Goal: Task Accomplishment & Management: Complete application form

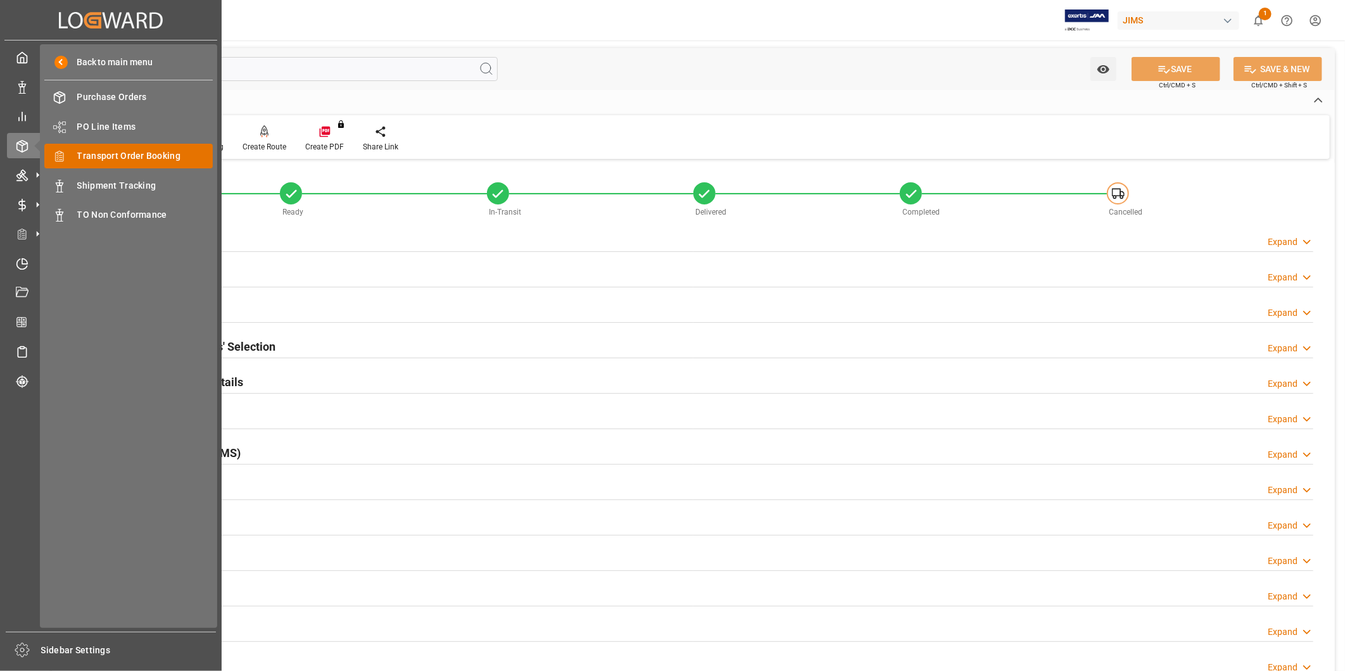
click at [116, 154] on span "Transport Order Booking" at bounding box center [145, 155] width 136 height 13
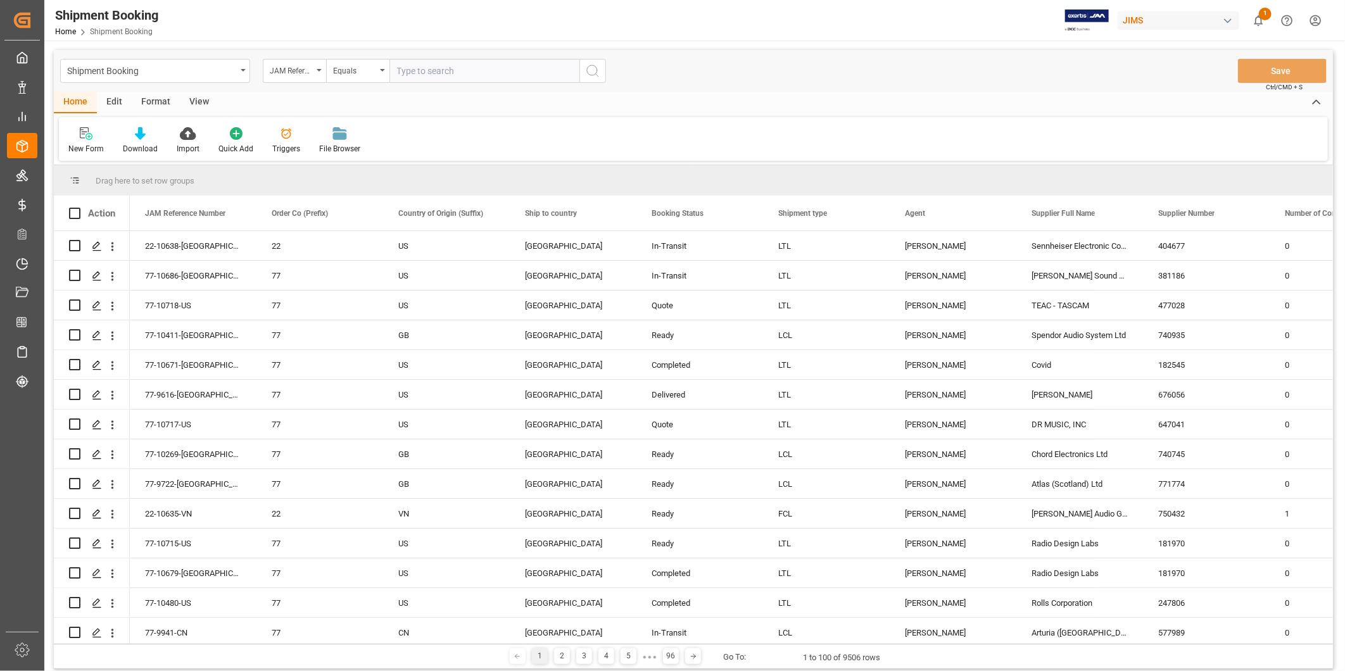
type input "22-10280-TT"
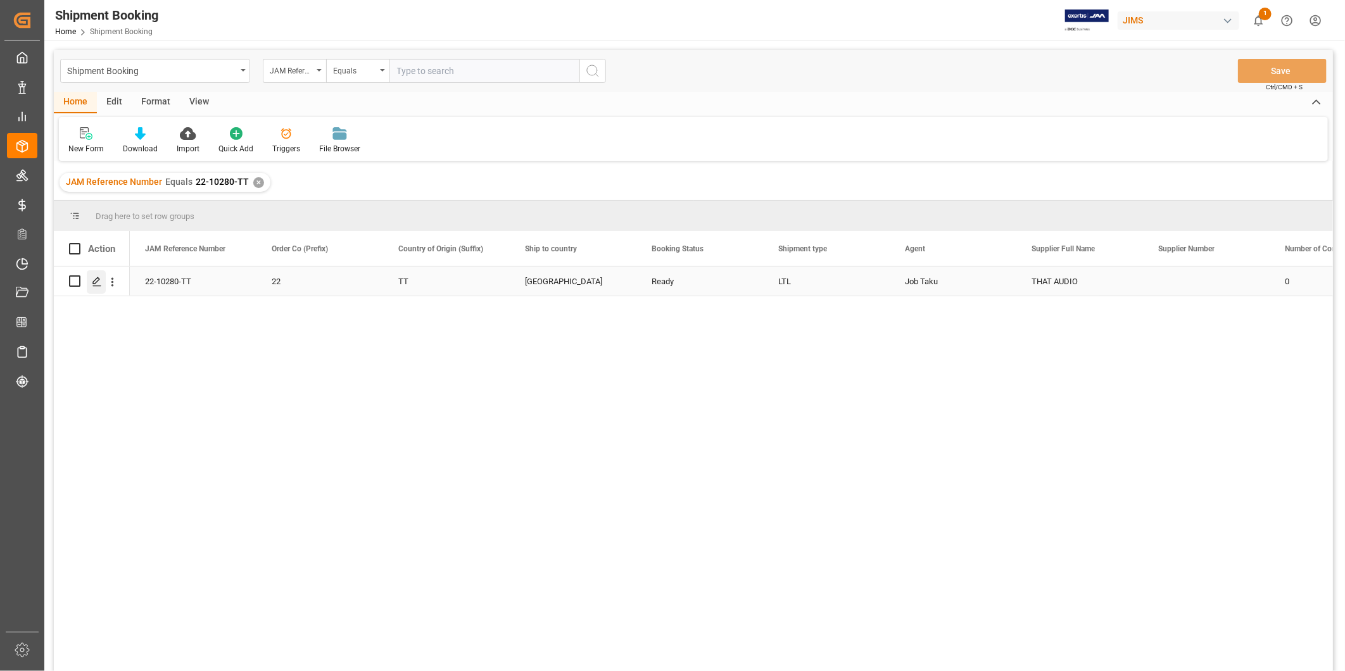
click at [100, 284] on icon "Press SPACE to select this row." at bounding box center [97, 282] width 10 height 10
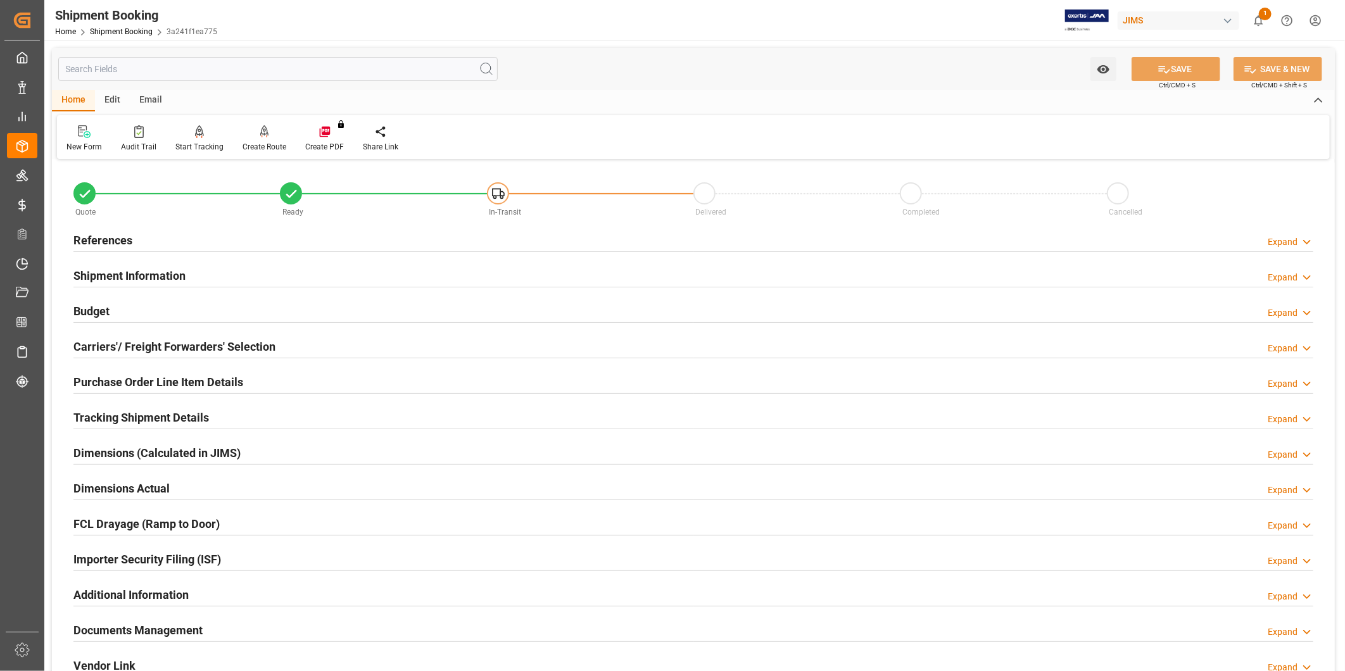
type input "07-25-2025 00:00"
type input "07-25-2025"
click at [1293, 244] on div "Expand" at bounding box center [1282, 242] width 30 height 13
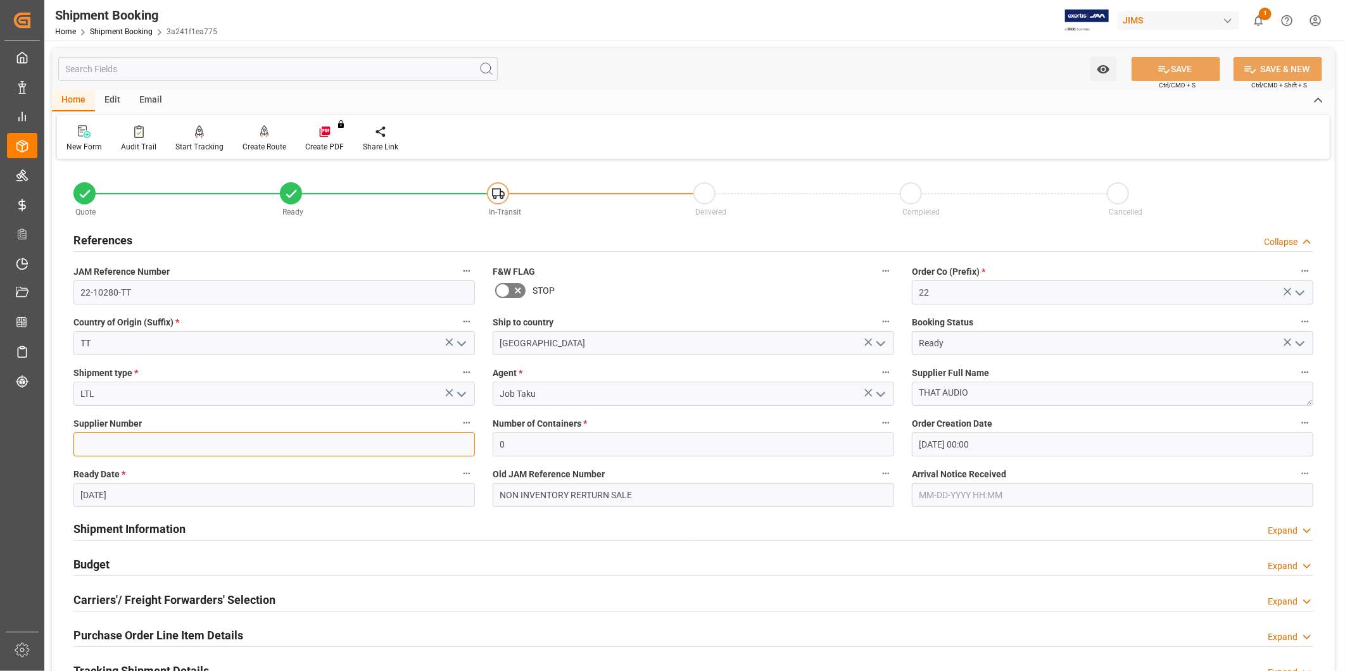
click at [159, 442] on input at bounding box center [273, 444] width 401 height 24
paste input "756540"
type input "756540"
click at [1205, 68] on button "SAVE" at bounding box center [1175, 69] width 89 height 24
click at [133, 562] on div "Budget Expand" at bounding box center [693, 563] width 1240 height 24
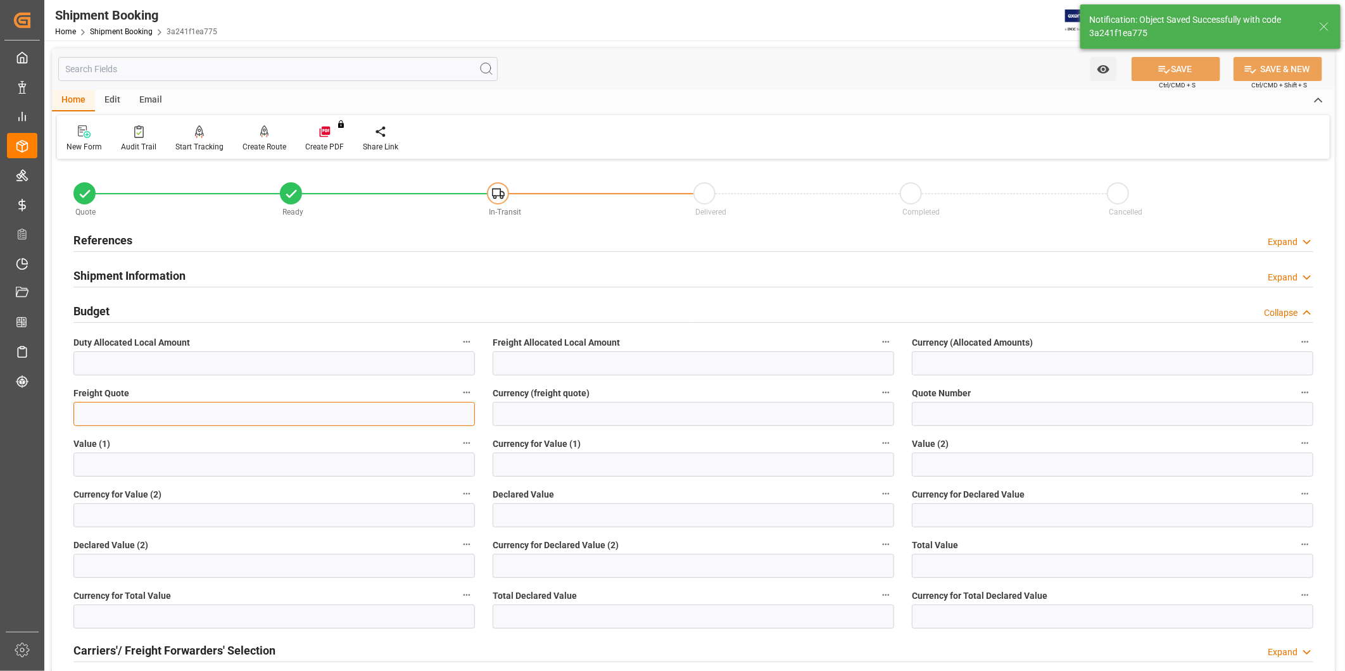
click at [214, 405] on input "text" at bounding box center [273, 414] width 401 height 24
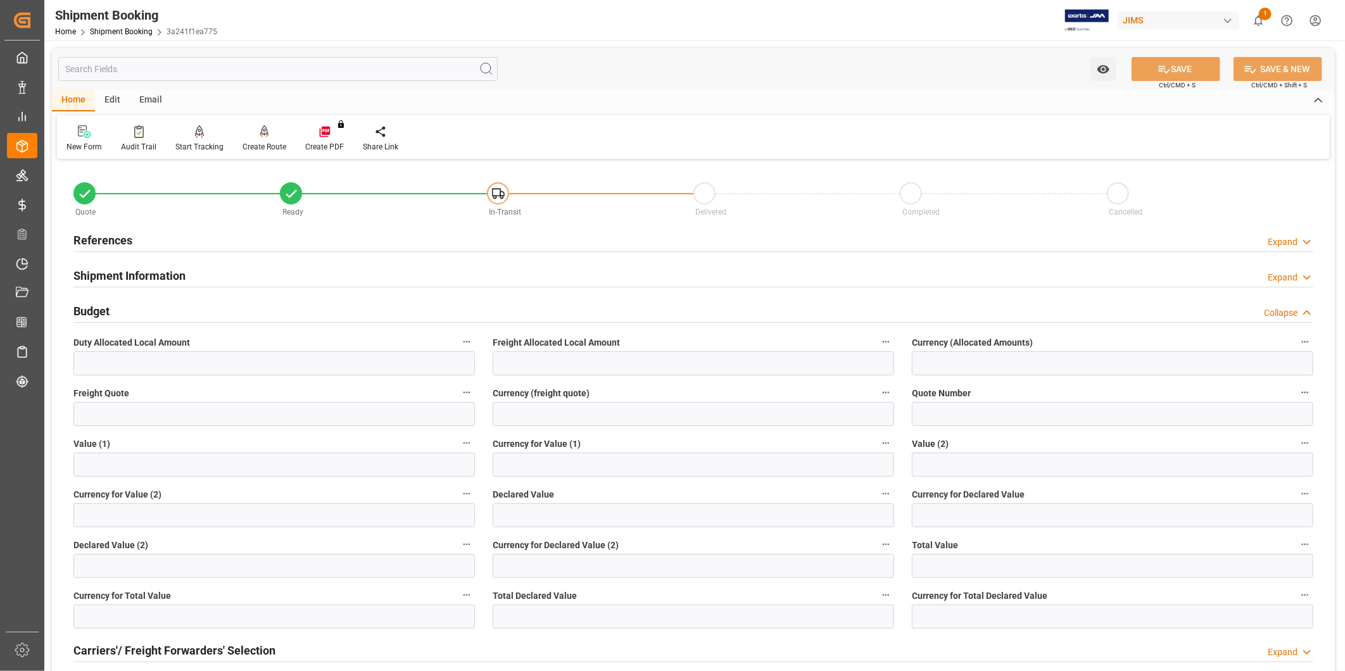
click at [1308, 243] on icon at bounding box center [1306, 242] width 13 height 13
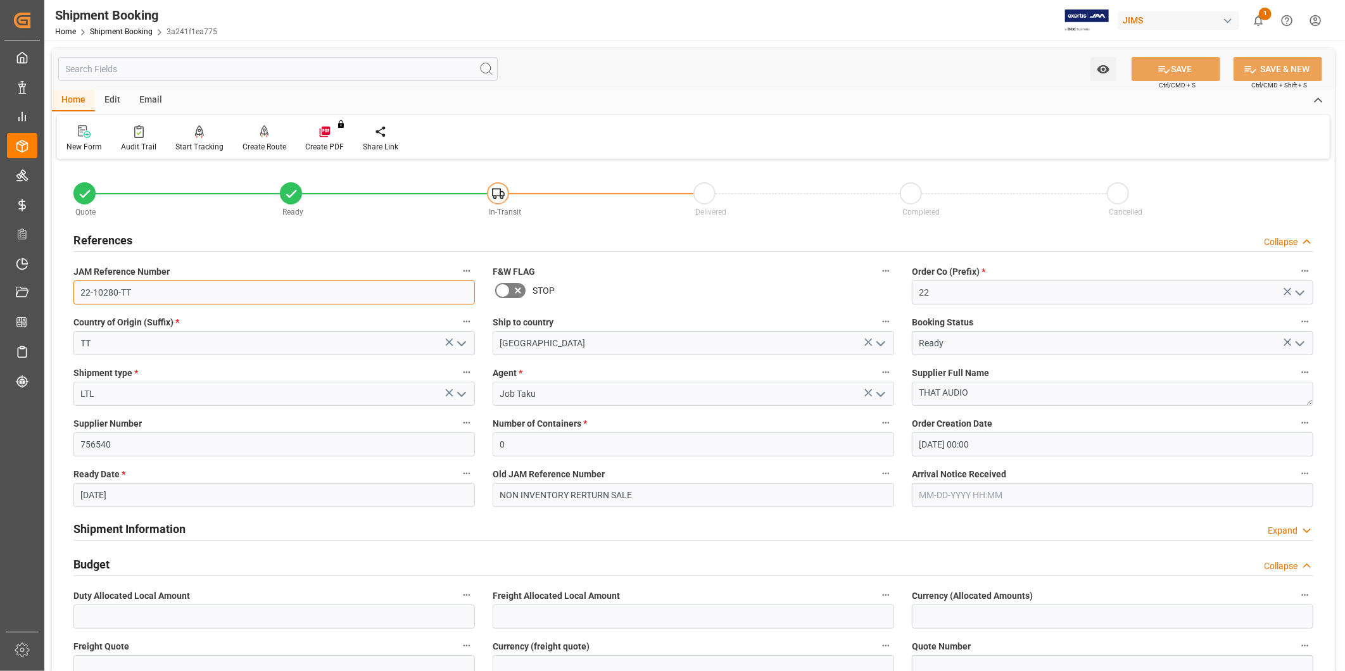
click at [160, 304] on input "22-10280-TT" at bounding box center [273, 292] width 401 height 24
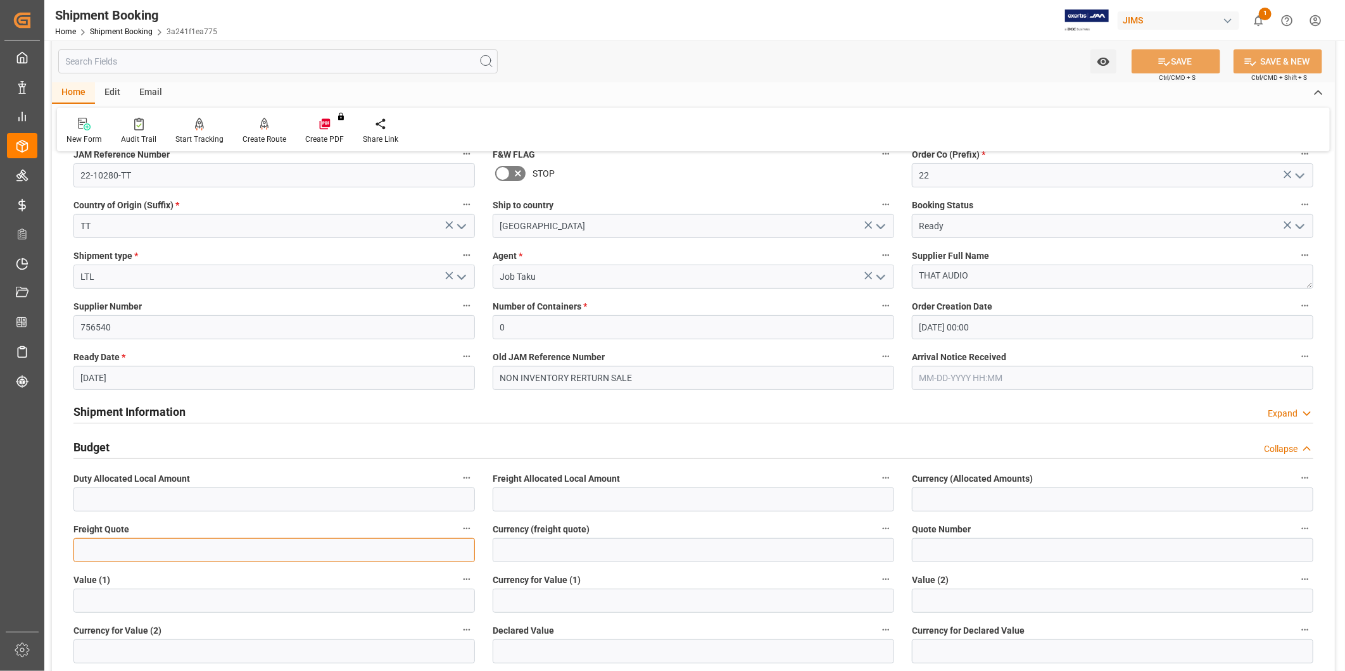
click at [148, 546] on input "text" at bounding box center [273, 550] width 401 height 24
paste input "text"
click at [148, 546] on input "text" at bounding box center [273, 550] width 401 height 24
click at [121, 551] on input "text" at bounding box center [273, 550] width 401 height 24
type input "1850"
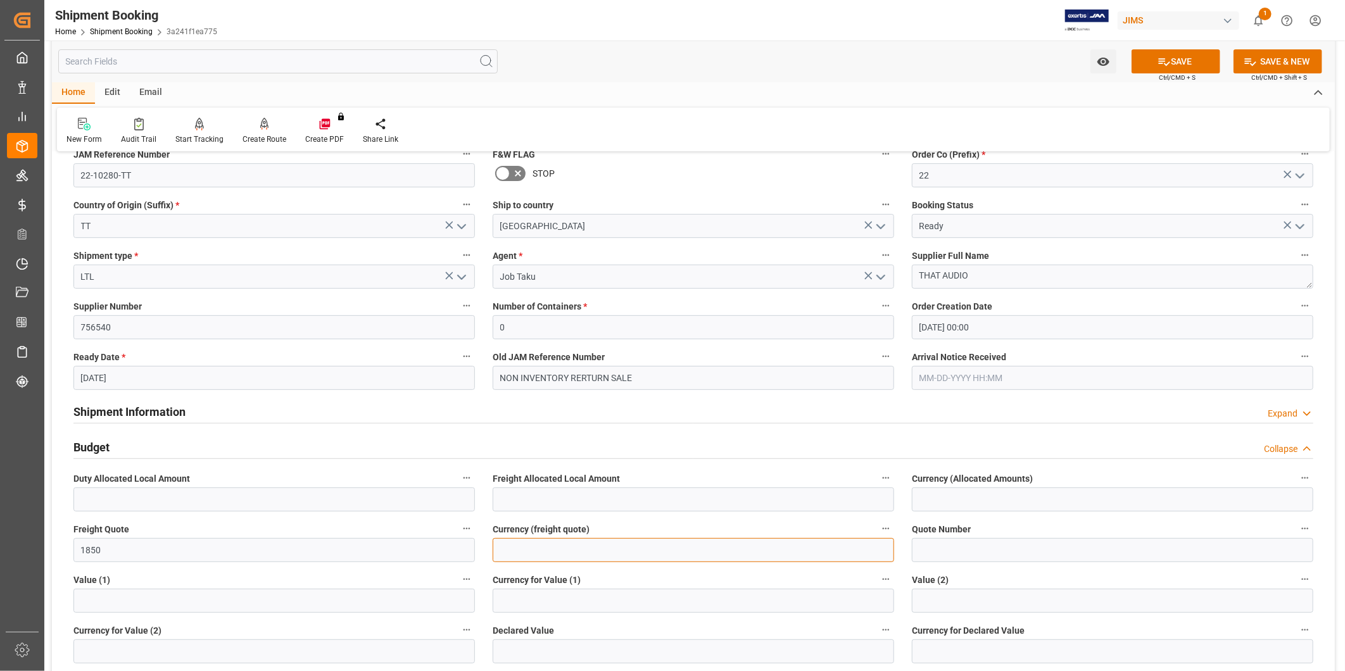
click at [539, 553] on input at bounding box center [693, 550] width 401 height 24
type input "USD"
drag, startPoint x: 700, startPoint y: 519, endPoint x: 712, endPoint y: 516, distance: 13.1
click at [700, 519] on div "Currency (freight quote) USD" at bounding box center [693, 541] width 419 height 51
click at [1167, 58] on icon at bounding box center [1163, 61] width 13 height 13
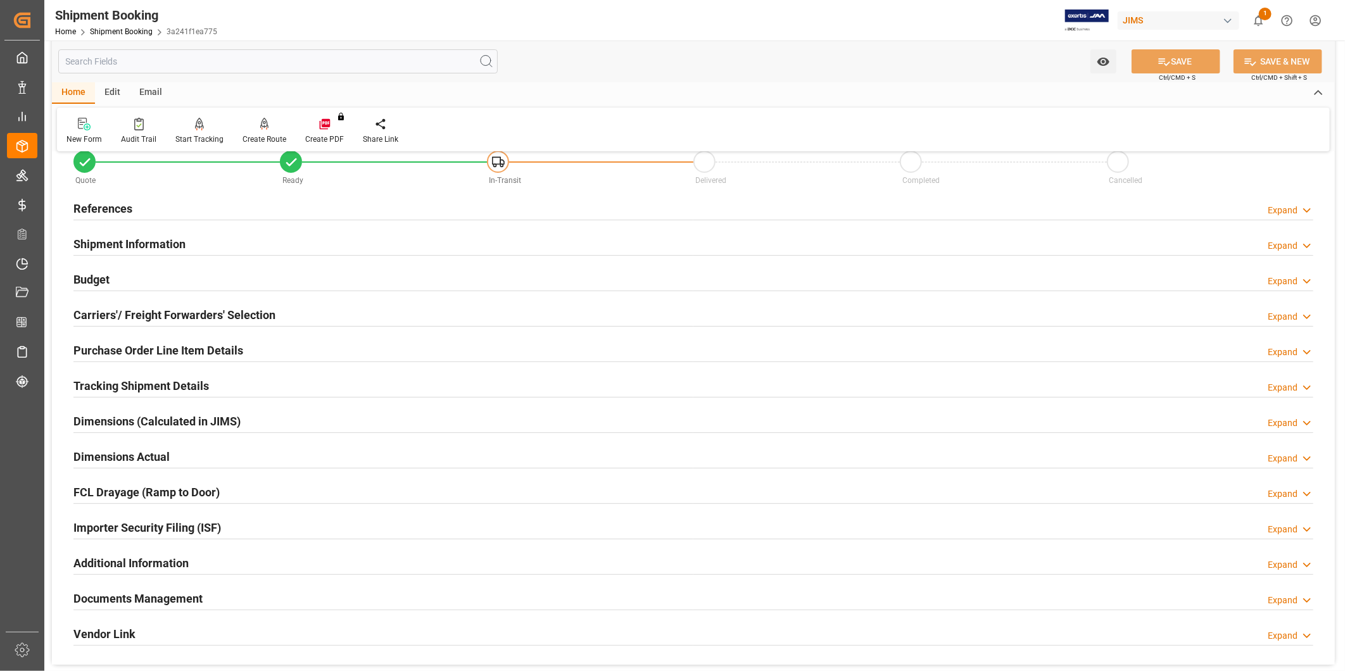
scroll to position [0, 0]
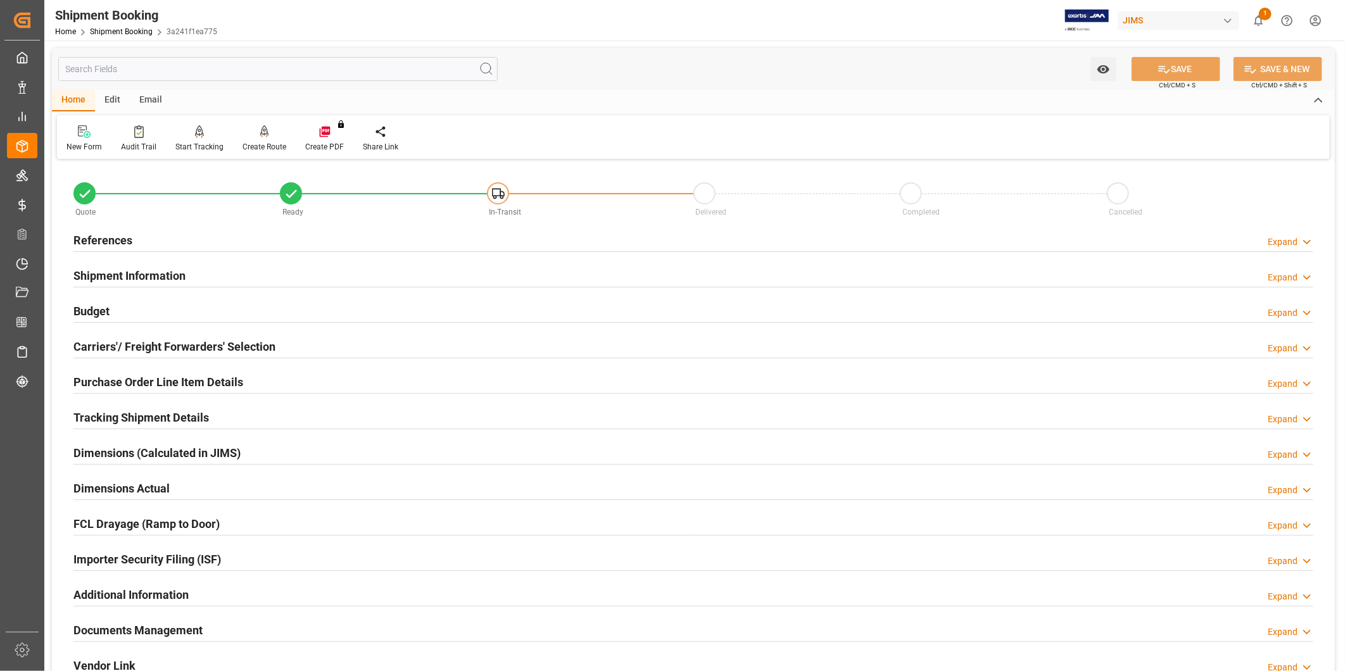
click at [216, 239] on div "References Expand" at bounding box center [693, 239] width 1240 height 24
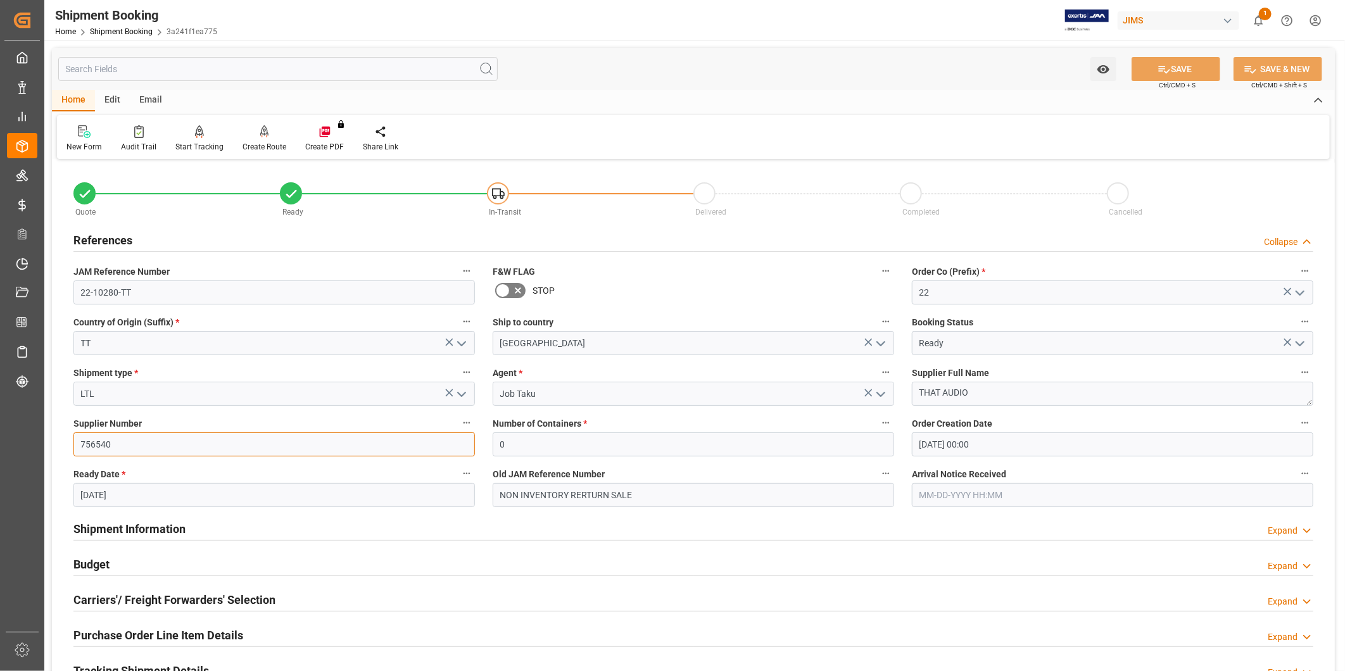
click at [116, 444] on input "756540" at bounding box center [273, 444] width 401 height 24
click at [268, 317] on label "Country of Origin (Suffix) *" at bounding box center [273, 322] width 401 height 18
click at [458, 317] on button "Country of Origin (Suffix) *" at bounding box center [466, 321] width 16 height 16
drag, startPoint x: 232, startPoint y: 639, endPoint x: 357, endPoint y: 643, distance: 124.8
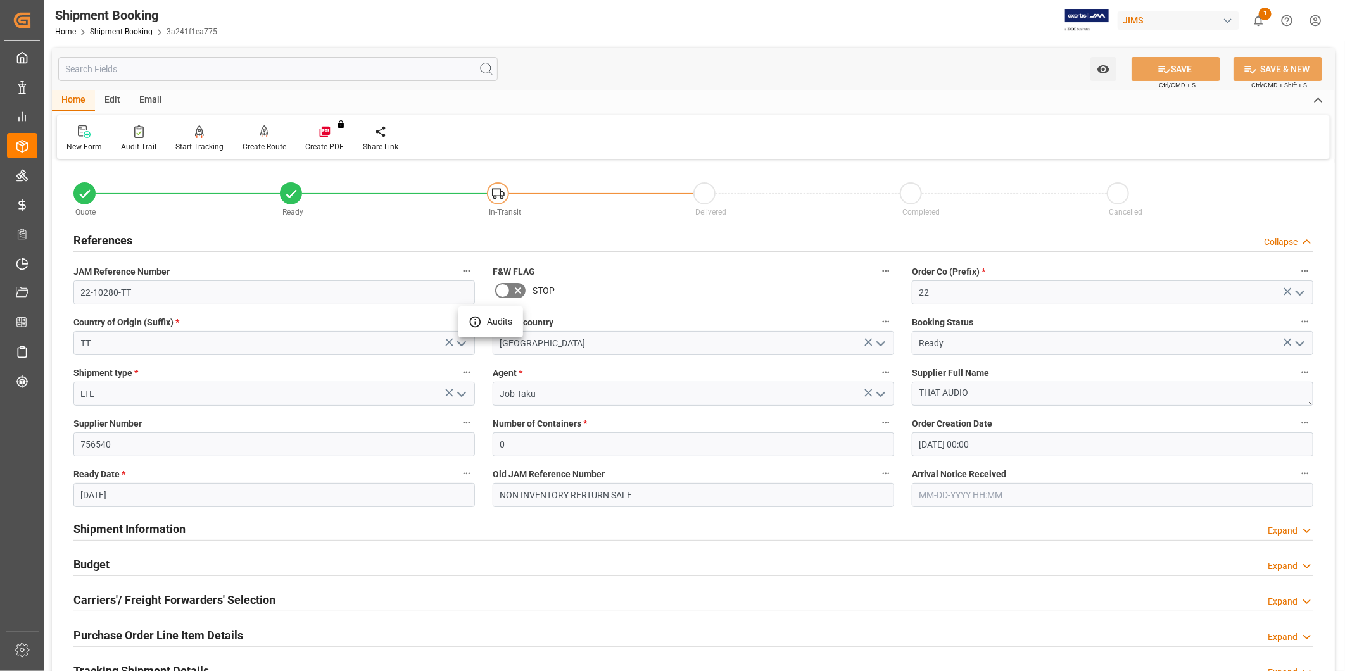
click at [233, 640] on div at bounding box center [672, 335] width 1345 height 671
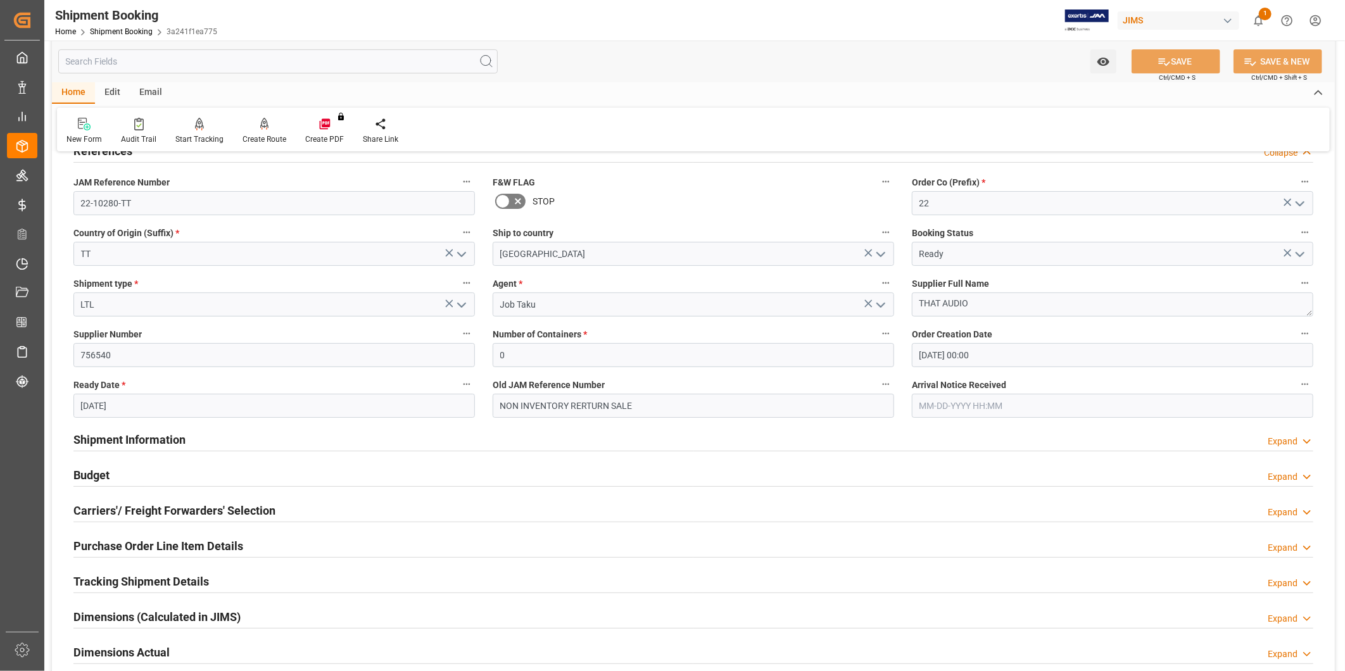
scroll to position [117, 0]
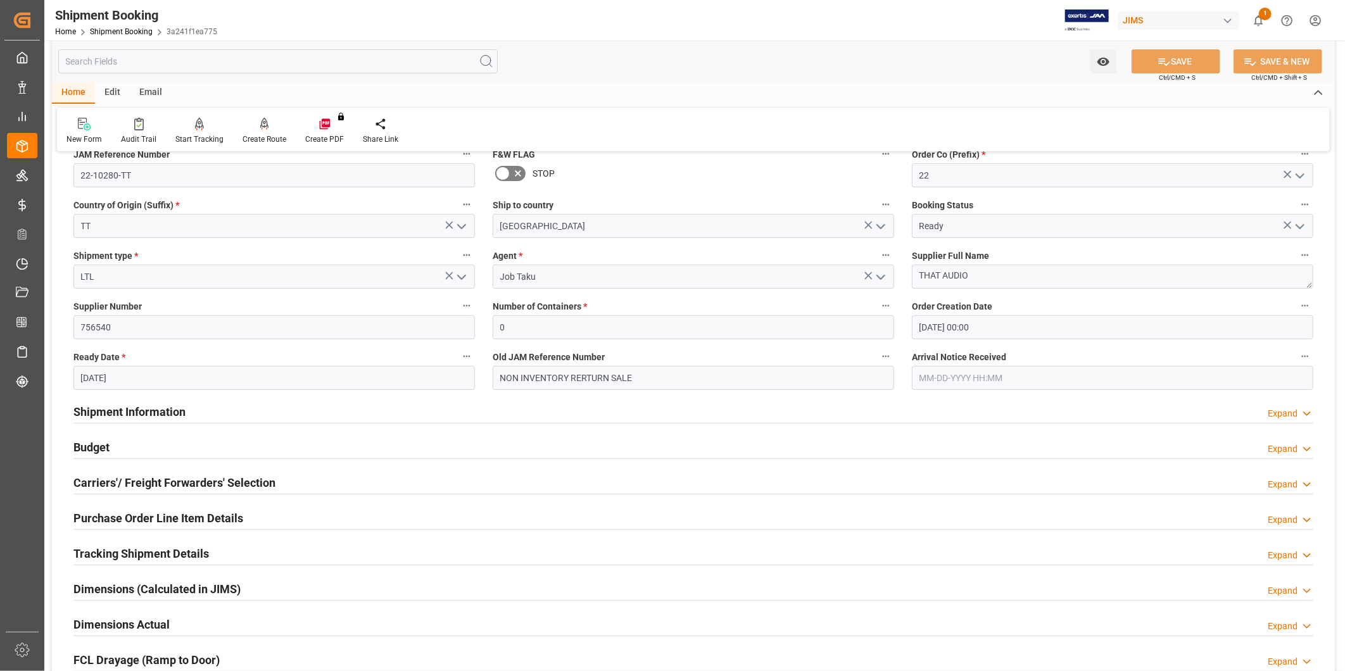
click at [191, 558] on h2 "Tracking Shipment Details" at bounding box center [140, 553] width 135 height 17
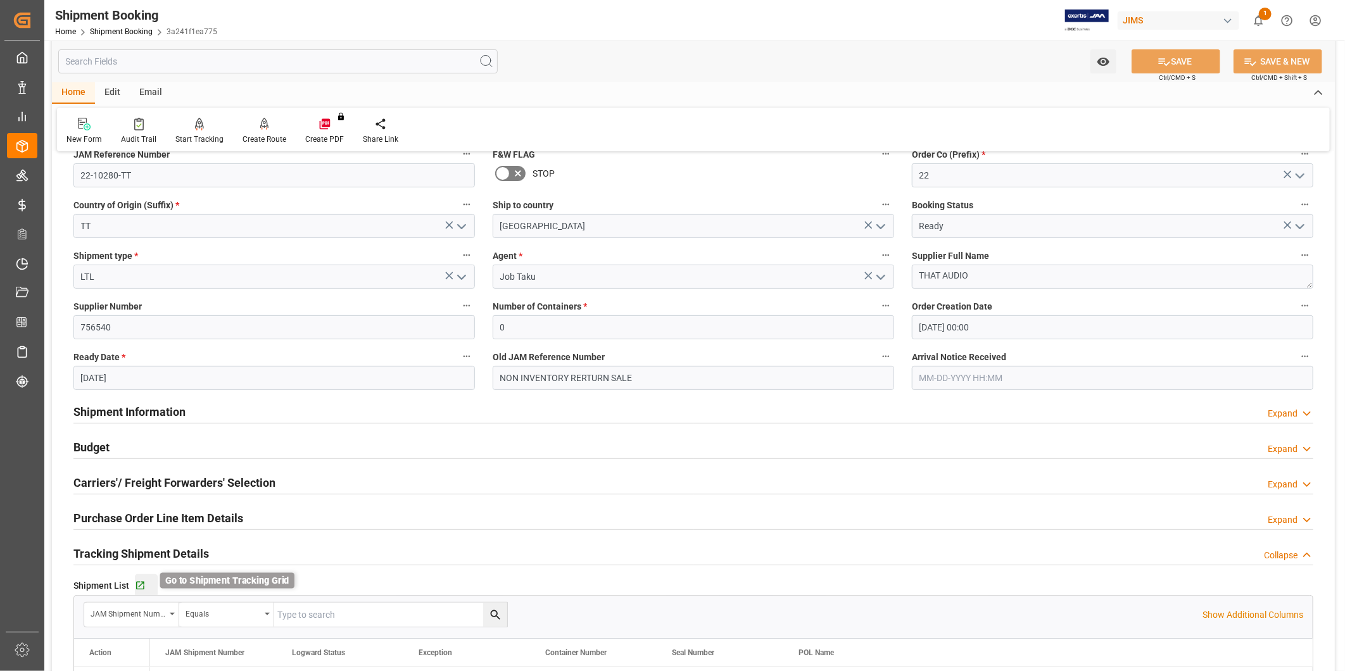
click at [141, 587] on icon "button" at bounding box center [140, 586] width 11 height 11
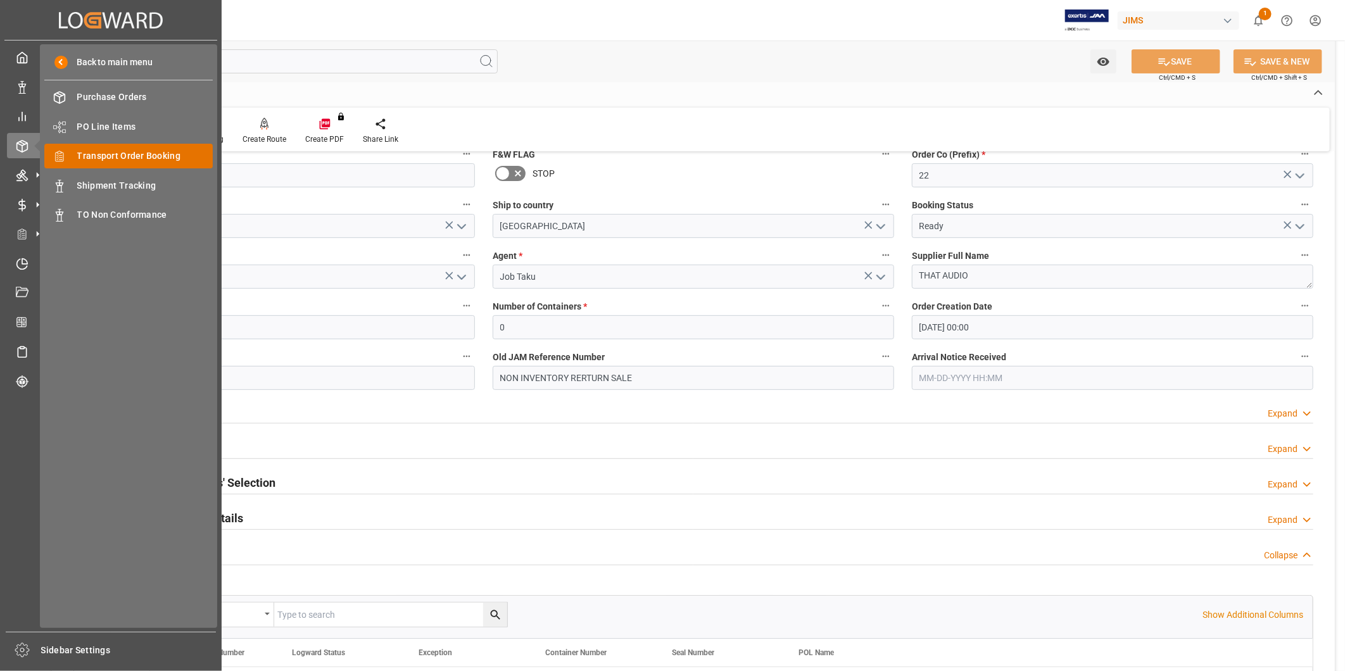
click at [84, 153] on span "Transport Order Booking" at bounding box center [145, 155] width 136 height 13
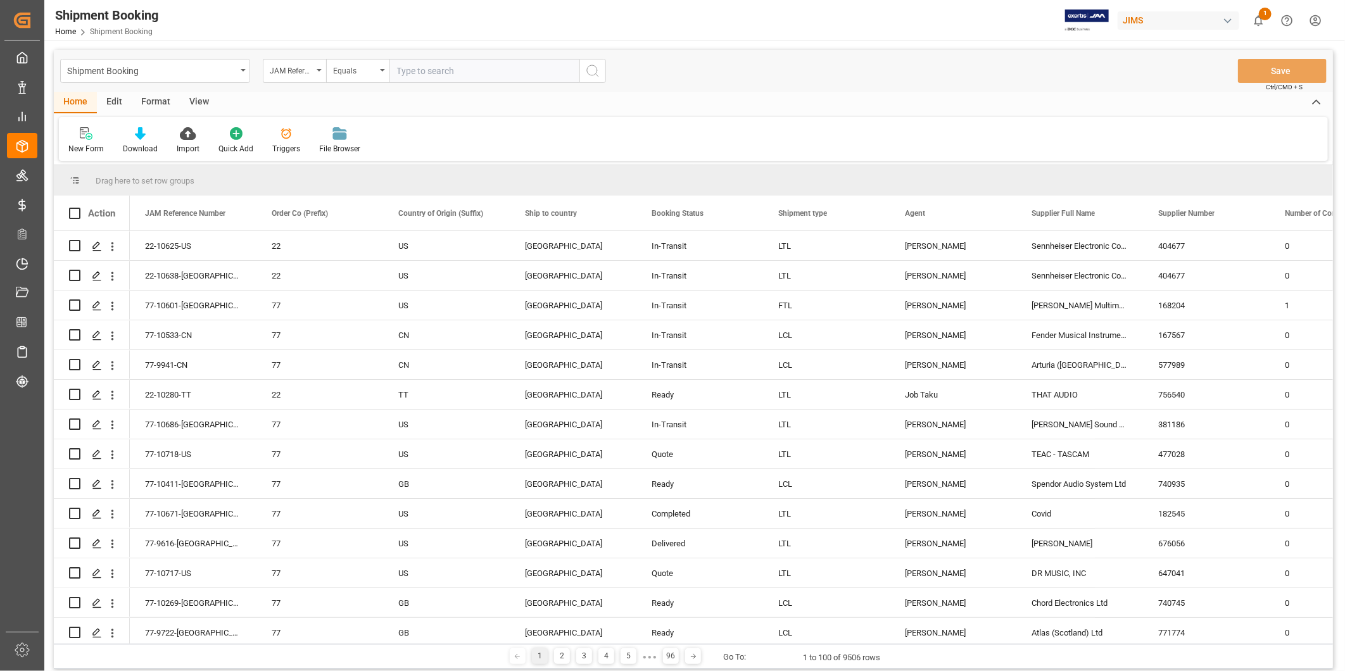
click at [490, 70] on input "text" at bounding box center [484, 71] width 190 height 24
type input "77-9971-US"
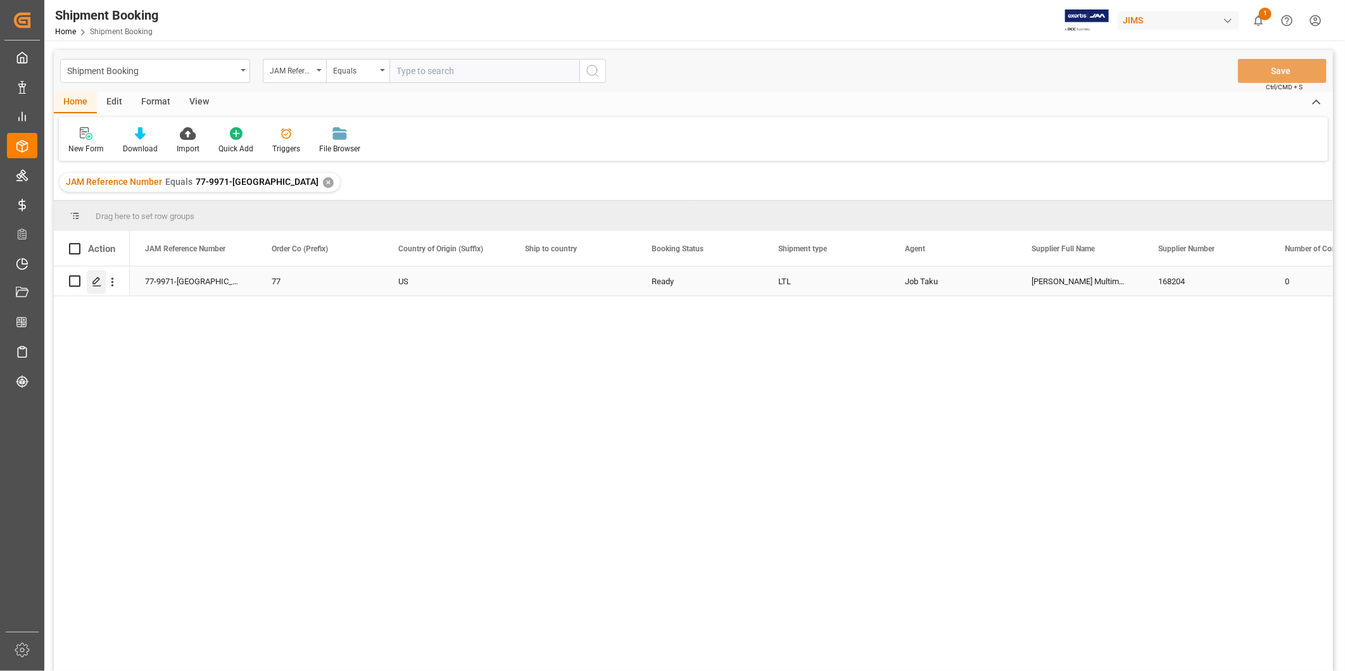
click at [97, 286] on icon "Press SPACE to select this row." at bounding box center [97, 282] width 10 height 10
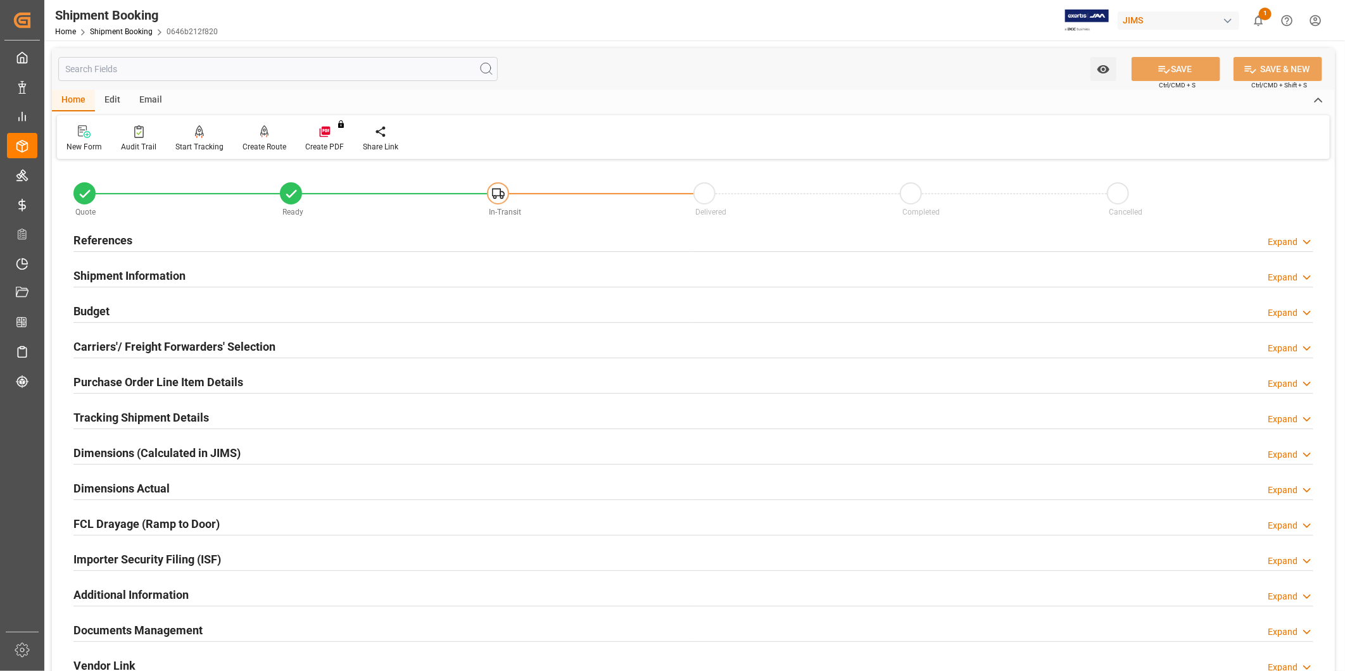
click at [186, 318] on div "Budget Expand" at bounding box center [693, 310] width 1240 height 24
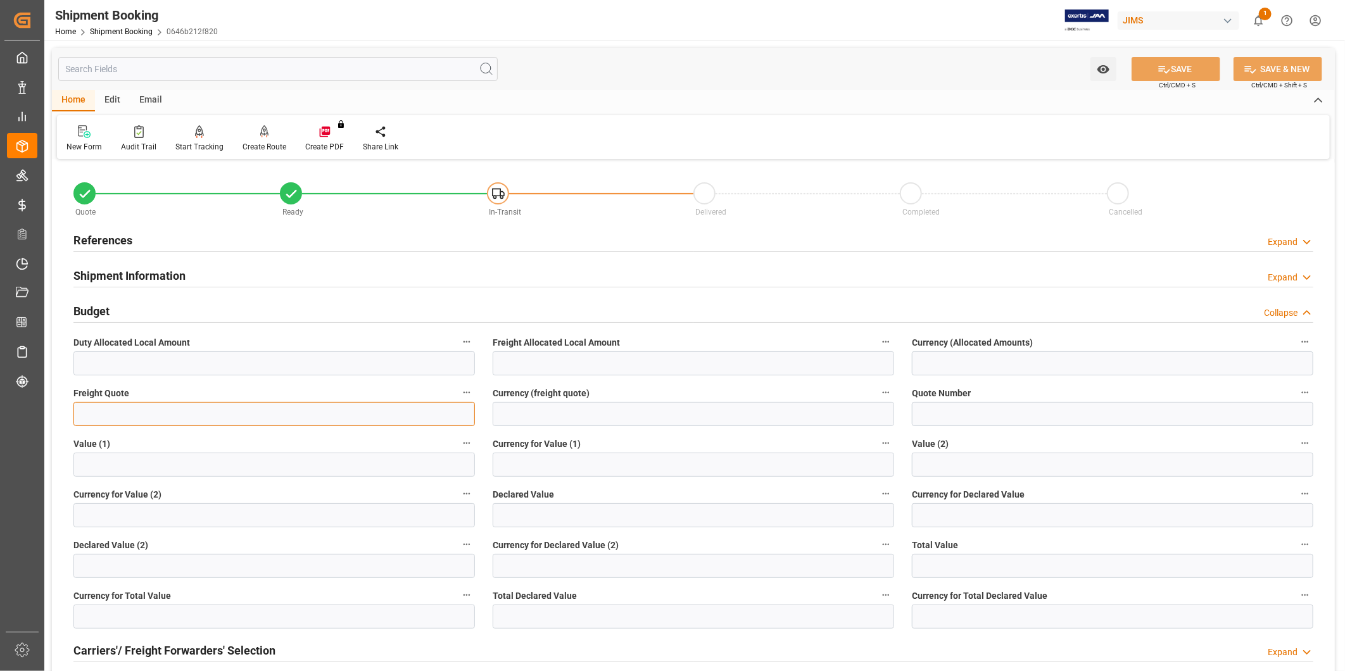
click at [184, 410] on input "text" at bounding box center [273, 414] width 401 height 24
click at [1309, 237] on icon at bounding box center [1306, 242] width 13 height 13
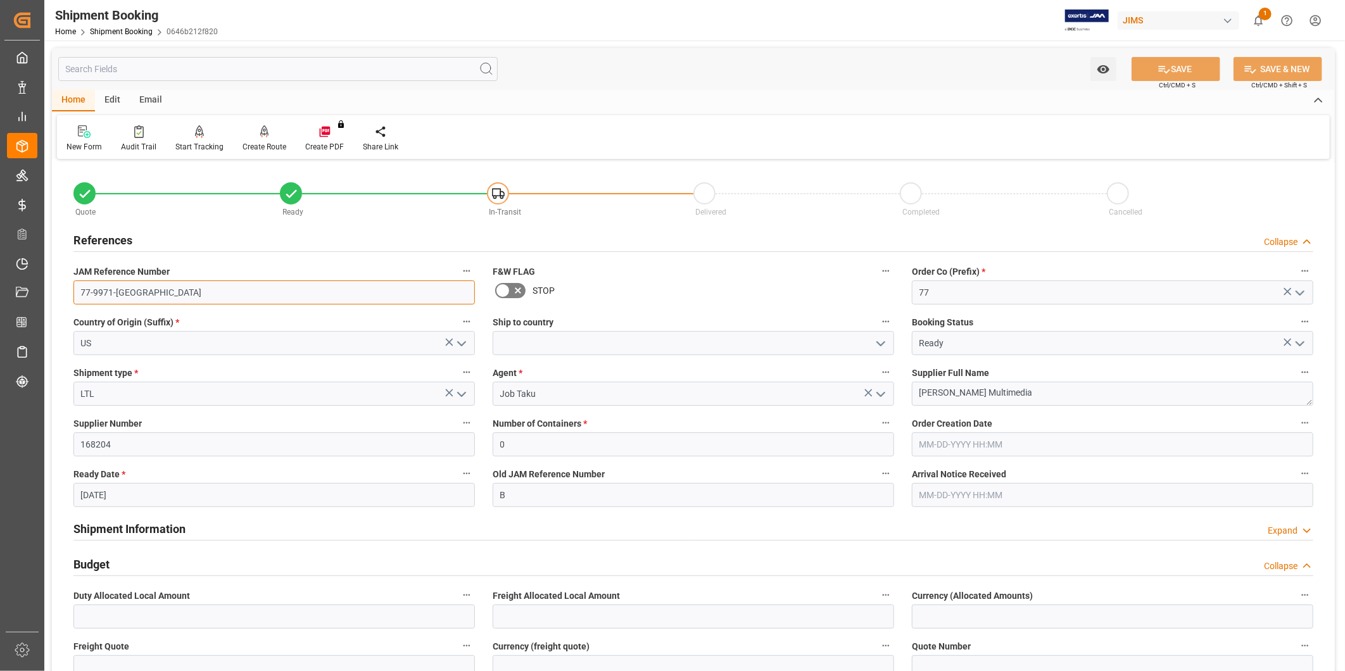
click at [168, 291] on input "77-9971-US" at bounding box center [273, 292] width 401 height 24
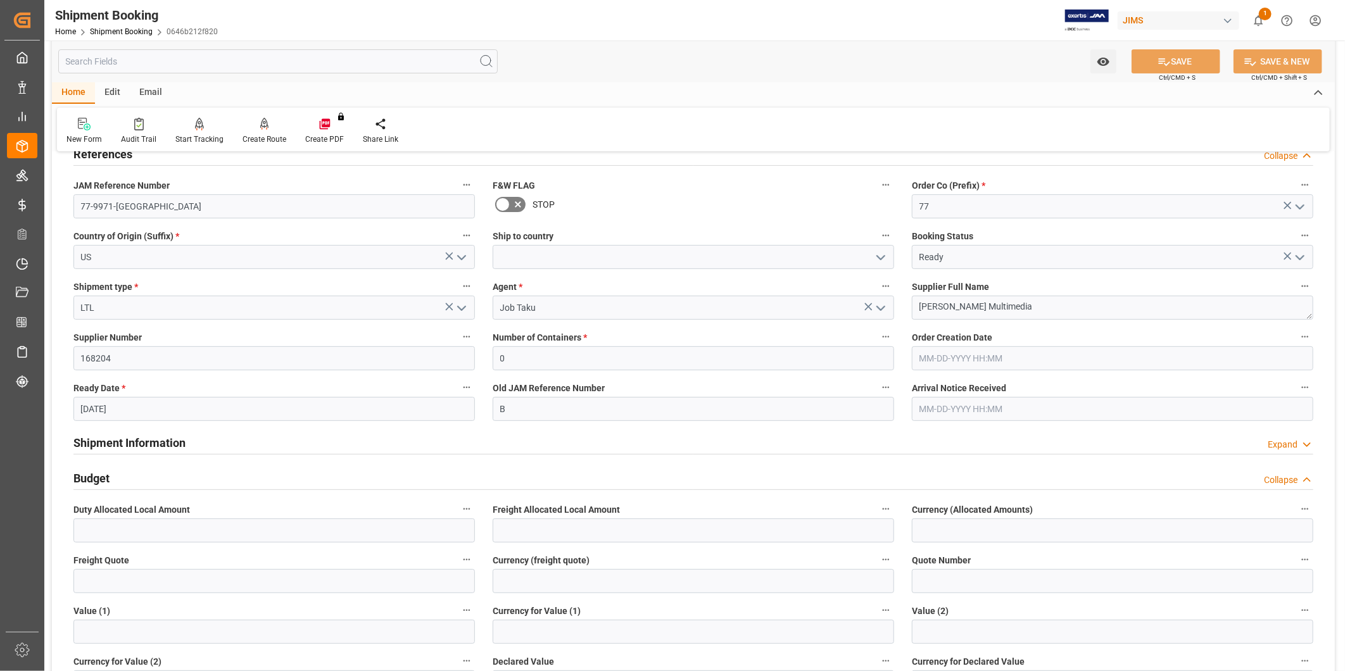
scroll to position [117, 0]
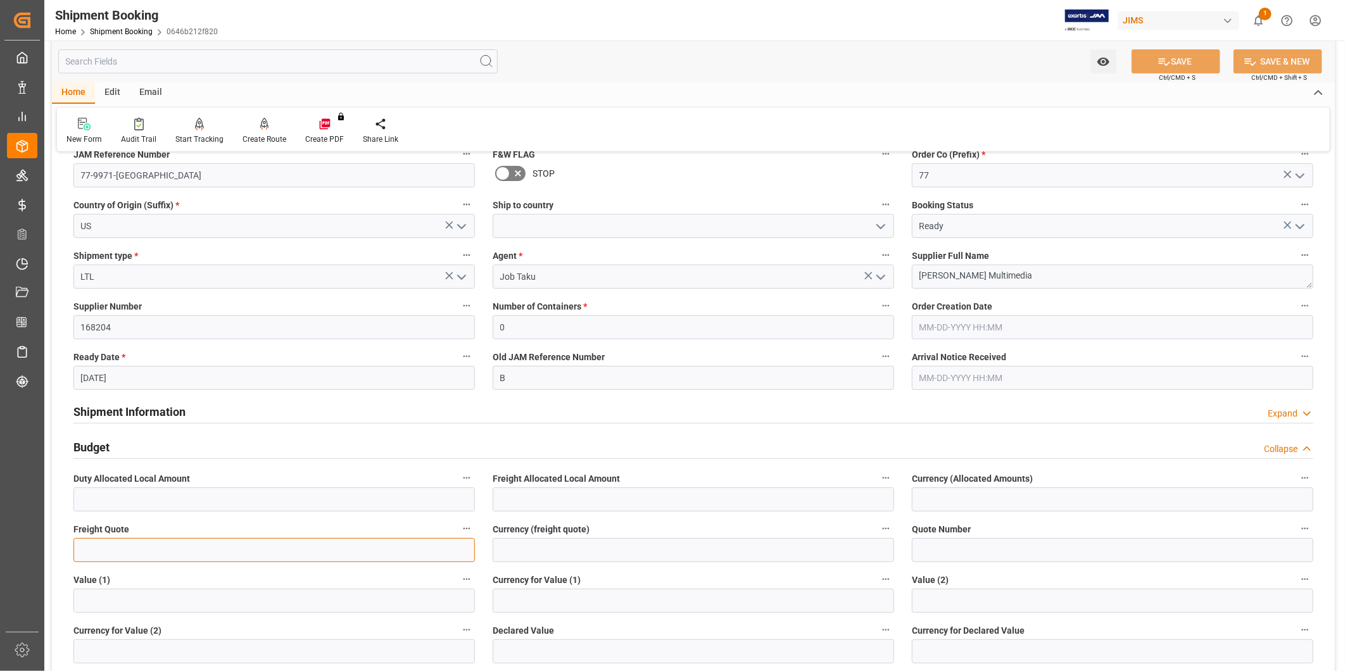
click at [283, 539] on input "text" at bounding box center [273, 550] width 401 height 24
type input "1100"
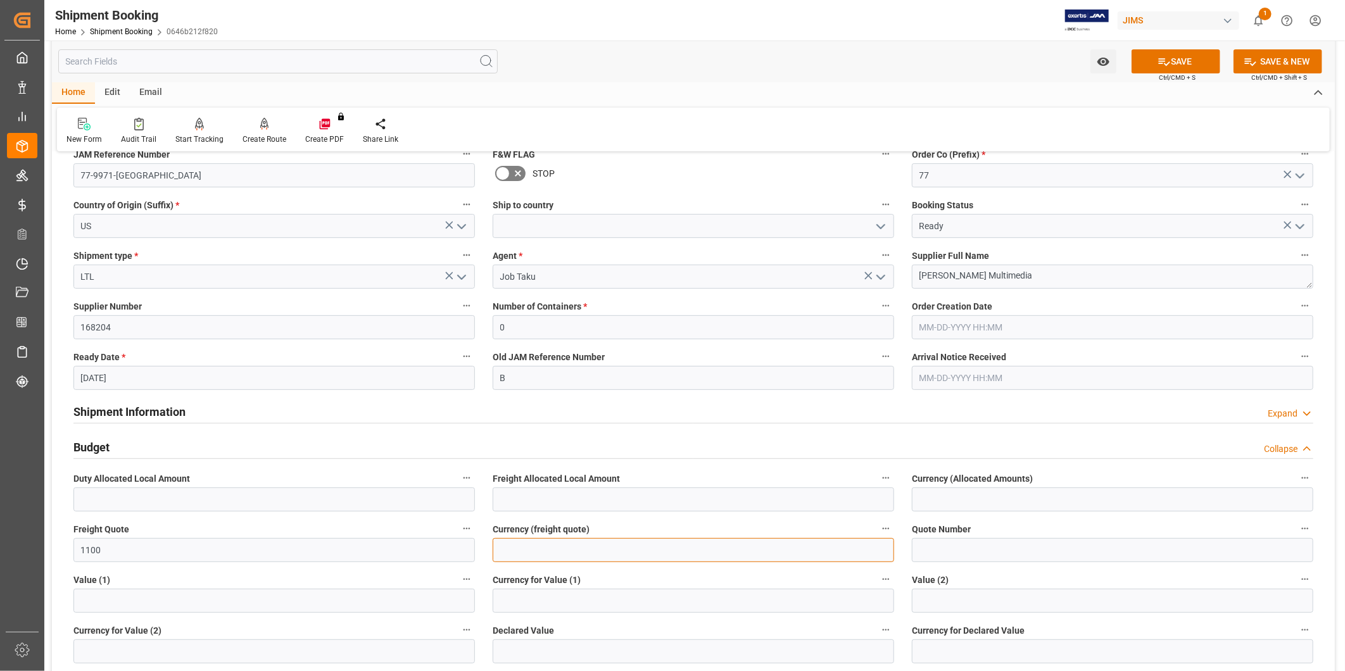
click at [535, 547] on input at bounding box center [693, 550] width 401 height 24
type input "USD"
click at [1189, 70] on button "SAVE" at bounding box center [1175, 61] width 89 height 24
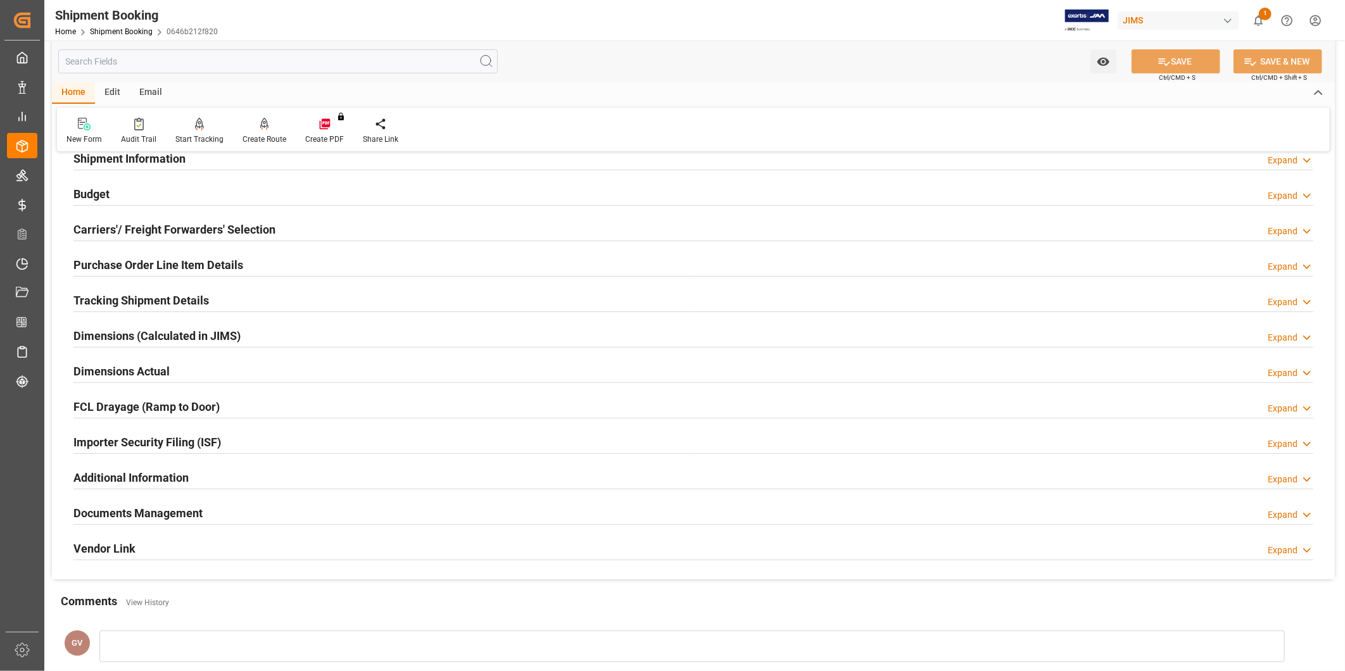
click at [275, 305] on div "Tracking Shipment Details Expand" at bounding box center [693, 299] width 1240 height 24
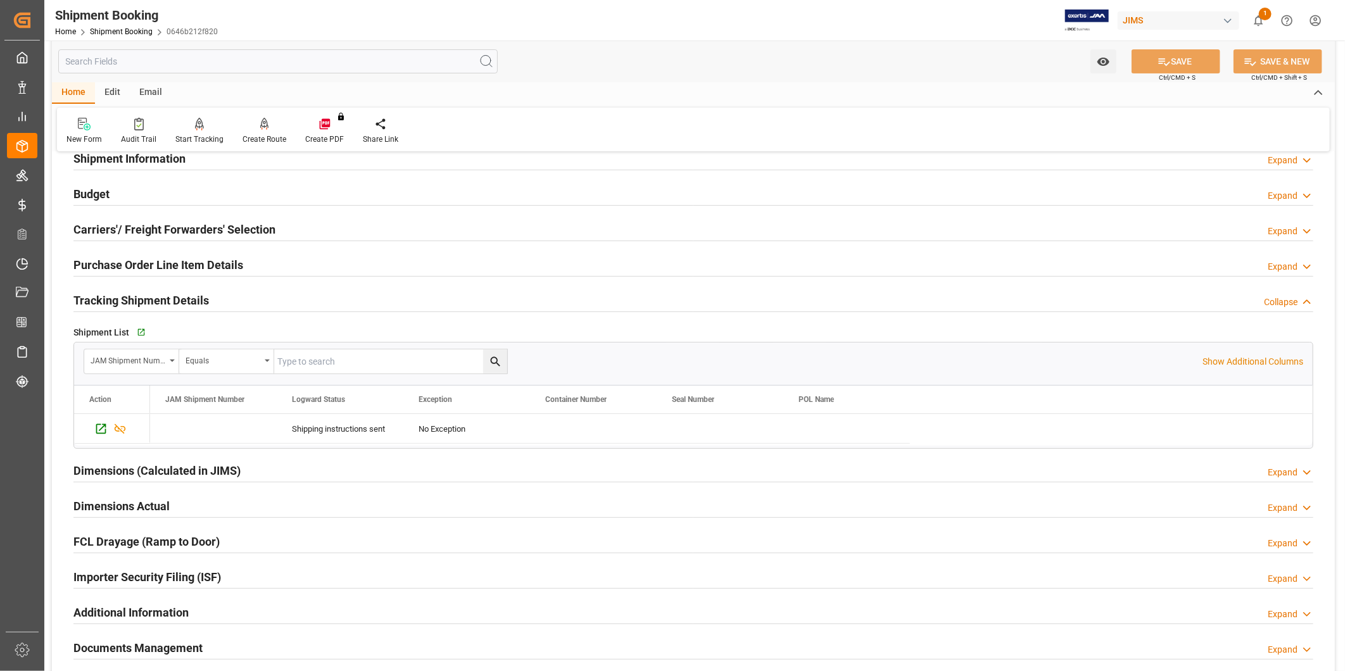
click at [249, 300] on div "Tracking Shipment Details Collapse" at bounding box center [693, 299] width 1240 height 24
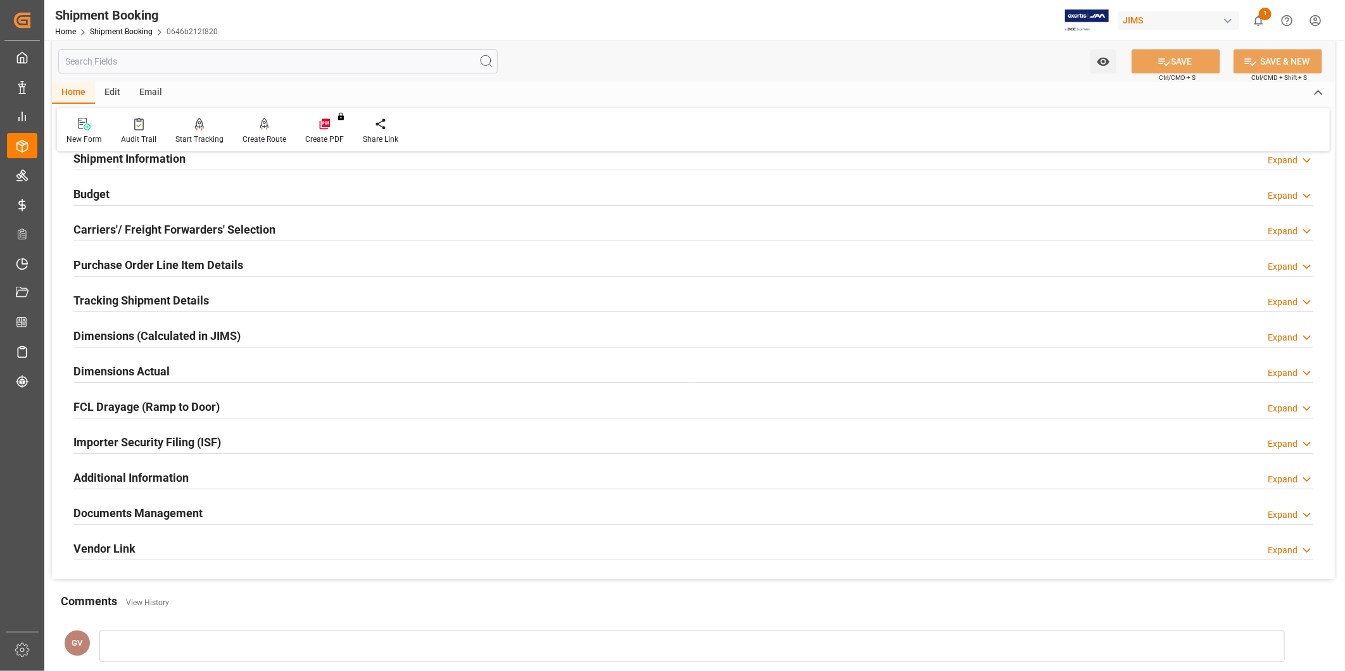
click at [225, 256] on h2 "Purchase Order Line Item Details" at bounding box center [158, 264] width 170 height 17
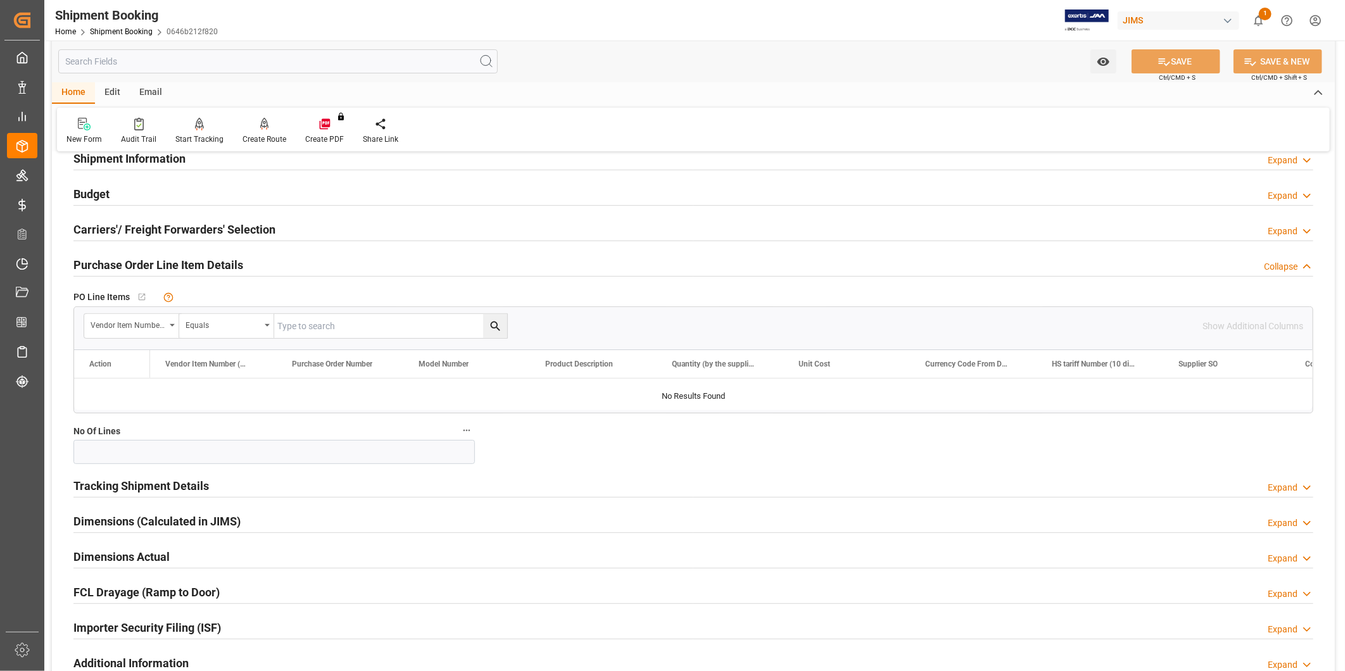
scroll to position [0, 0]
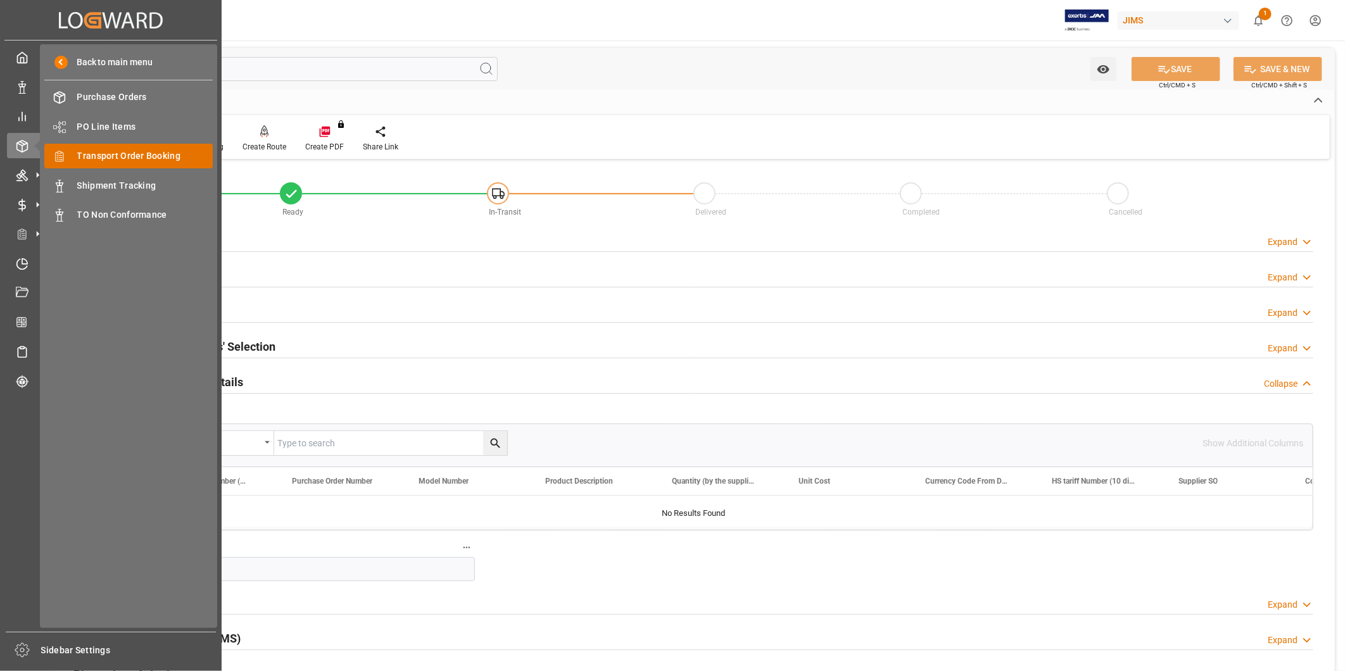
click at [128, 160] on span "Transport Order Booking" at bounding box center [145, 155] width 136 height 13
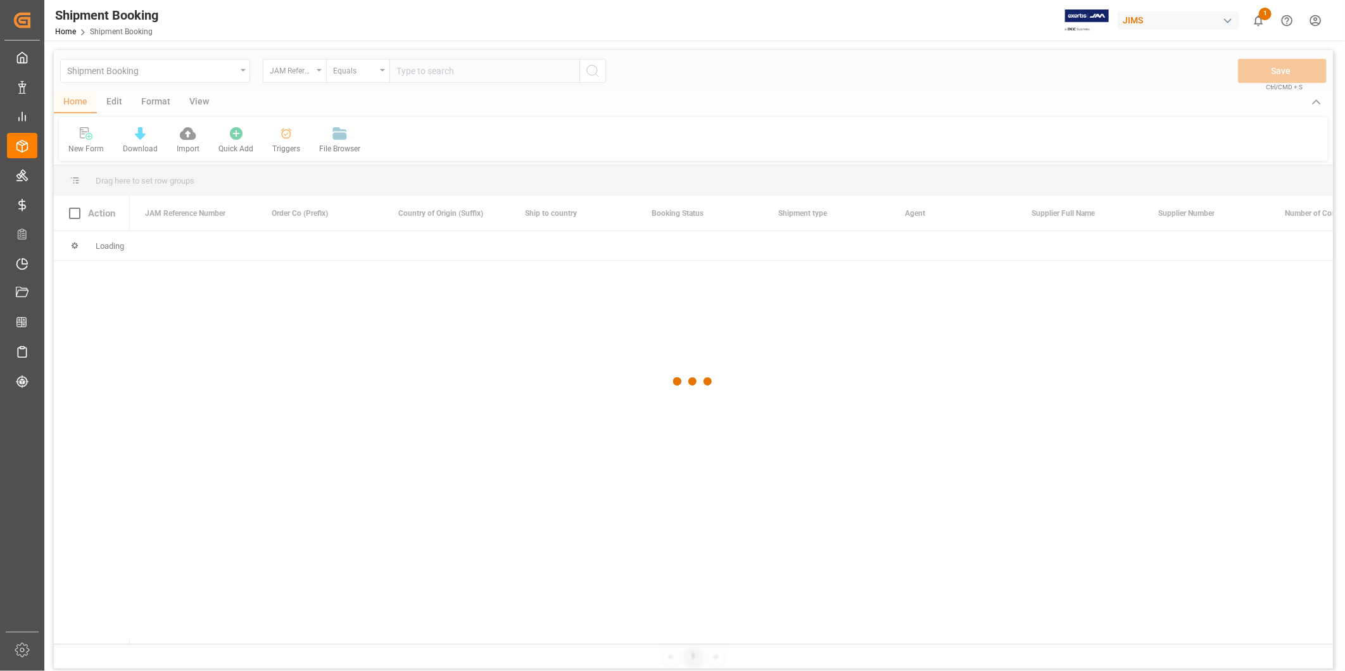
click at [451, 75] on div at bounding box center [693, 381] width 1279 height 663
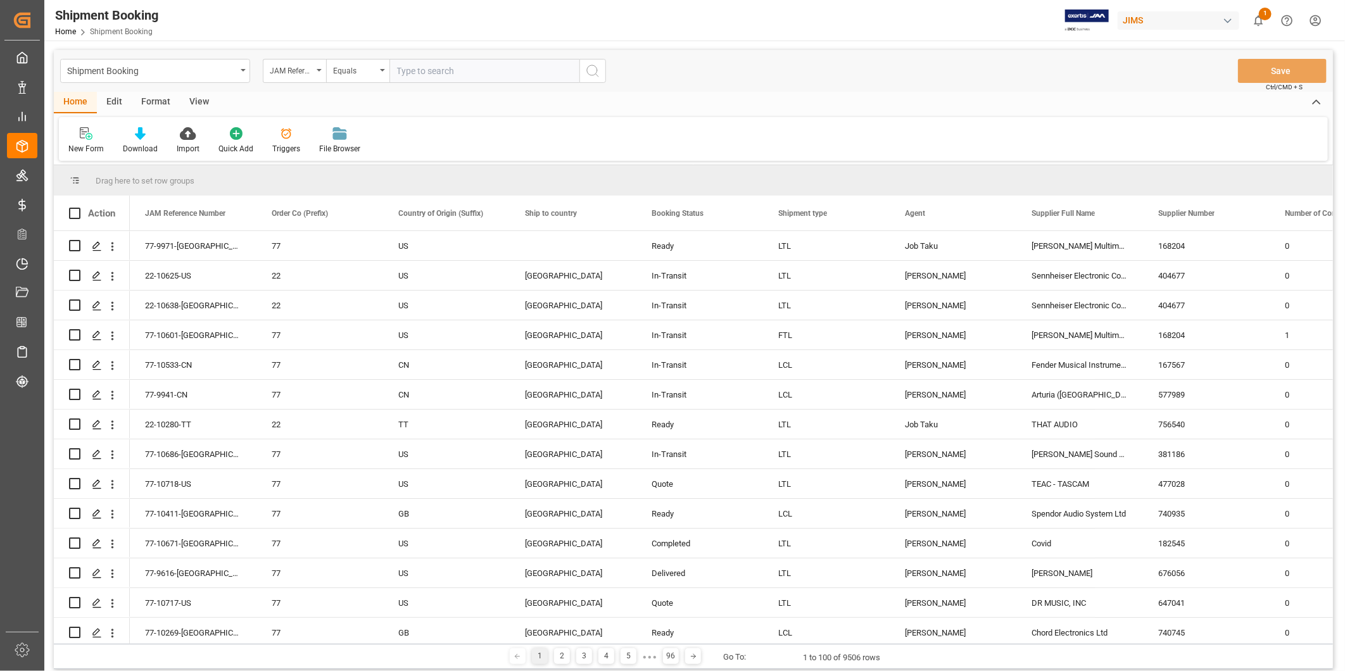
click at [457, 73] on input "text" at bounding box center [484, 71] width 190 height 24
paste input "77-9971-US"
click at [403, 61] on input "77-9971-US" at bounding box center [484, 71] width 190 height 24
click at [403, 63] on input "77-9971-US" at bounding box center [484, 71] width 190 height 24
click at [403, 66] on input "77-9971-US" at bounding box center [484, 71] width 190 height 24
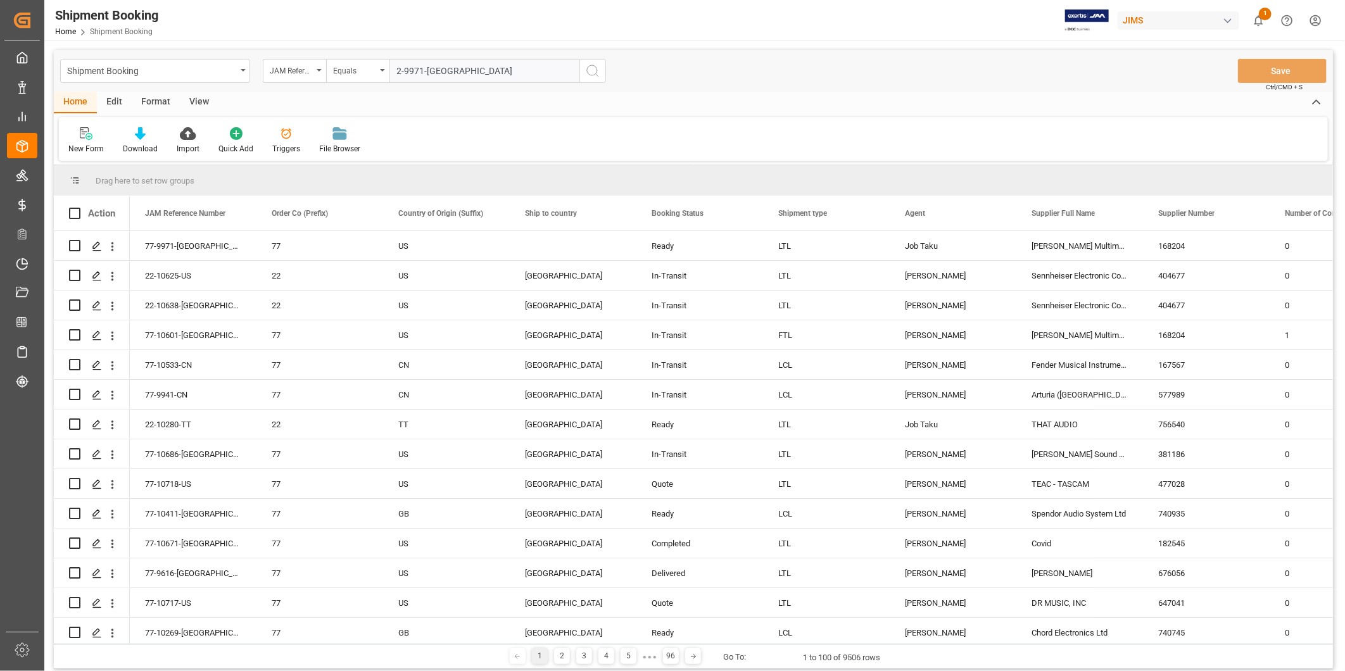
type input "22-9971-US"
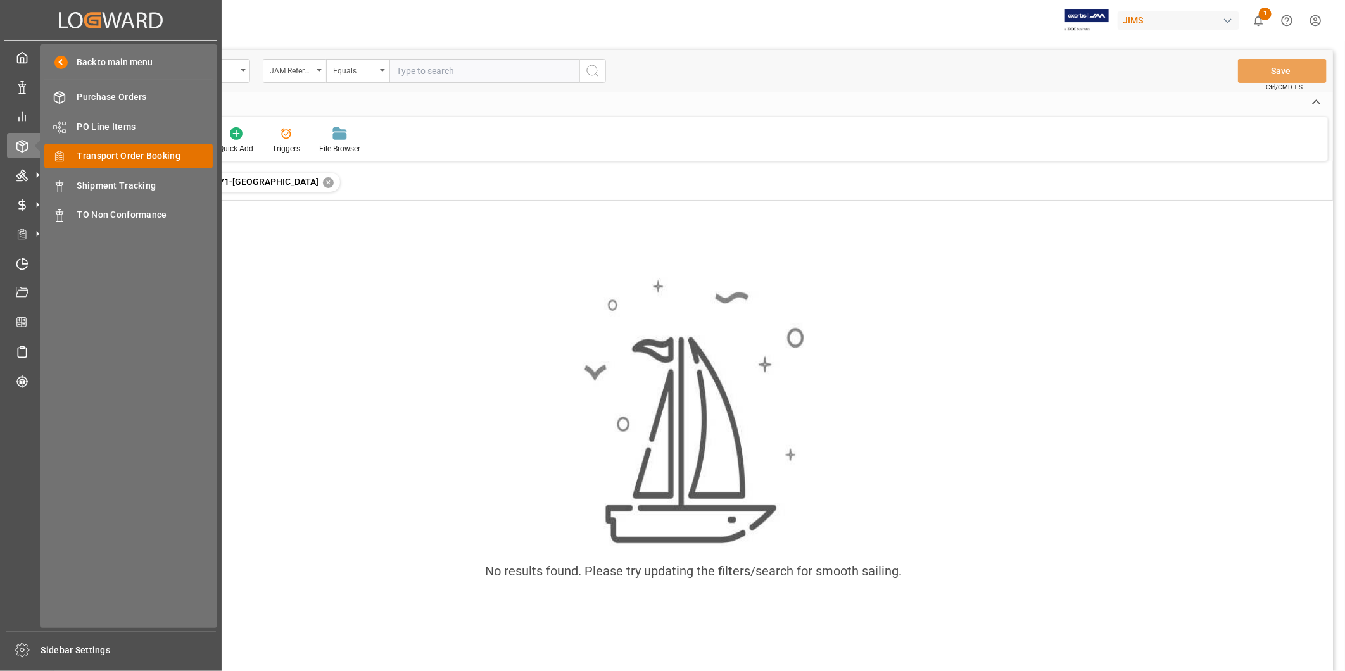
click at [122, 151] on span "Transport Order Booking" at bounding box center [145, 155] width 136 height 13
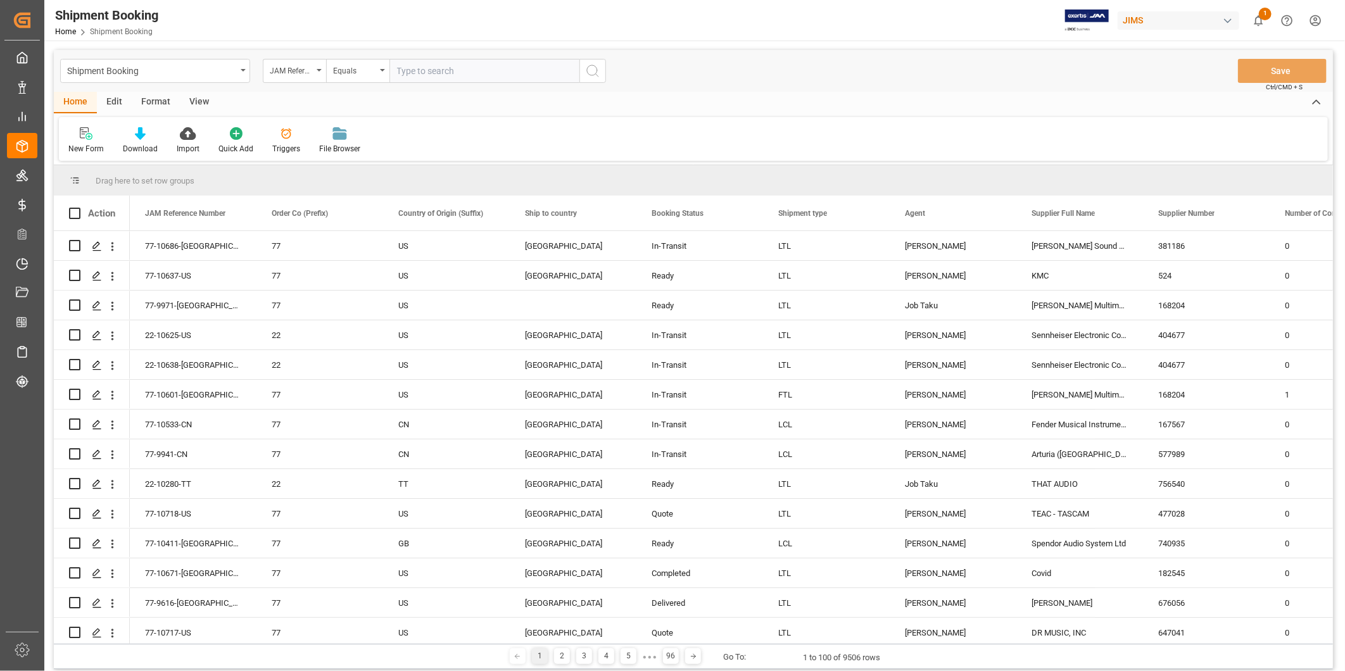
click at [510, 74] on input "text" at bounding box center [484, 71] width 190 height 24
paste input "22-10190-US"
type input "22-10190-US"
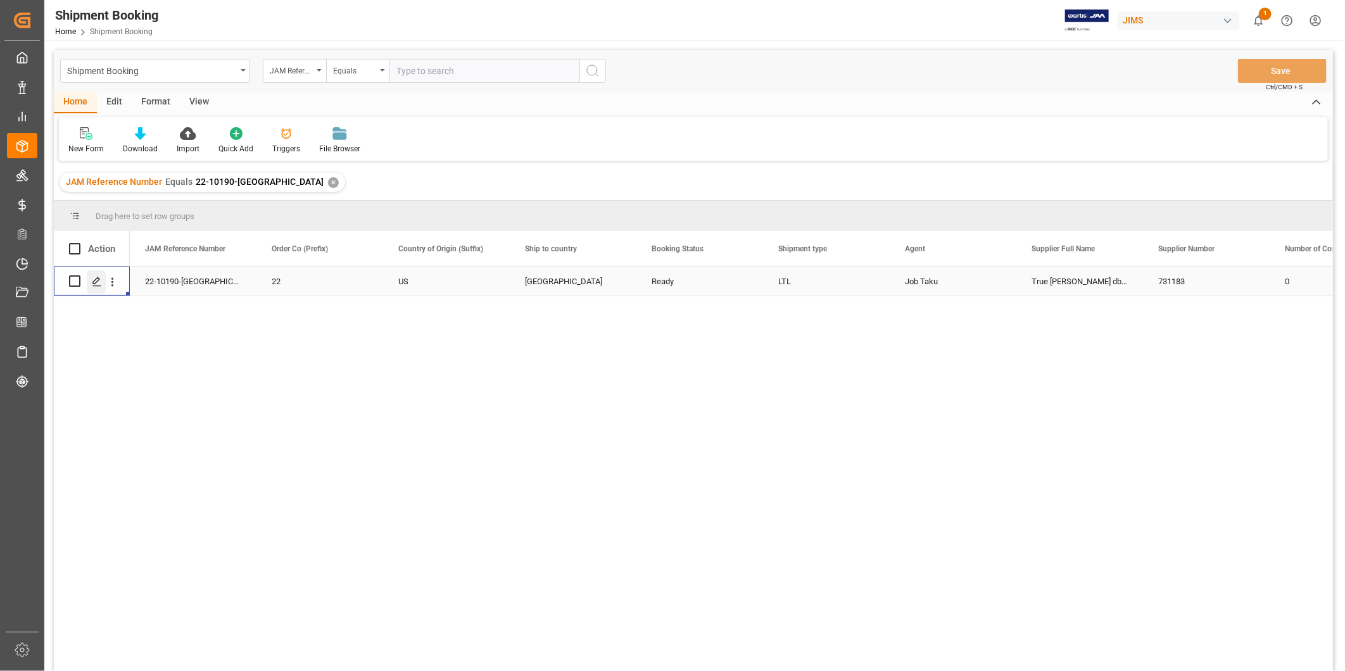
click at [95, 286] on line "Press SPACE to select this row." at bounding box center [97, 286] width 8 height 0
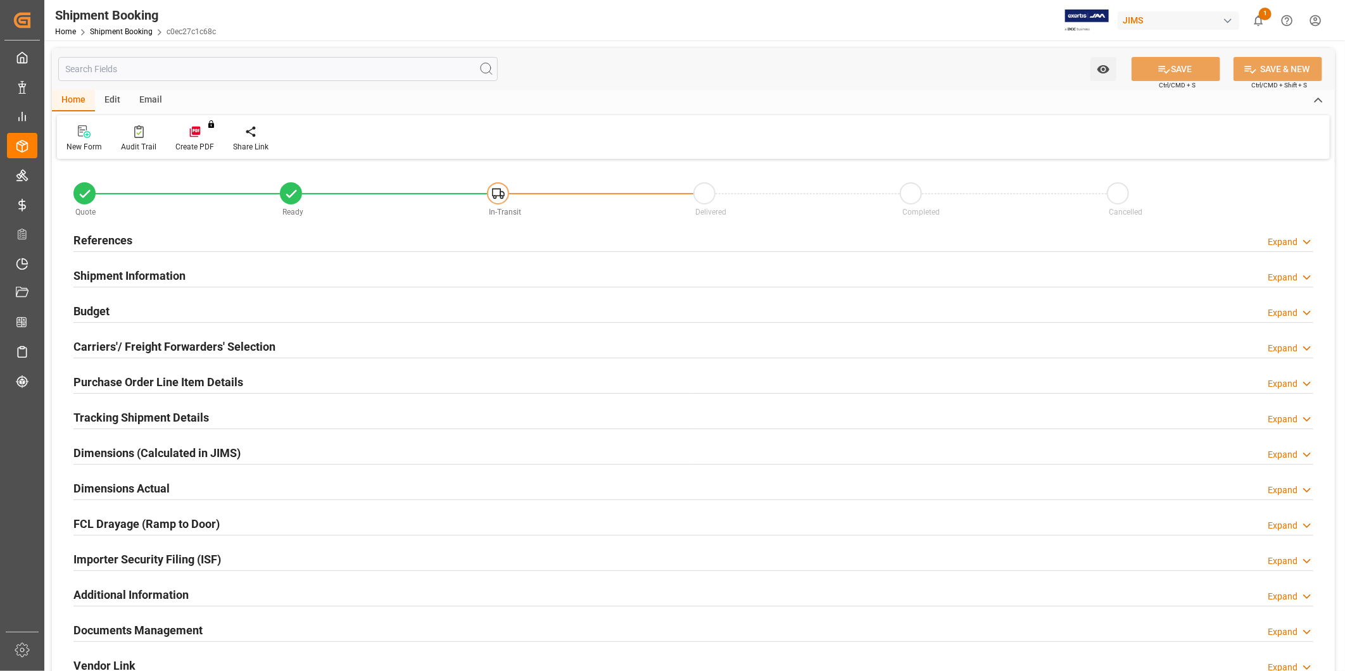
type input "0"
type input "07-18-2025"
click at [1283, 243] on div "Expand" at bounding box center [1282, 242] width 30 height 13
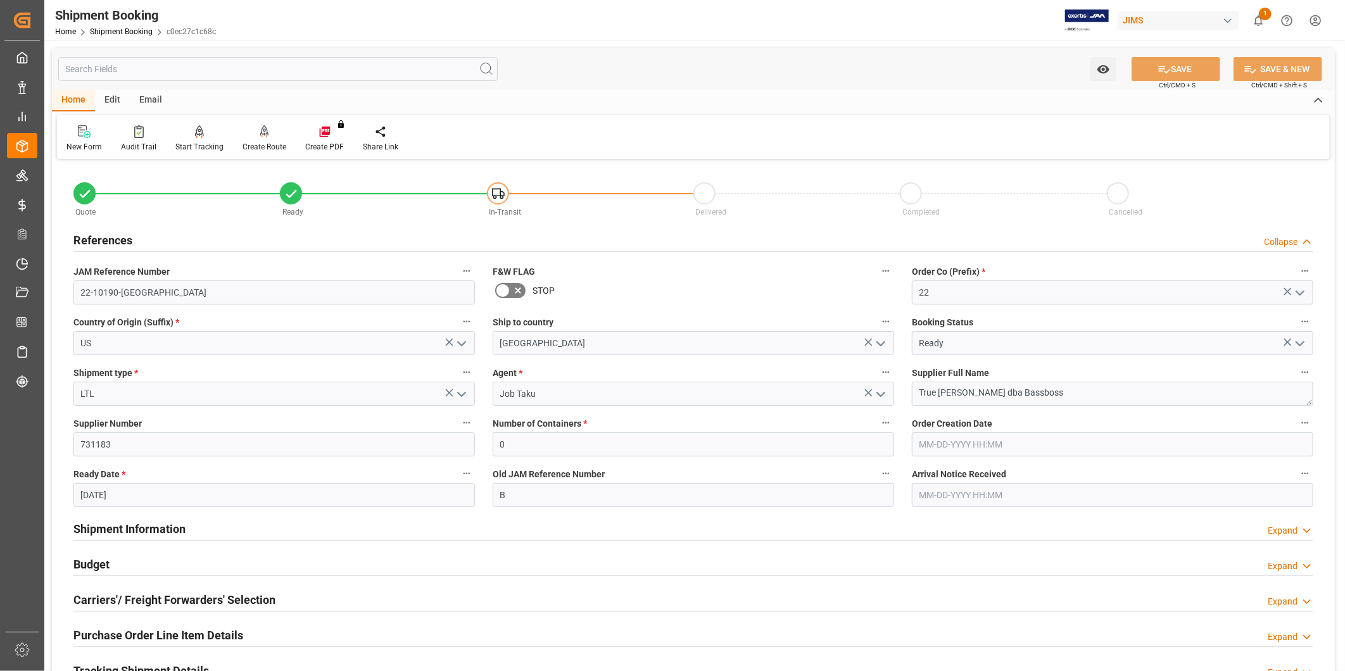
click at [203, 560] on div "Budget Expand" at bounding box center [693, 563] width 1240 height 24
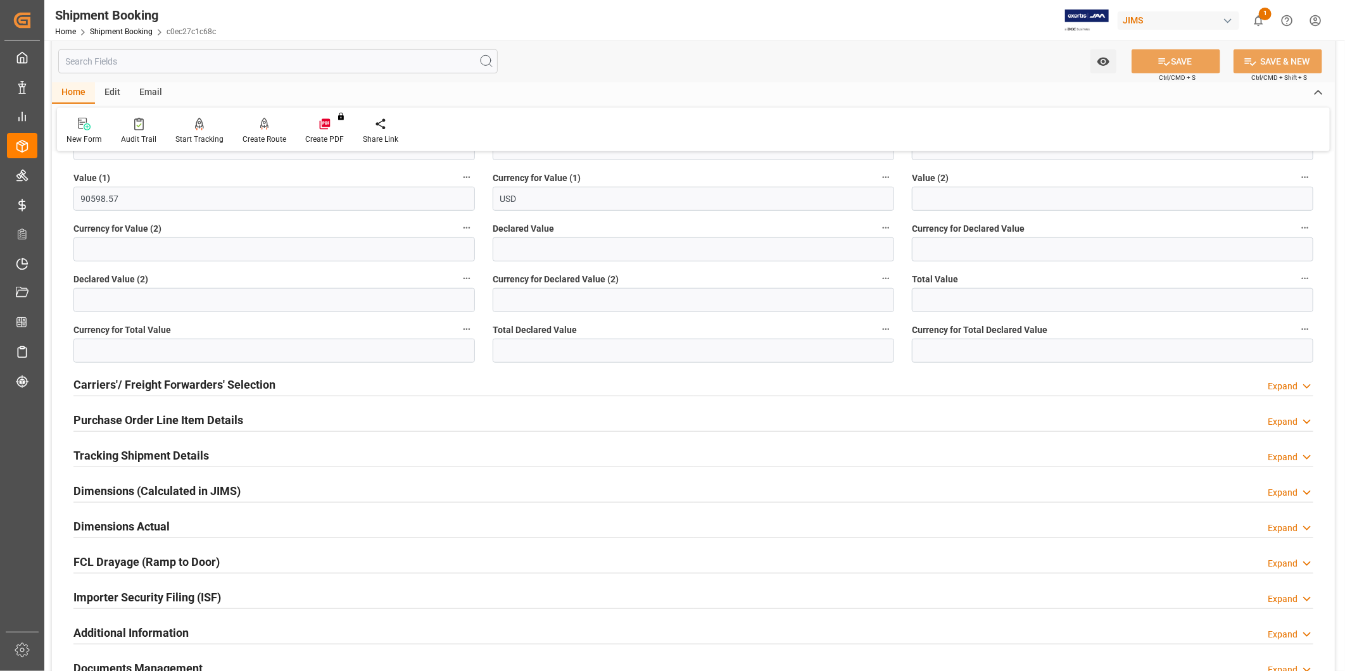
scroll to position [586, 0]
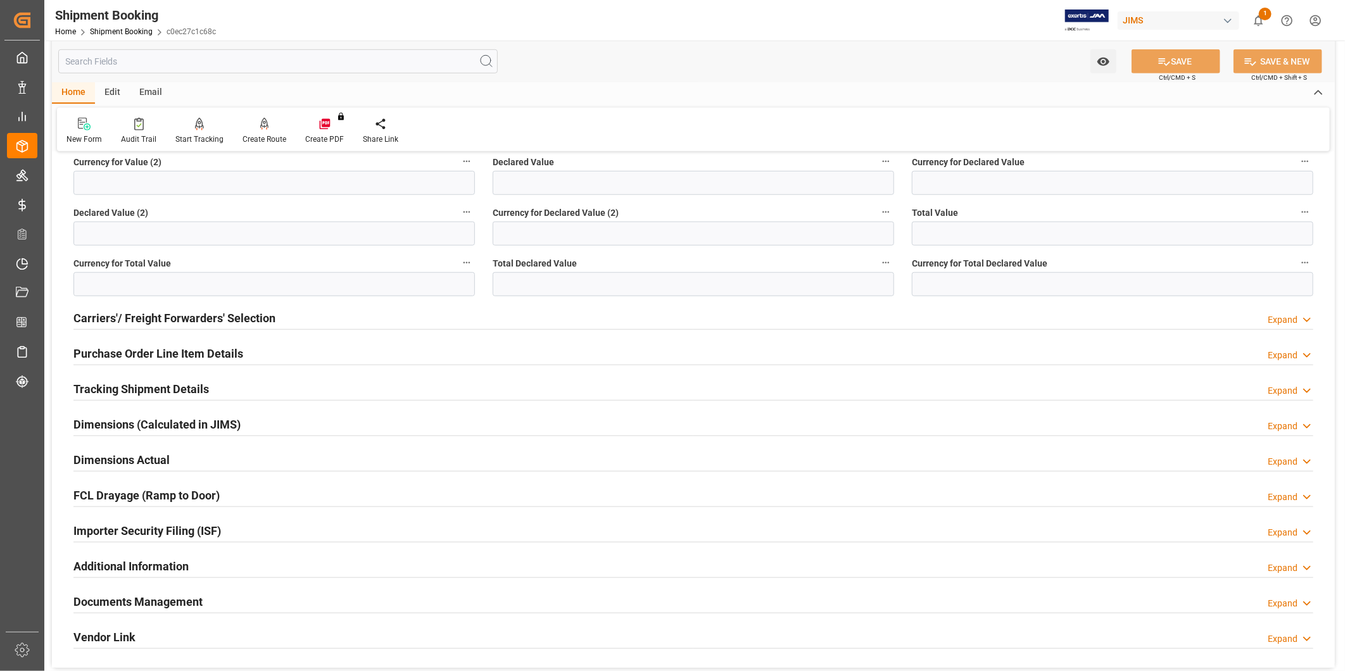
click at [201, 391] on h2 "Tracking Shipment Details" at bounding box center [140, 388] width 135 height 17
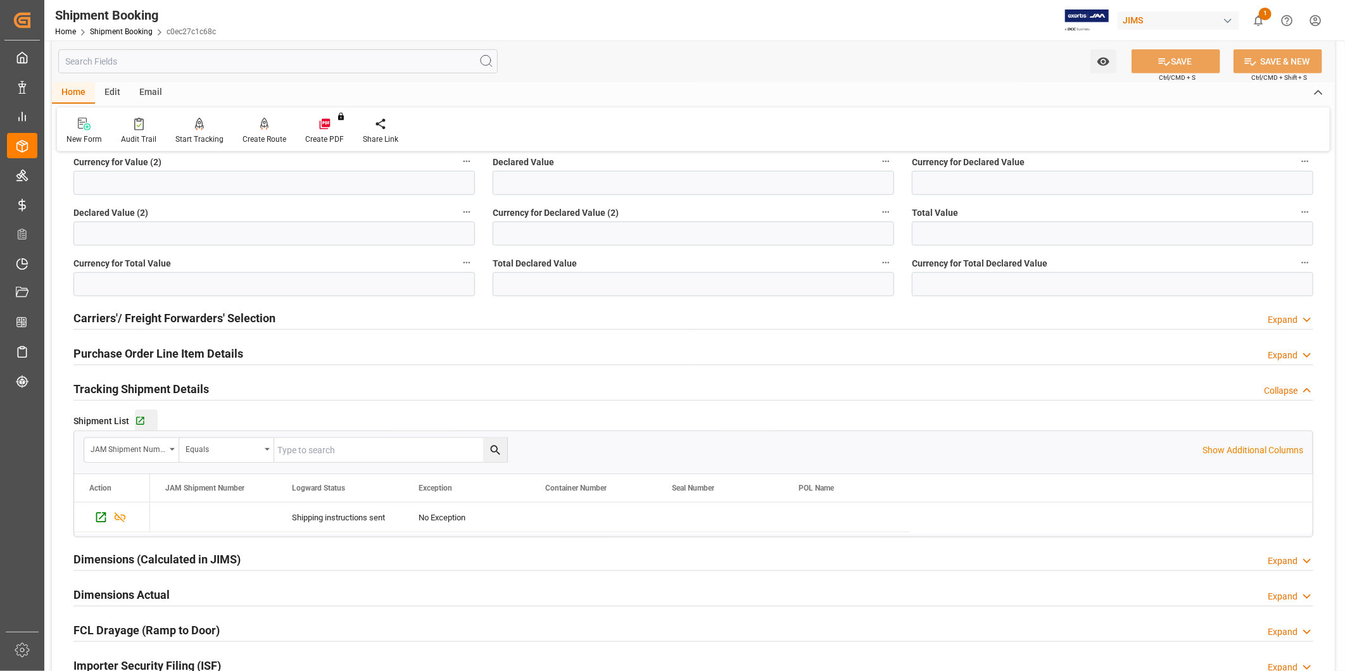
click at [146, 427] on button "Go to Shipment Tracking Grid" at bounding box center [146, 421] width 23 height 23
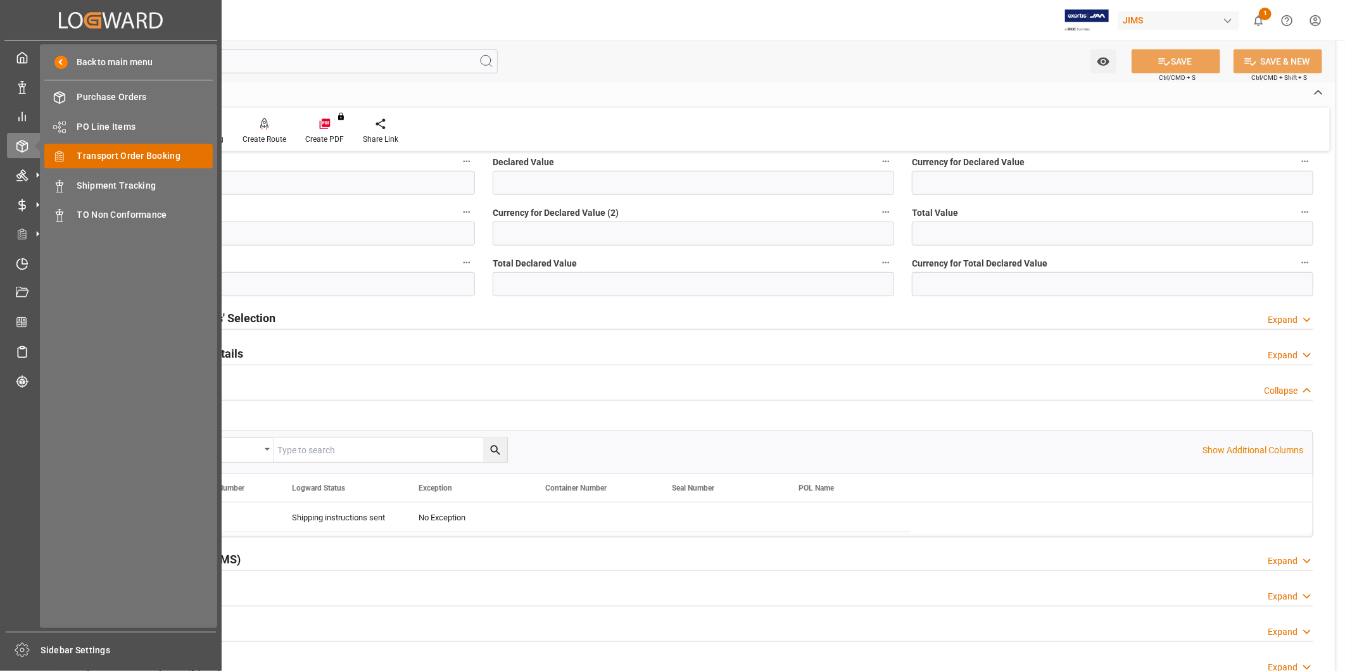
click at [131, 154] on span "Transport Order Booking" at bounding box center [145, 155] width 136 height 13
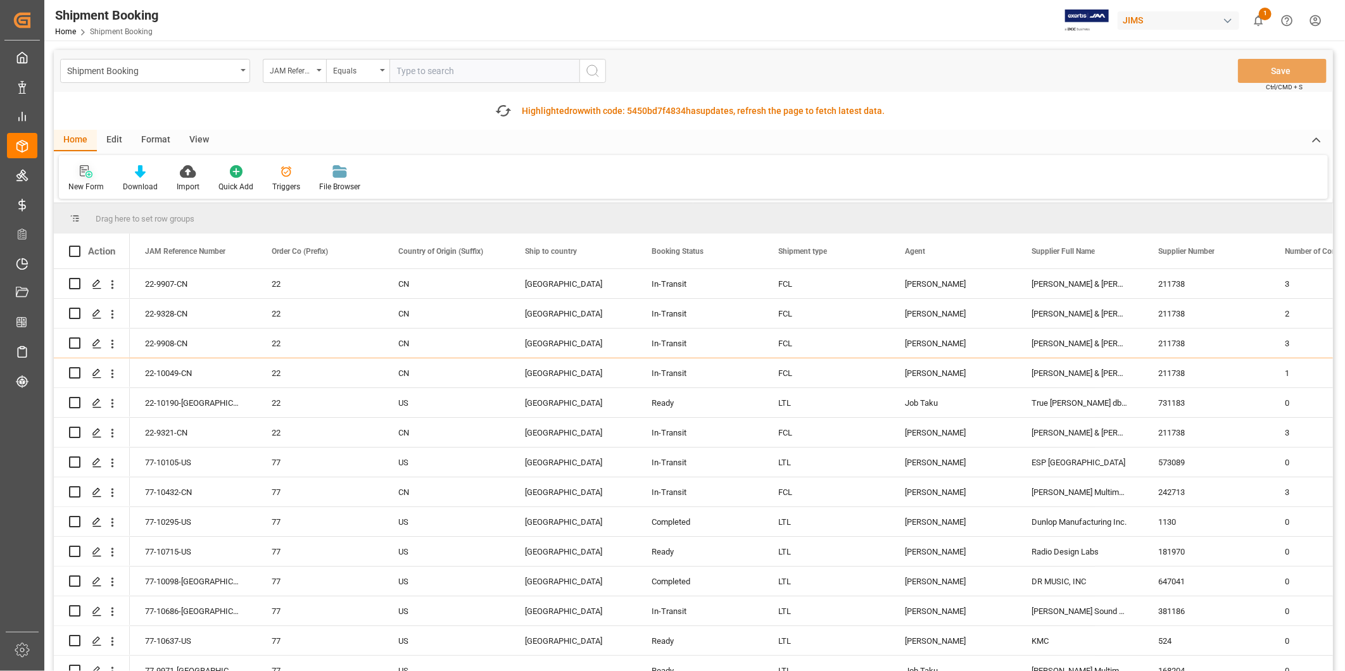
click at [99, 175] on div at bounding box center [85, 171] width 35 height 13
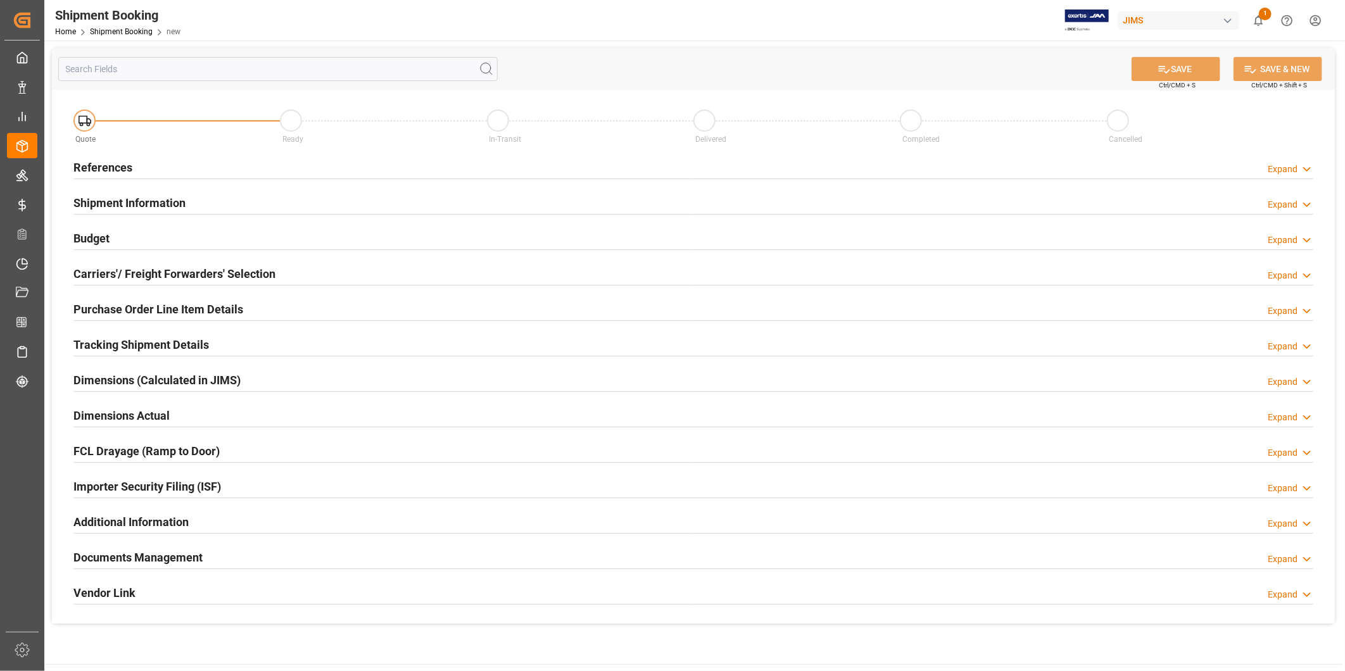
click at [1300, 172] on icon at bounding box center [1306, 169] width 13 height 13
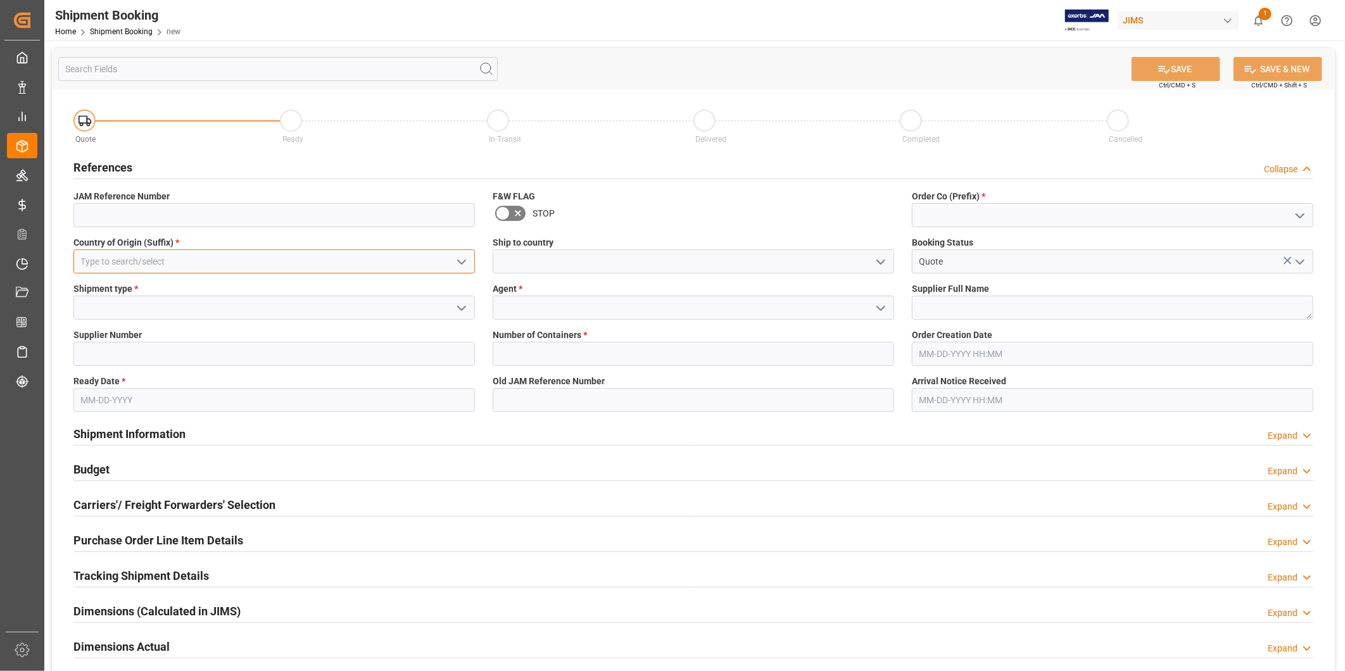
click at [470, 267] on input at bounding box center [273, 261] width 401 height 24
click at [464, 261] on polyline "open menu" at bounding box center [462, 262] width 8 height 4
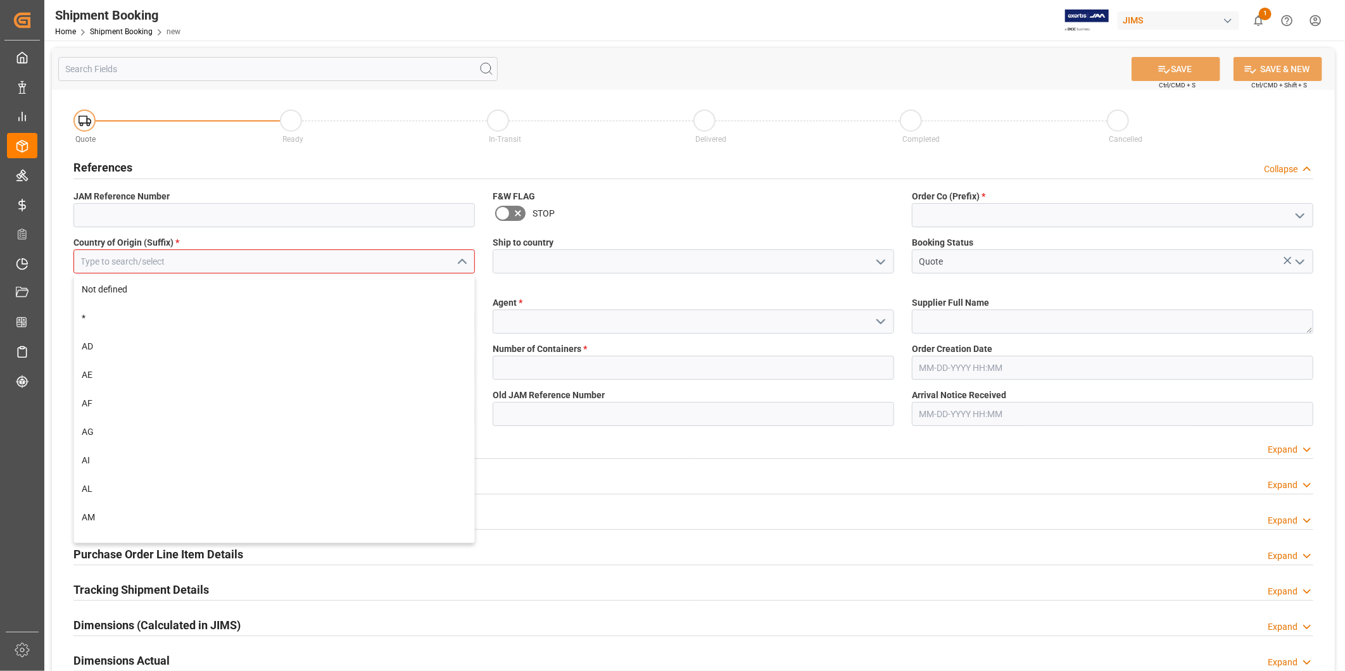
click at [396, 260] on input at bounding box center [273, 261] width 401 height 24
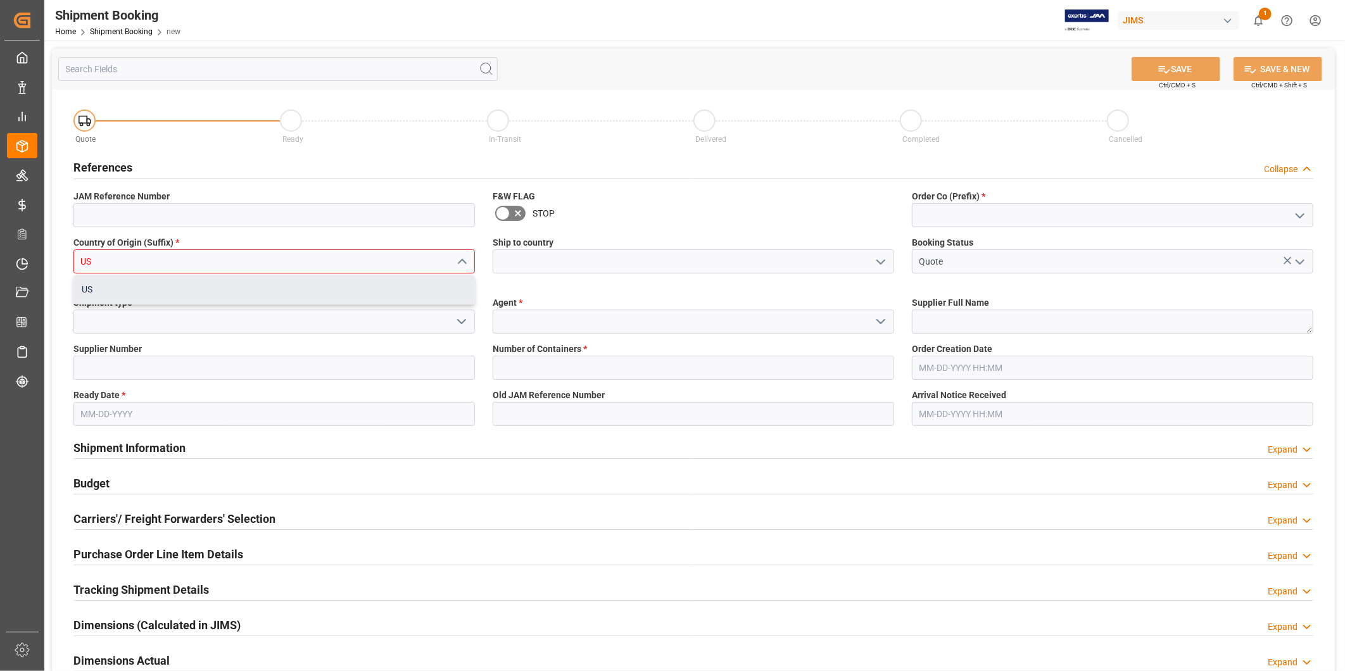
click at [369, 287] on div "US" at bounding box center [274, 289] width 400 height 28
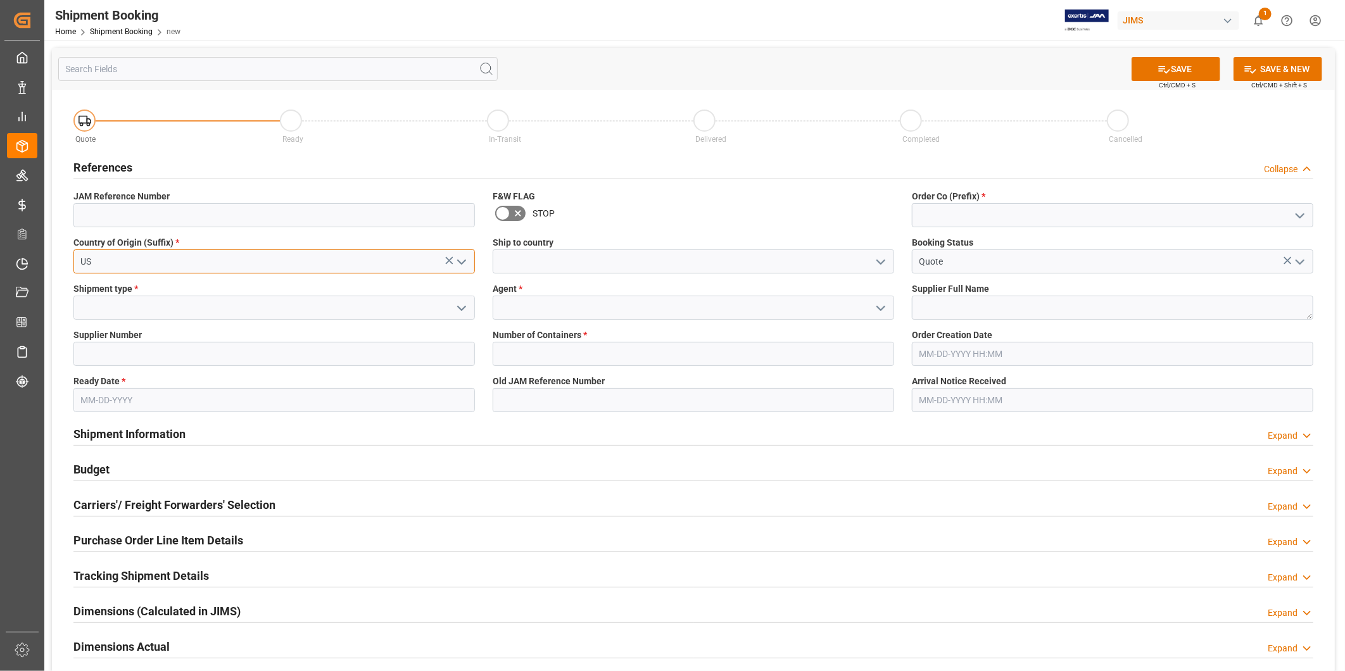
type input "US"
click at [883, 263] on icon "open menu" at bounding box center [880, 261] width 15 height 15
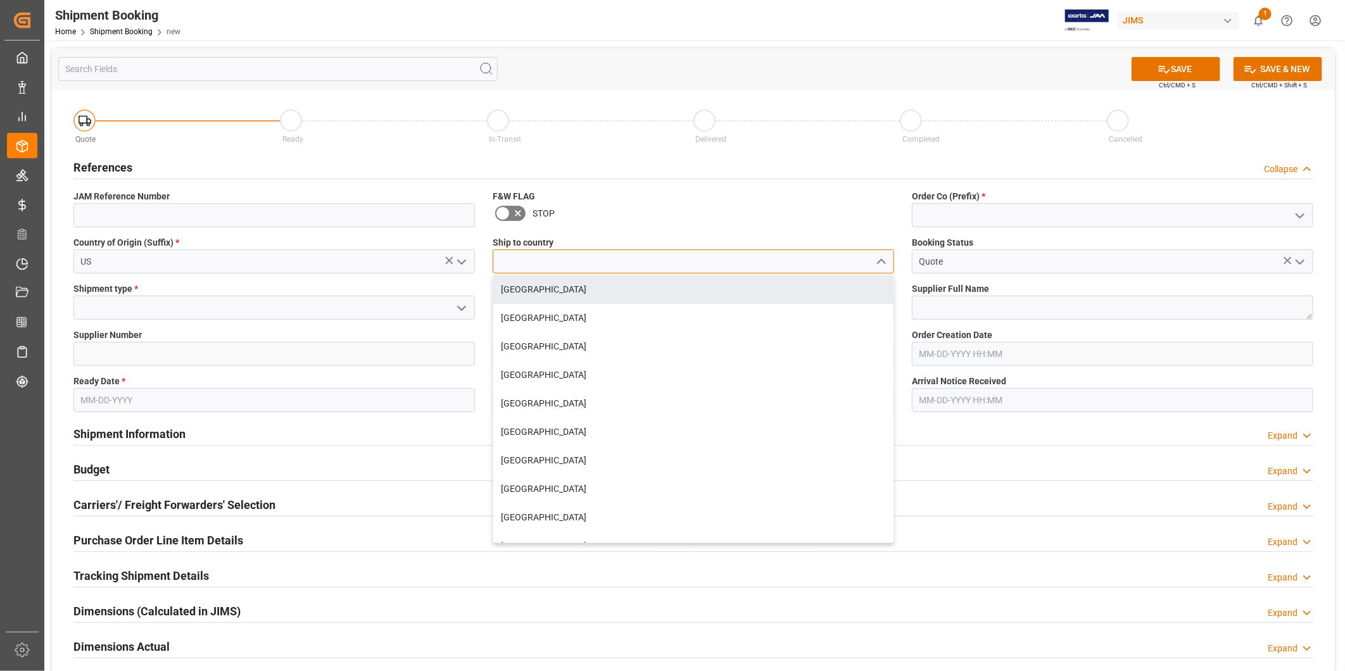
click at [760, 261] on input at bounding box center [693, 261] width 401 height 24
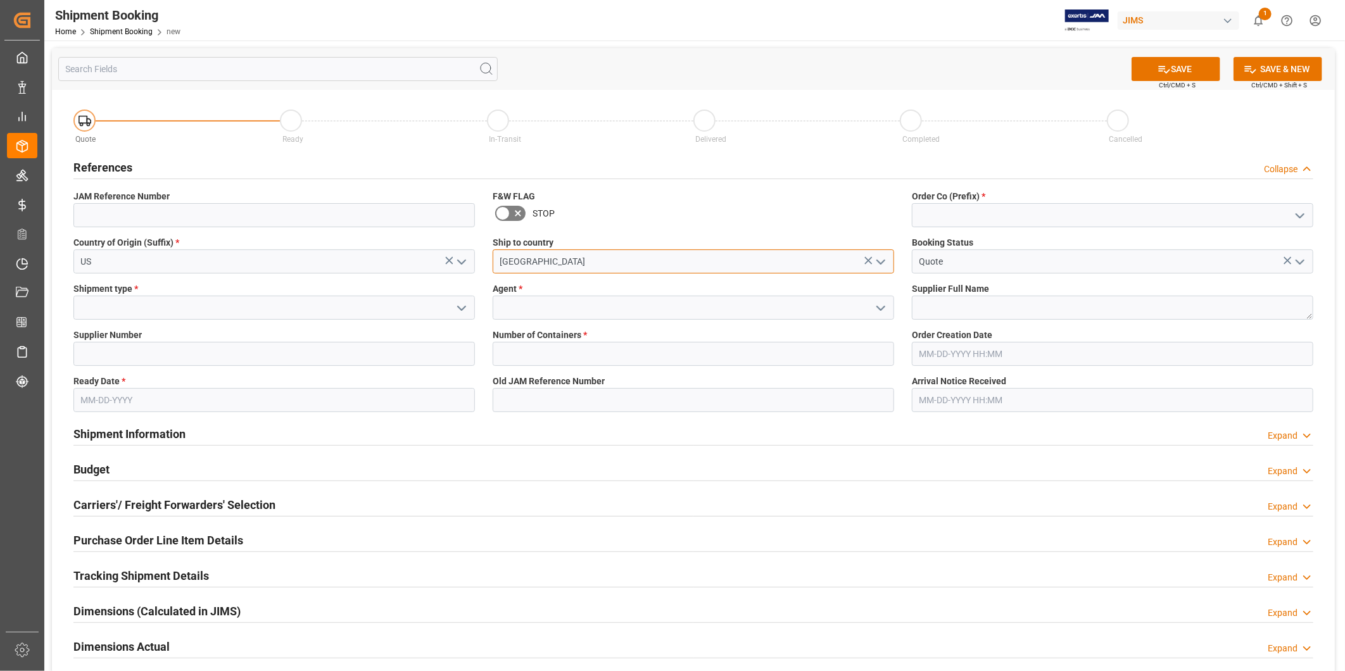
type input "[GEOGRAPHIC_DATA]"
click at [1131, 277] on div "Booking Status Quote" at bounding box center [1112, 255] width 419 height 46
click at [463, 305] on icon "open menu" at bounding box center [461, 308] width 15 height 15
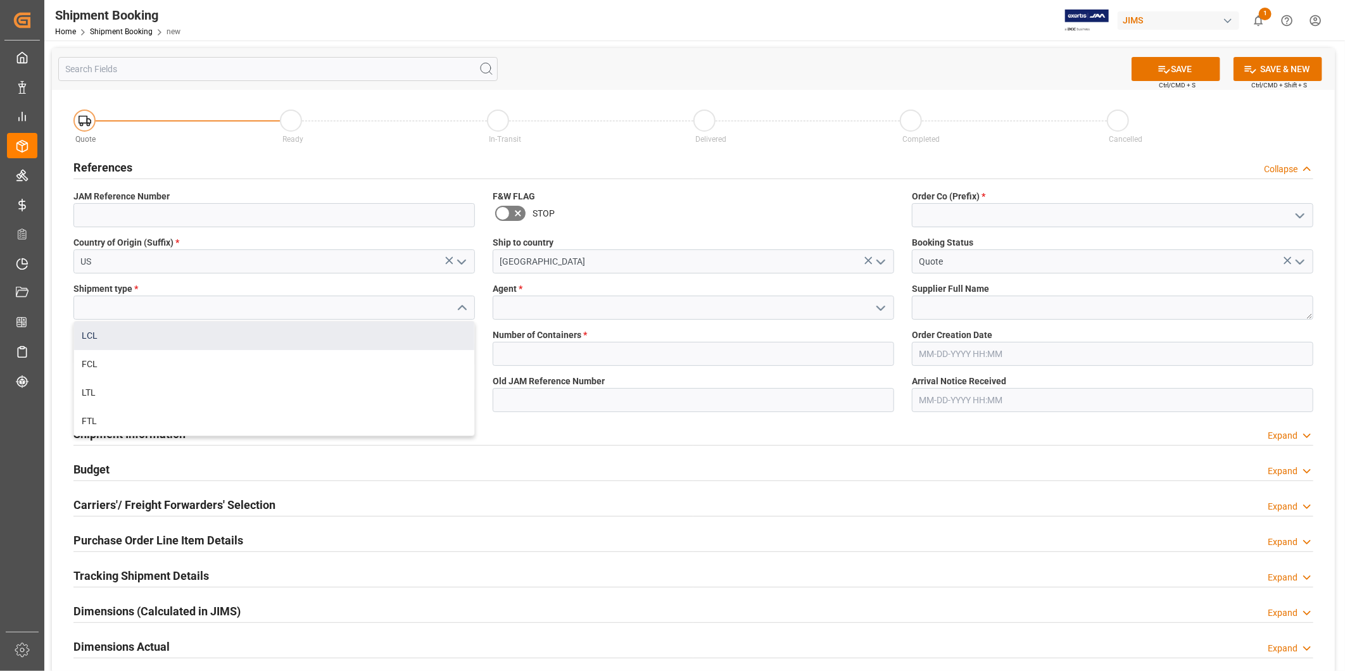
click at [421, 327] on div "LCL" at bounding box center [274, 336] width 400 height 28
type input "LCL"
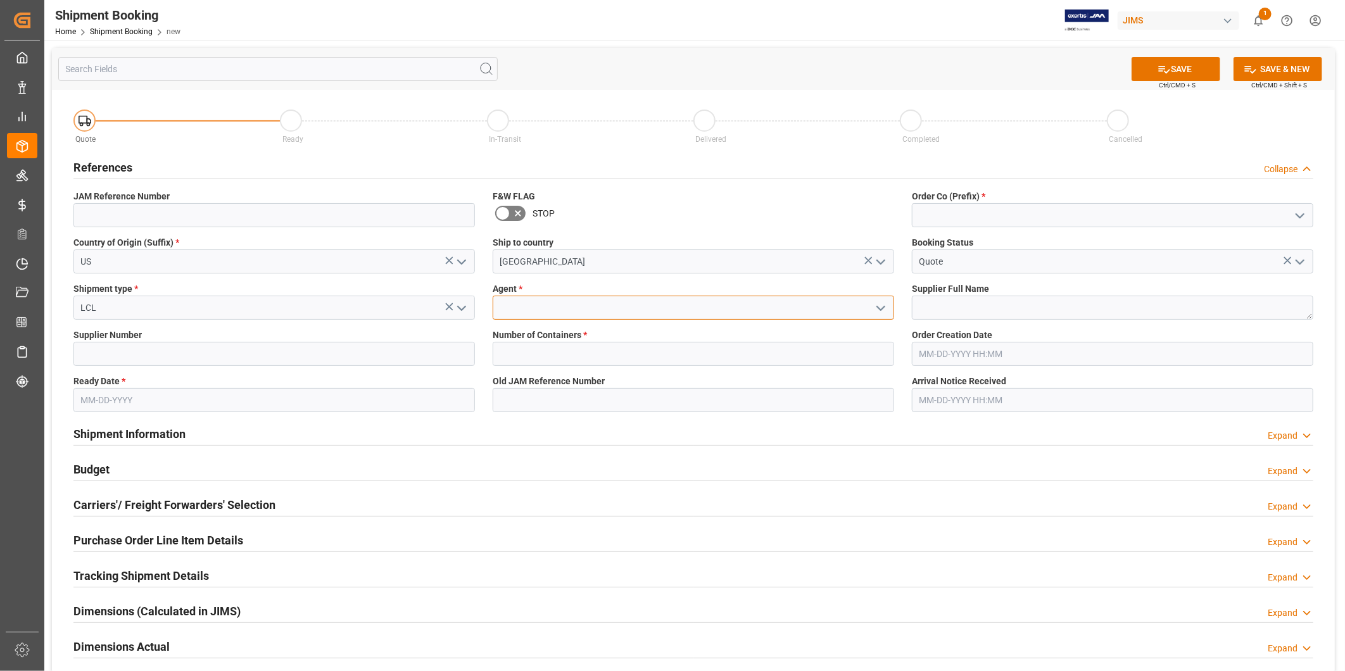
click at [751, 311] on input at bounding box center [693, 308] width 401 height 24
type input "[PERSON_NAME]"
click at [189, 357] on input at bounding box center [273, 354] width 401 height 24
paste input "521"
type input "521"
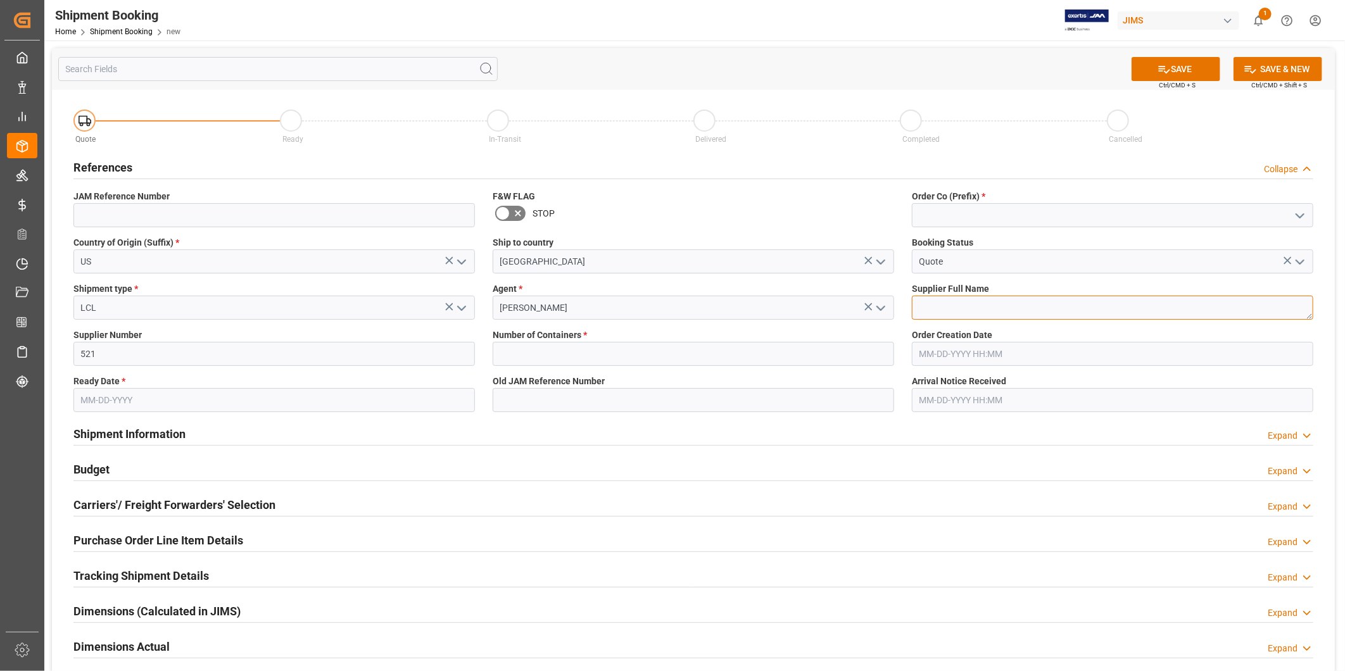
click at [1002, 312] on textarea at bounding box center [1112, 308] width 401 height 24
click at [964, 308] on textarea at bounding box center [1112, 308] width 401 height 24
paste textarea "US Music"
type textarea "US Music"
drag, startPoint x: 533, startPoint y: 351, endPoint x: 544, endPoint y: 351, distance: 11.4
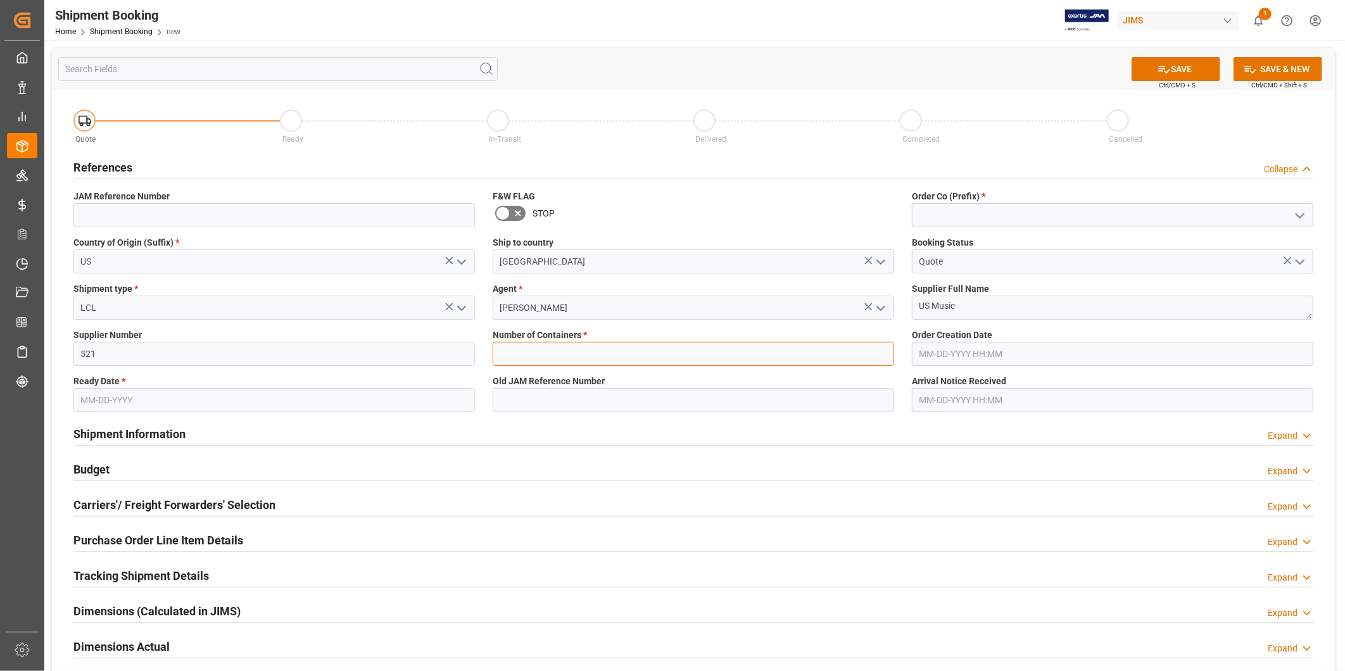
click at [533, 351] on input "text" at bounding box center [693, 354] width 401 height 24
type input "0"
click at [198, 391] on input "text" at bounding box center [273, 400] width 401 height 24
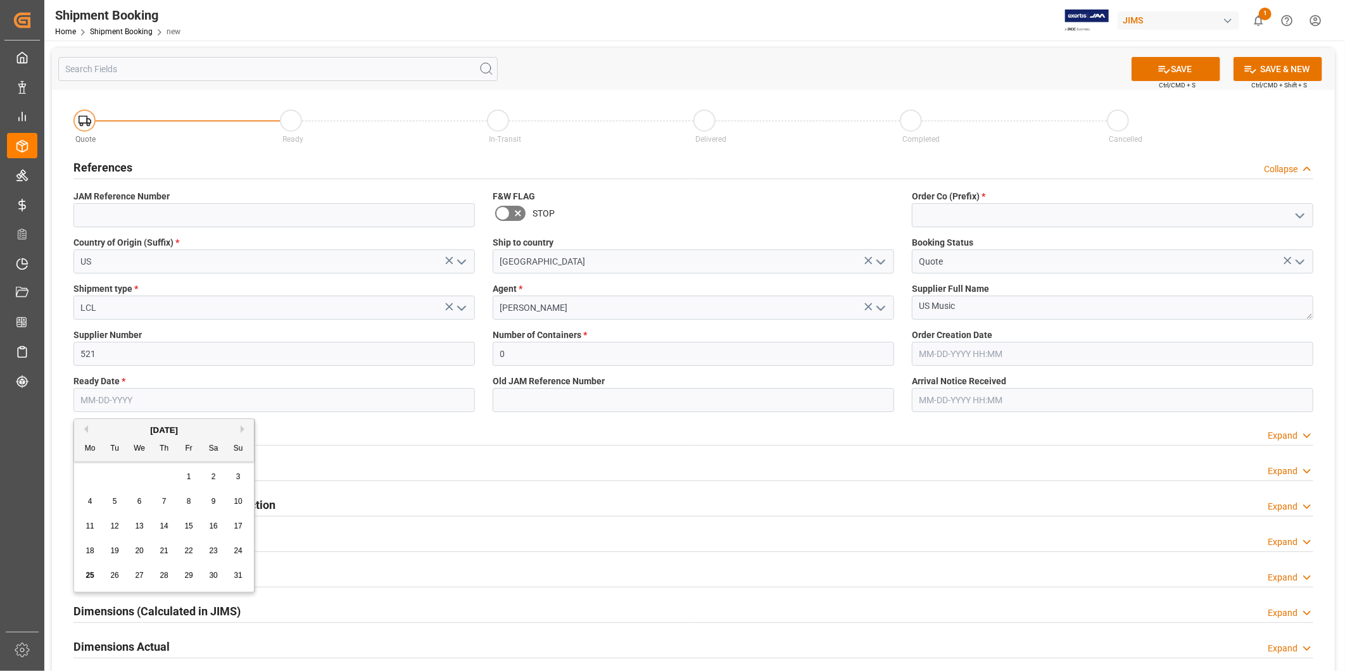
click at [184, 577] on span "29" at bounding box center [188, 575] width 8 height 9
type input "[DATE]"
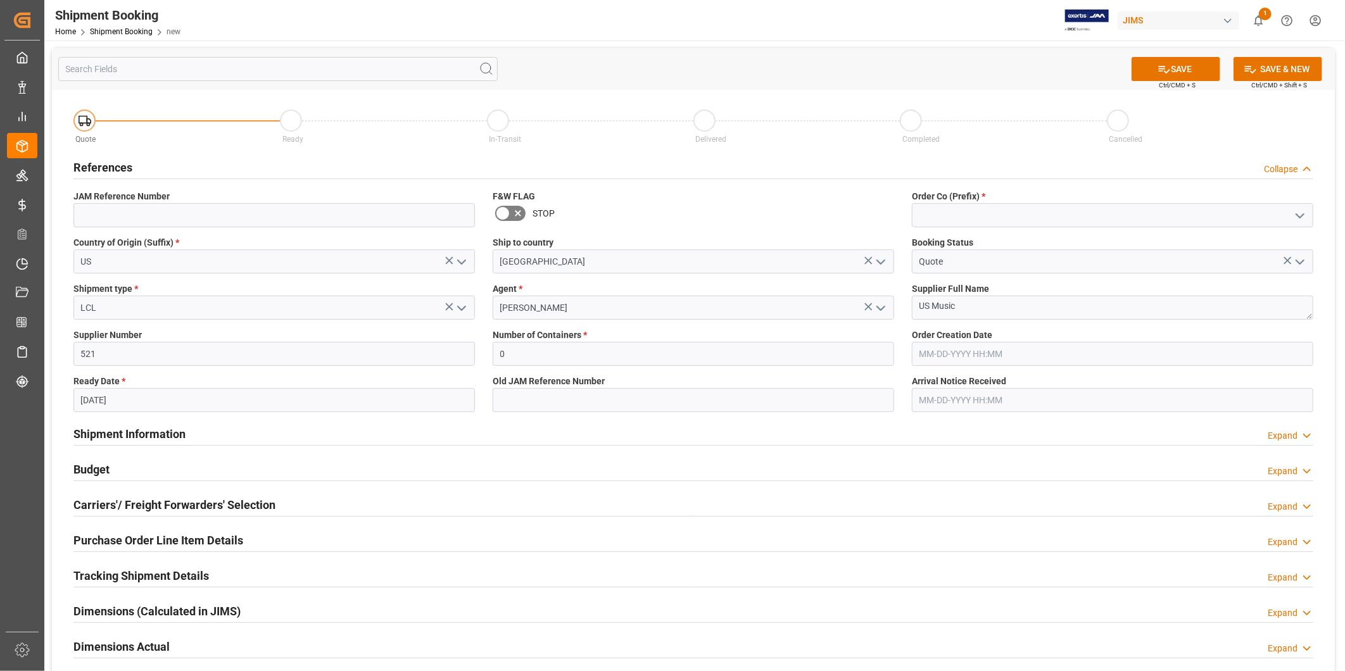
click at [320, 429] on div "Shipment Information Expand" at bounding box center [693, 433] width 1240 height 24
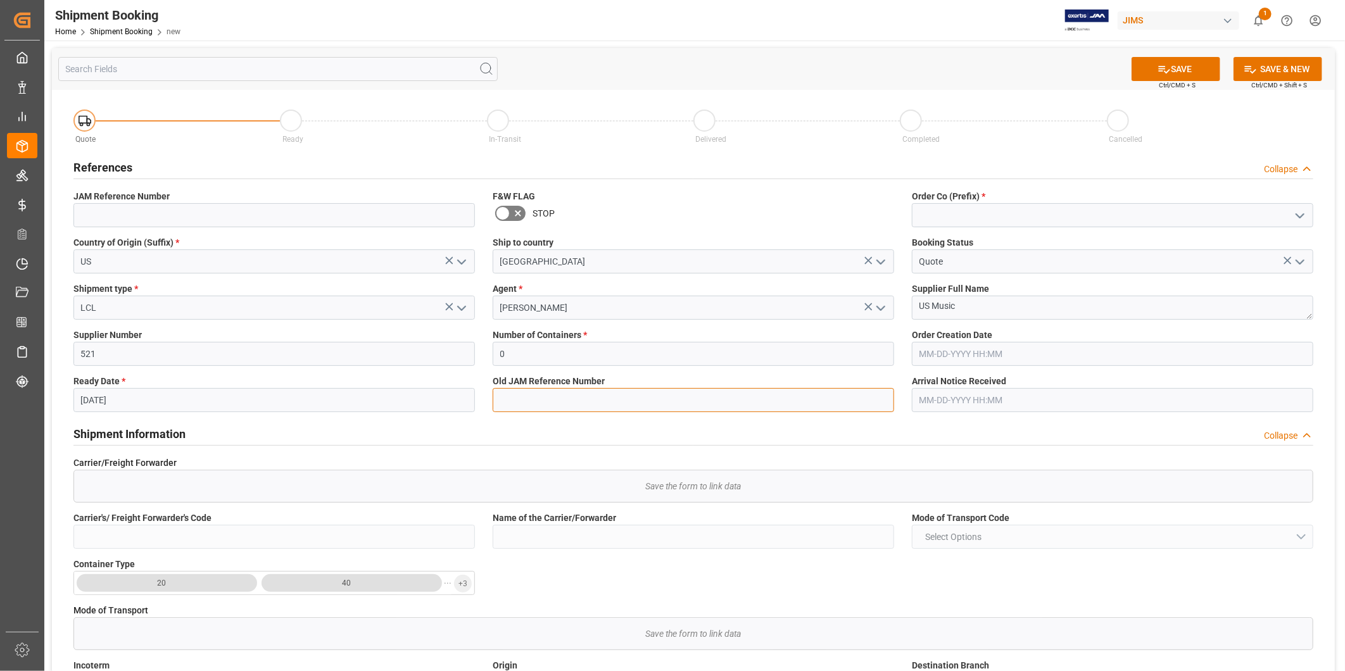
click at [603, 396] on input at bounding box center [693, 400] width 401 height 24
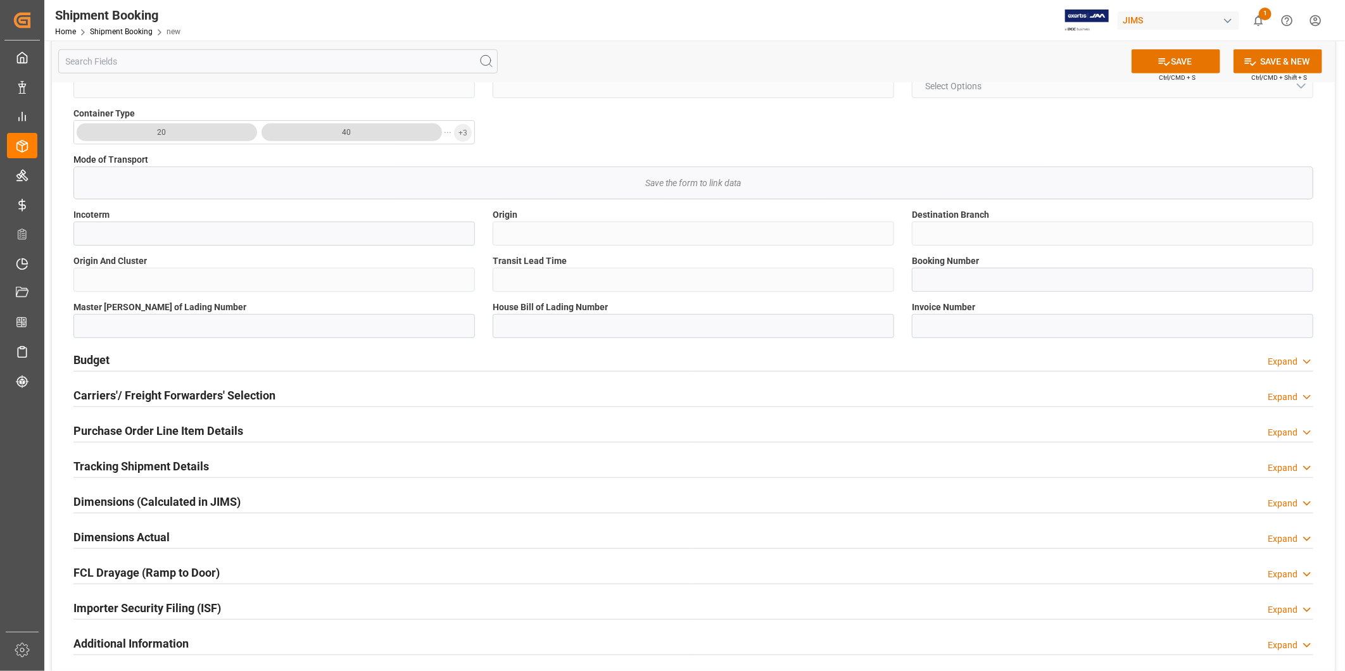
scroll to position [443, 0]
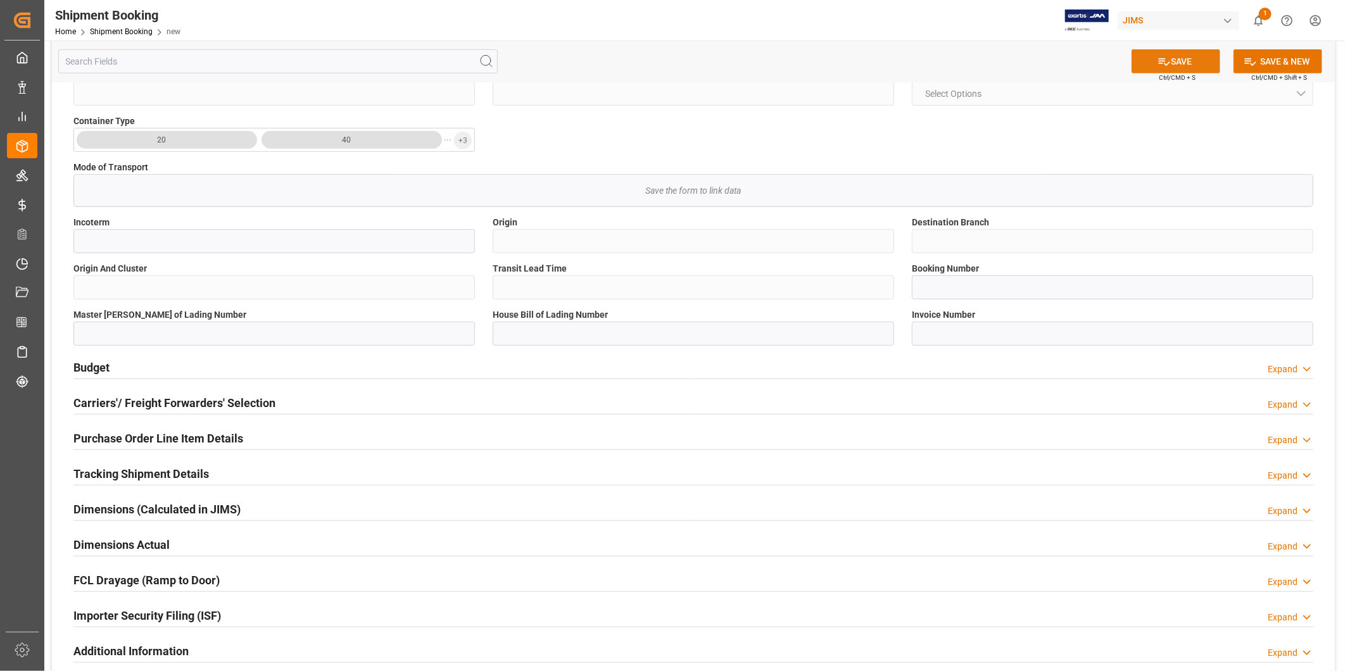
click at [1172, 64] on button "SAVE" at bounding box center [1175, 61] width 89 height 24
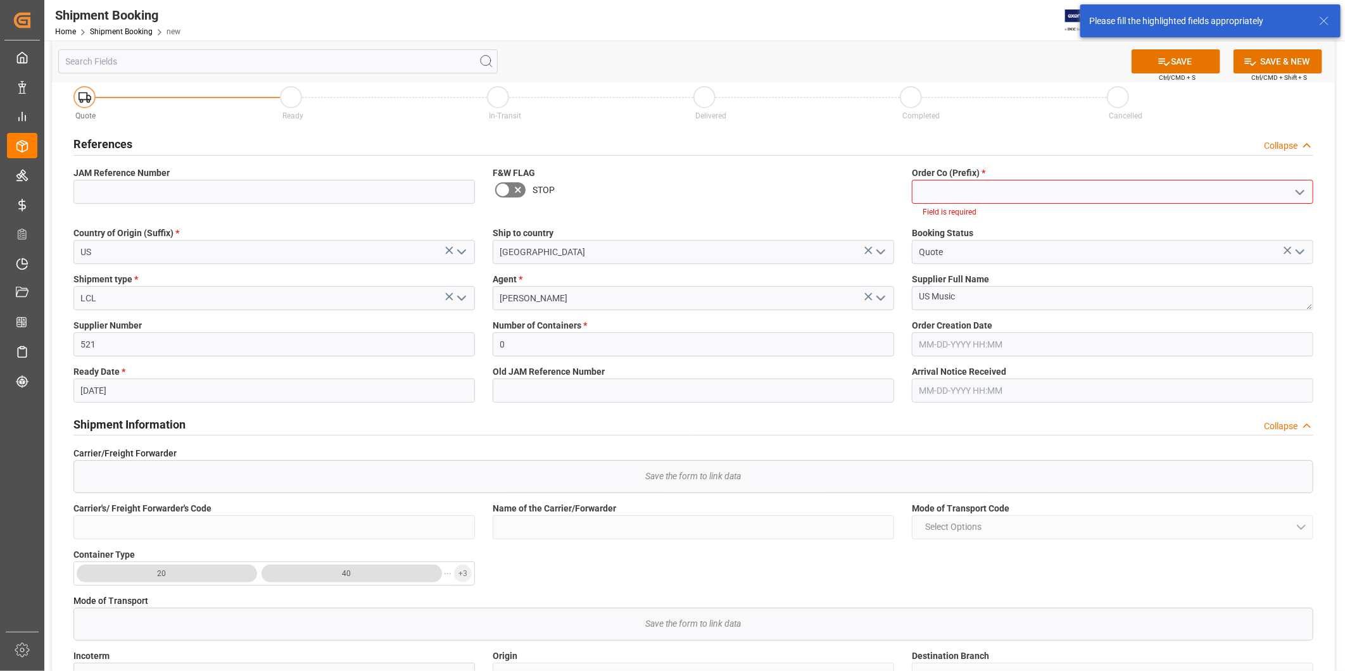
scroll to position [0, 0]
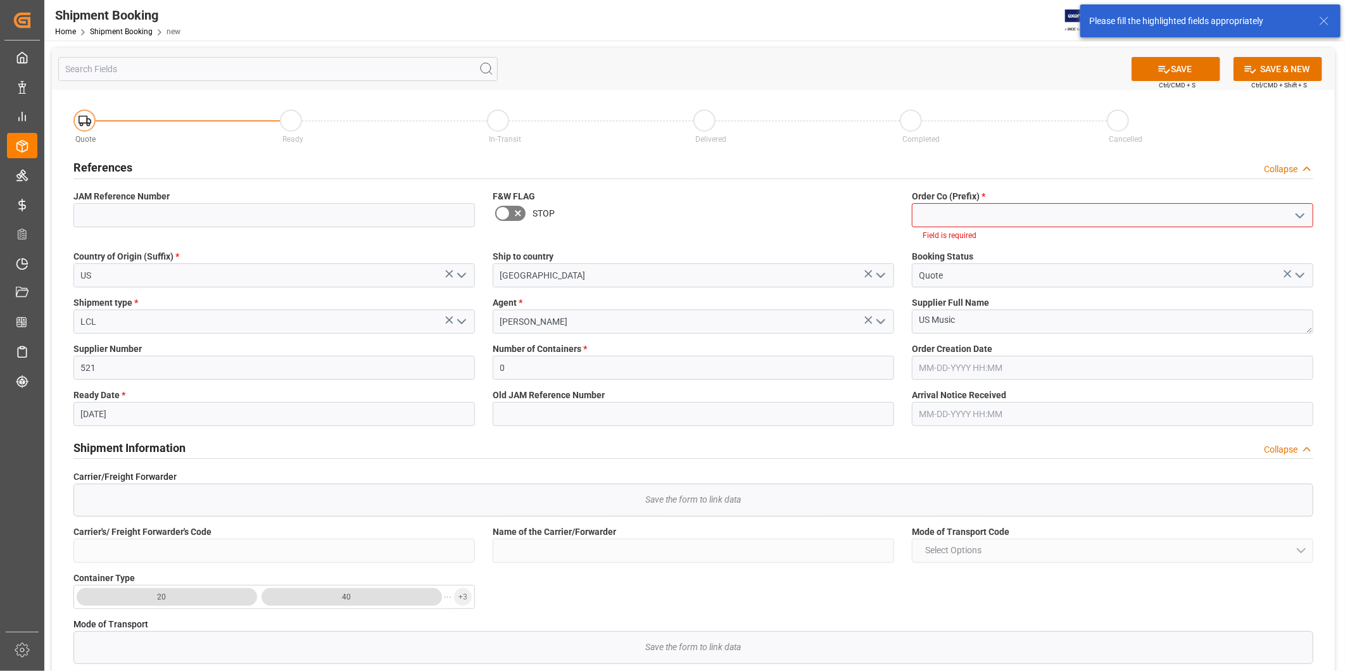
click at [1299, 215] on icon "open menu" at bounding box center [1299, 215] width 15 height 15
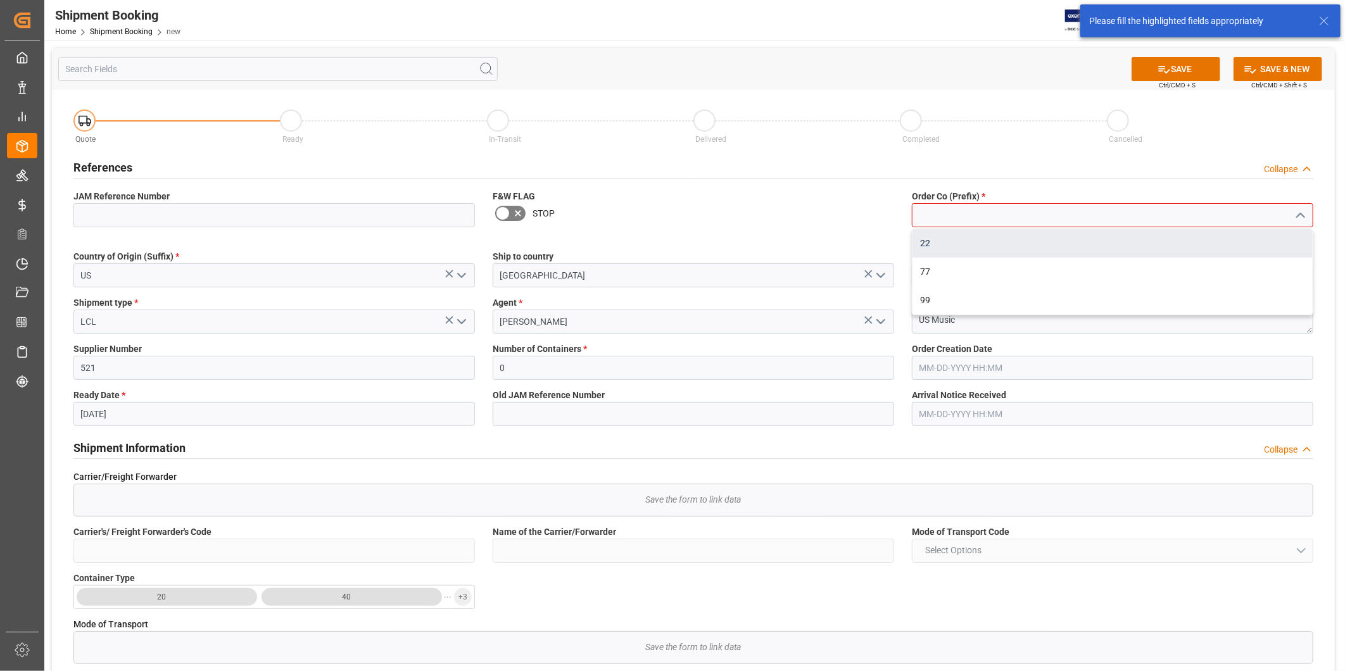
click at [1266, 233] on div "22" at bounding box center [1112, 243] width 400 height 28
type input "22"
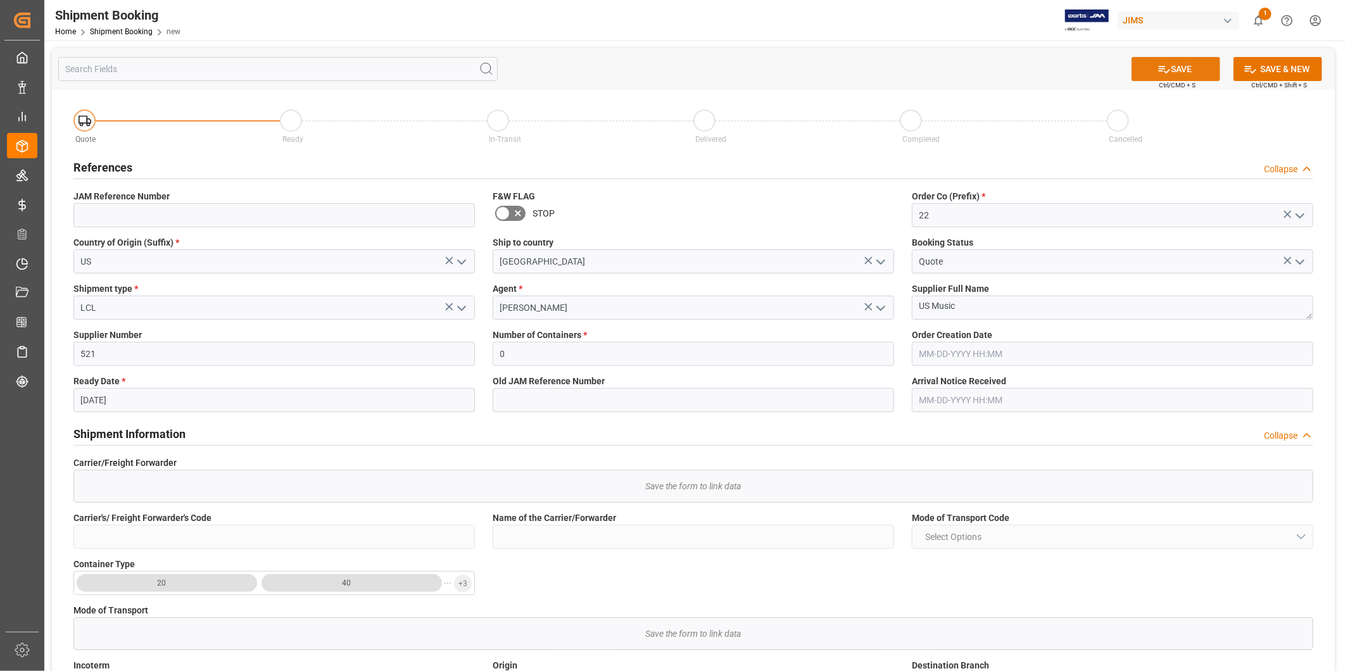
click at [1200, 71] on button "SAVE" at bounding box center [1175, 69] width 89 height 24
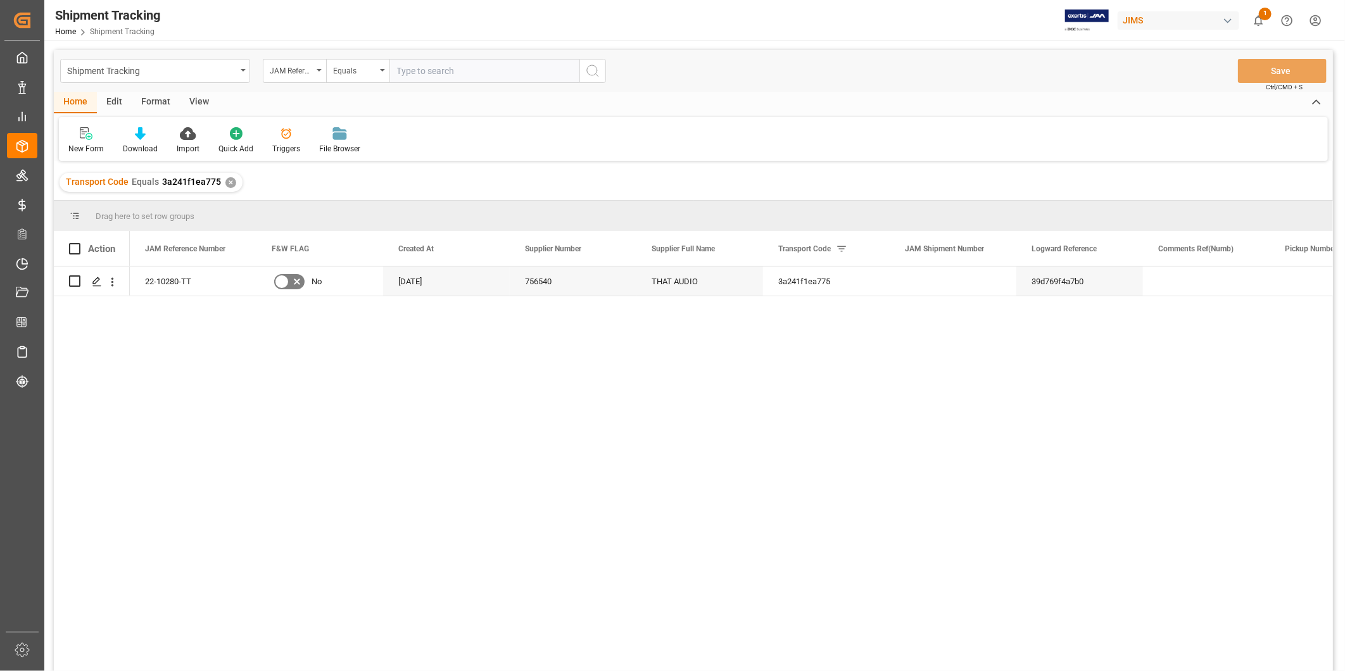
click at [205, 101] on div "View" at bounding box center [199, 103] width 39 height 22
click at [84, 146] on div "Default" at bounding box center [80, 148] width 25 height 11
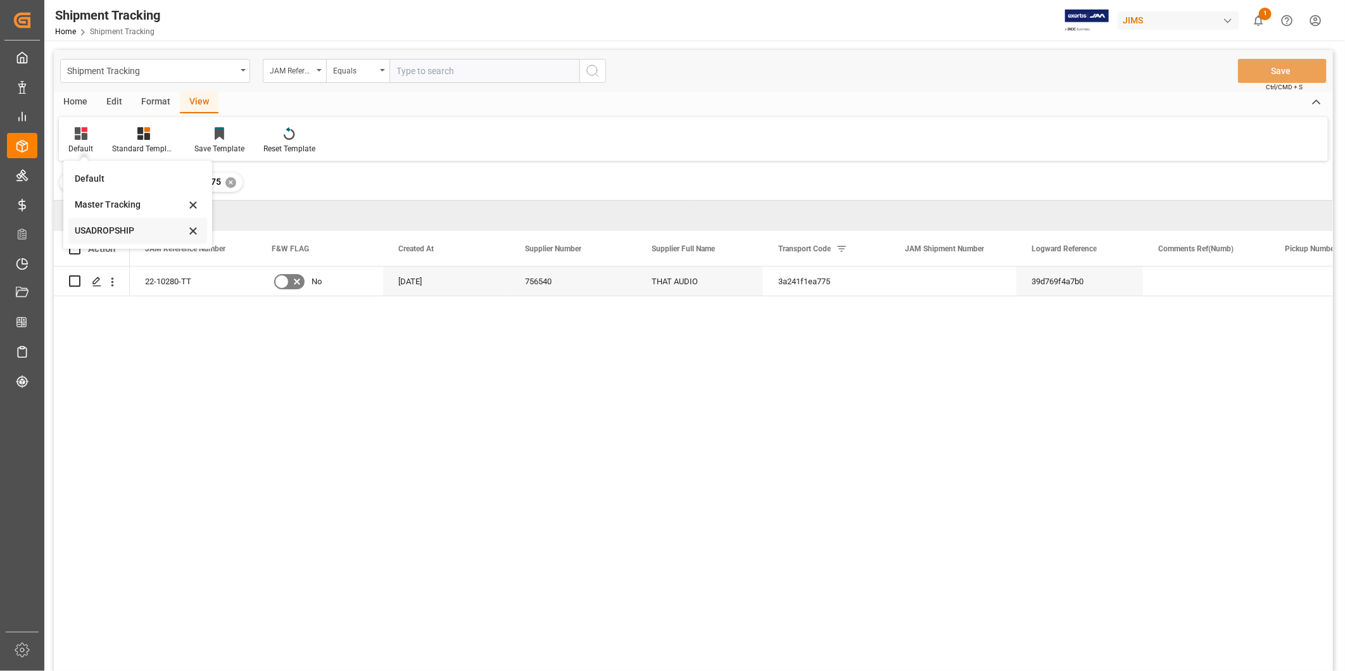
click at [82, 238] on div "USADROPSHIP" at bounding box center [137, 231] width 139 height 26
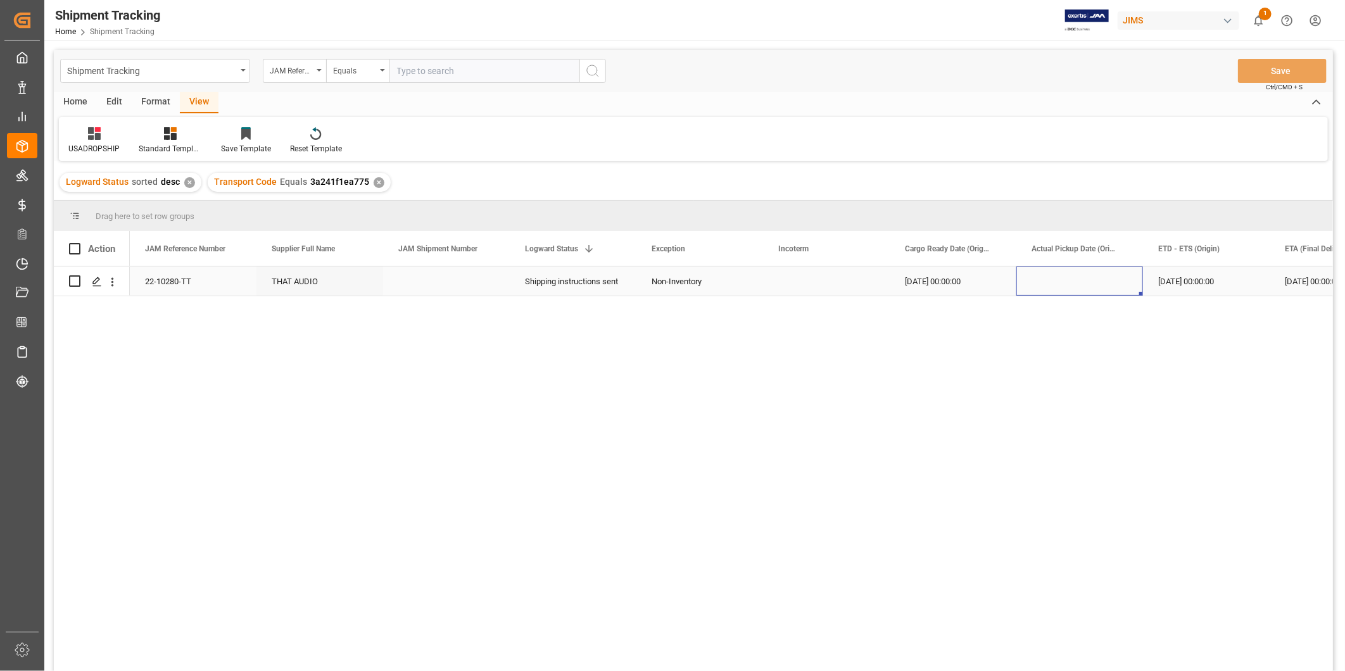
click at [1098, 267] on div "Press SPACE to select this row." at bounding box center [1079, 281] width 127 height 29
click at [955, 275] on div "08-30-2025 00:00:00" at bounding box center [952, 281] width 127 height 29
click at [1162, 273] on div "09-07-2025 00:00:00" at bounding box center [1206, 281] width 127 height 29
click at [941, 285] on div "08-30-2025 00:00:00" at bounding box center [952, 281] width 127 height 29
click at [991, 277] on div "08-30-2025 00:00:00" at bounding box center [952, 281] width 127 height 29
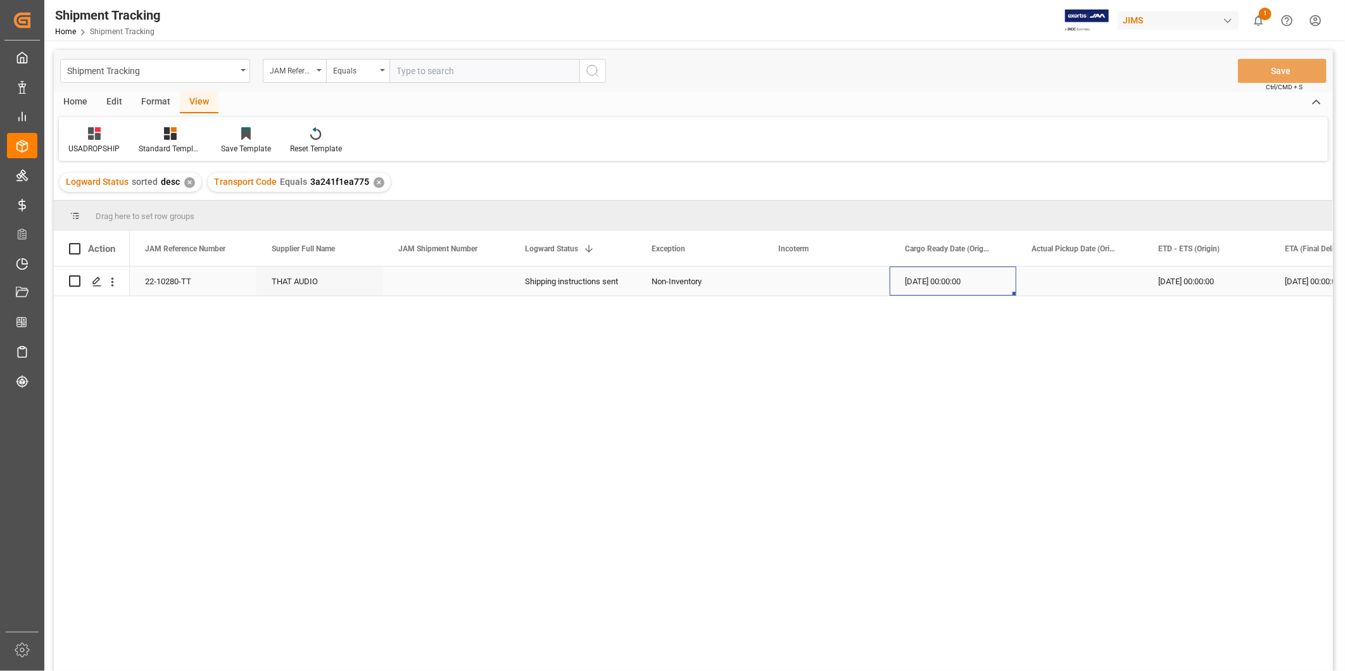
click at [991, 277] on div "08-30-2025 00:00:00" at bounding box center [952, 281] width 127 height 29
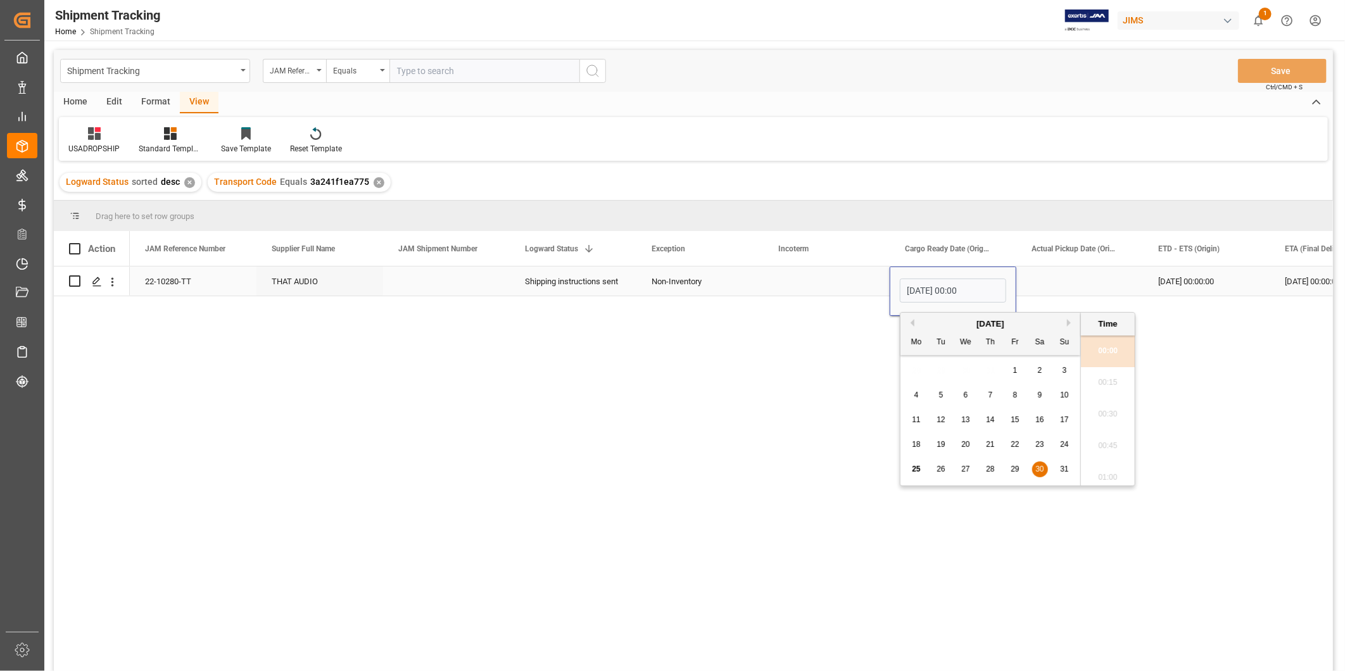
scroll to position [1808, 0]
click at [1067, 320] on button "Next Month" at bounding box center [1071, 323] width 8 height 8
click at [1033, 421] on div "20" at bounding box center [1040, 420] width 16 height 15
type input "09-20-2025 00:00"
click at [1075, 277] on div "Press SPACE to select this row." at bounding box center [1079, 281] width 127 height 29
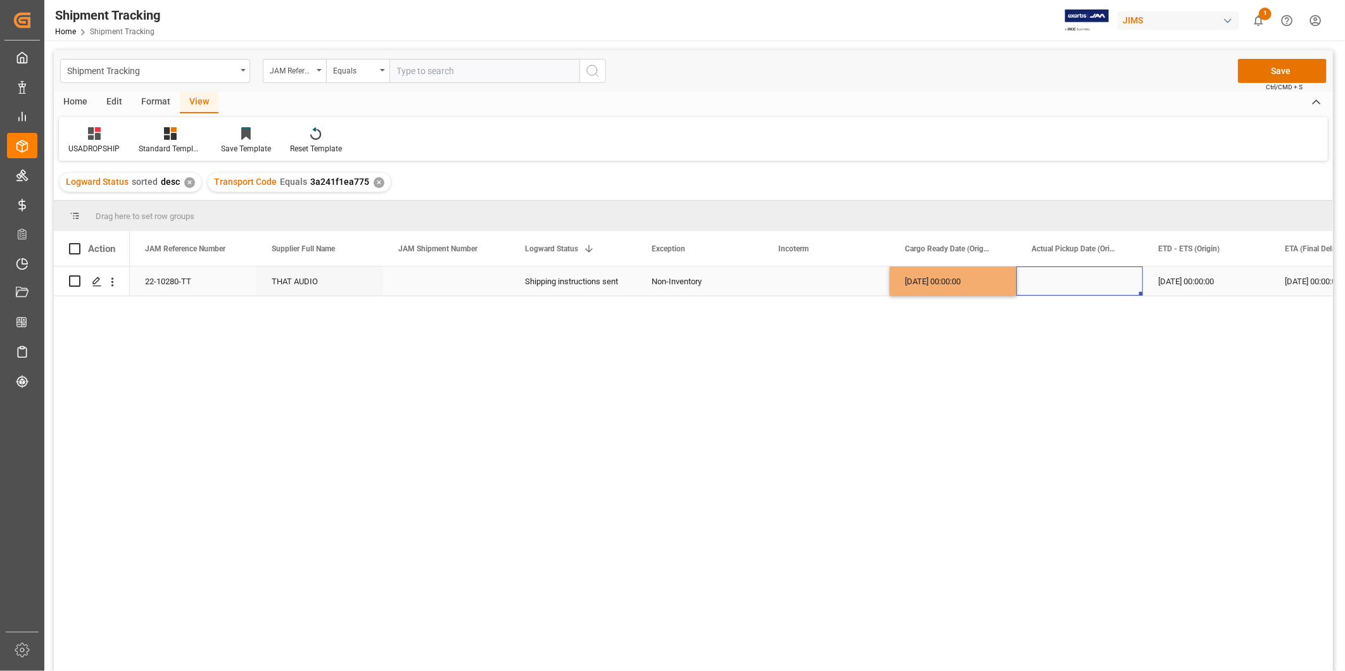
click at [919, 275] on div "[DATE] 00:00:00" at bounding box center [952, 281] width 127 height 29
click at [1072, 285] on div "Press SPACE to select this row." at bounding box center [1079, 281] width 127 height 29
click at [1184, 286] on div "09-07-2025 00:00:00" at bounding box center [1206, 281] width 127 height 29
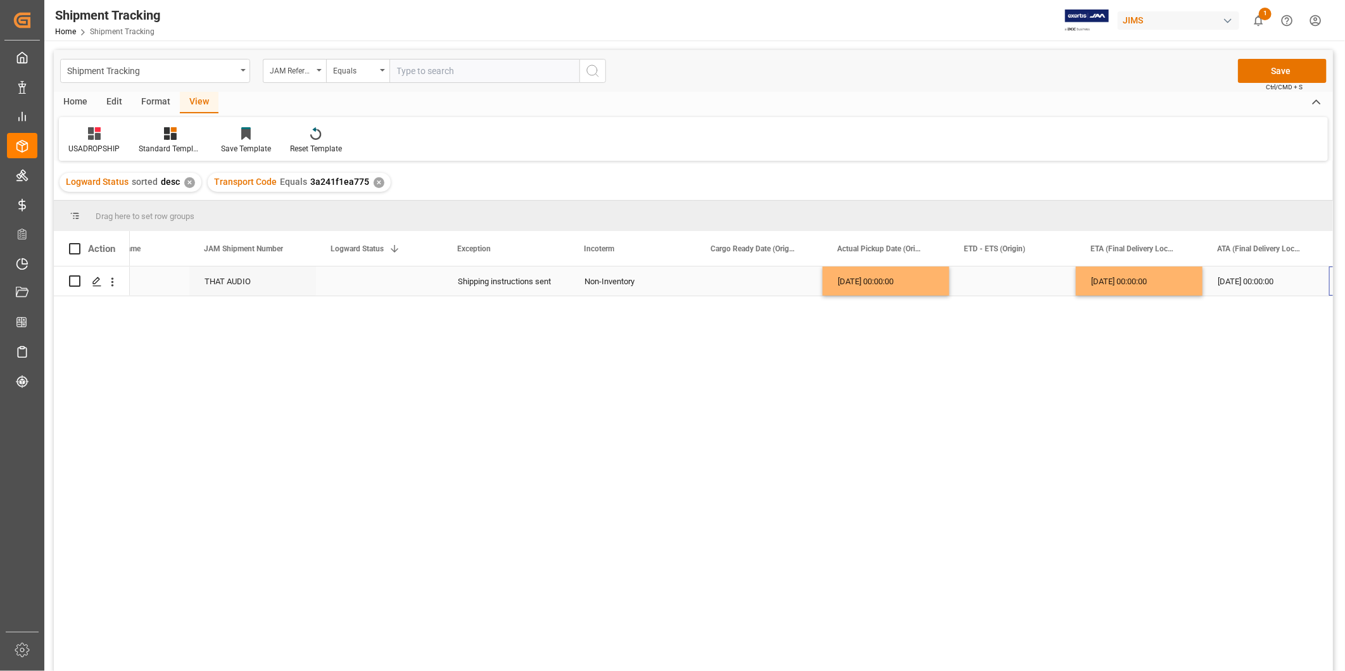
scroll to position [0, 194]
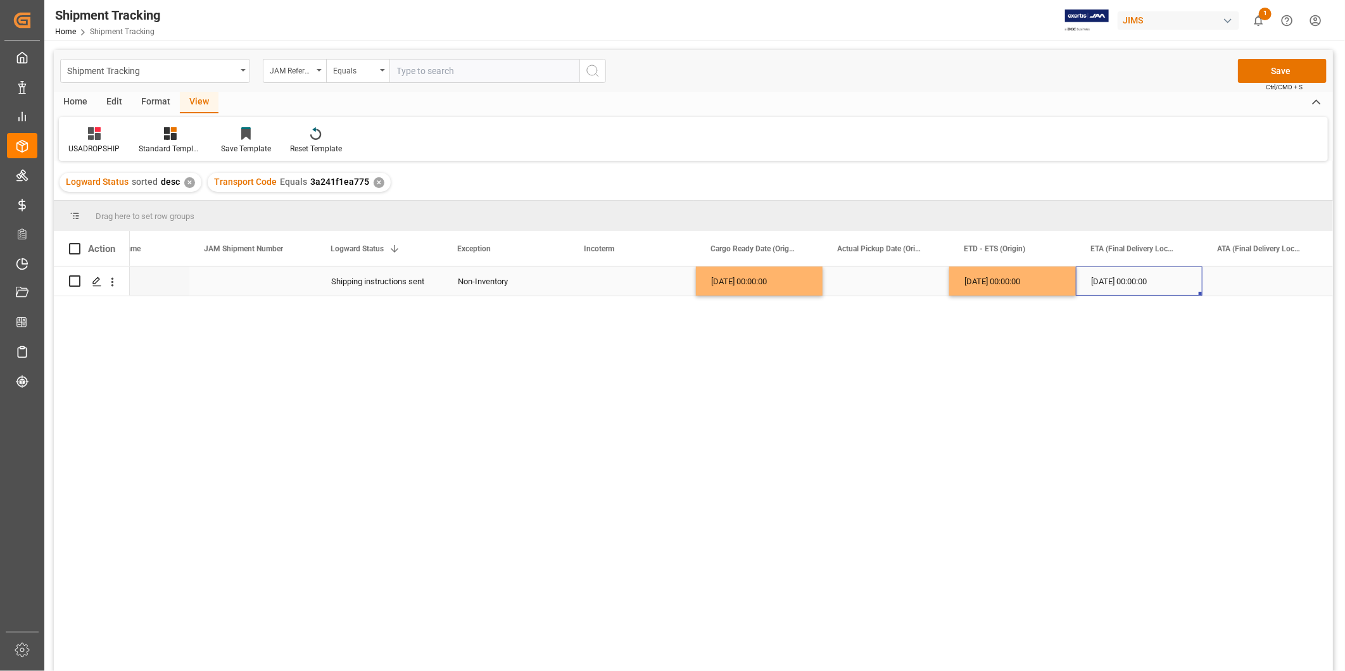
click at [1180, 283] on div "[DATE] 00:00:00" at bounding box center [1139, 281] width 127 height 29
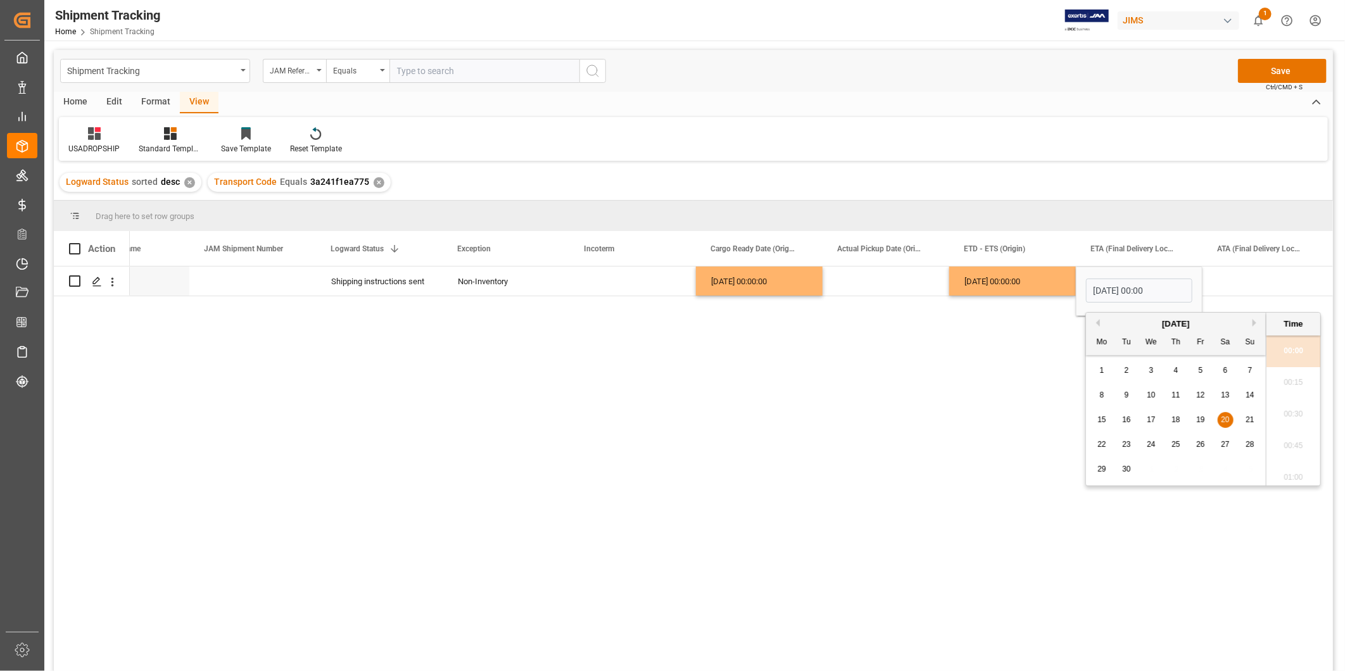
click at [1128, 469] on span "30" at bounding box center [1126, 469] width 8 height 9
type input "09-30-2025 00:00"
click at [1236, 281] on div "Press SPACE to select this row." at bounding box center [1265, 281] width 127 height 29
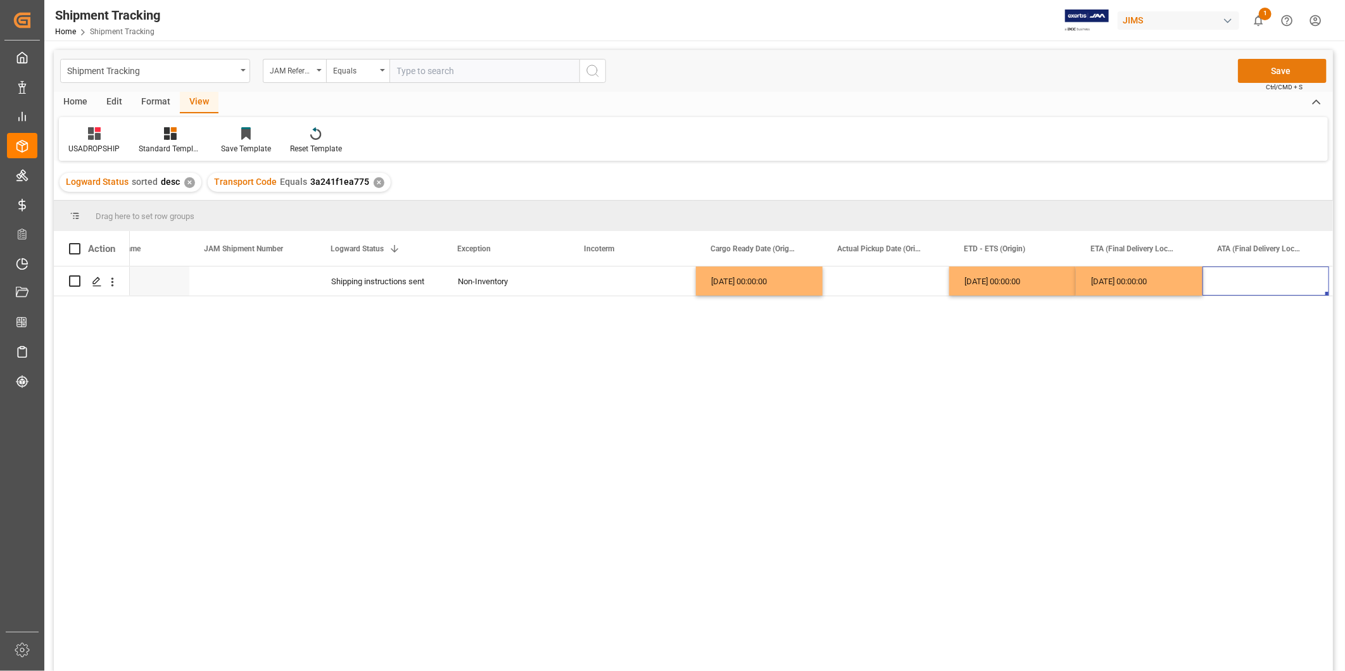
click at [1277, 70] on button "Save" at bounding box center [1282, 71] width 89 height 24
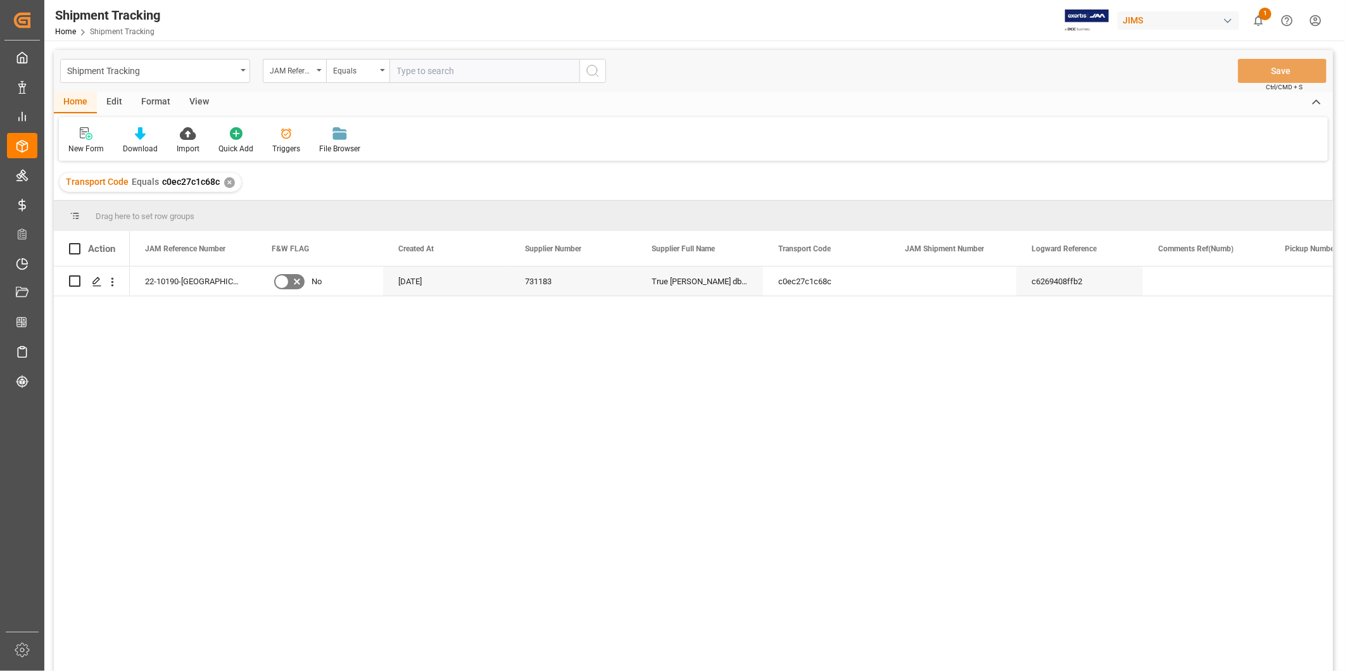
click at [203, 106] on div "View" at bounding box center [199, 103] width 39 height 22
click at [85, 148] on div "Default" at bounding box center [80, 148] width 25 height 11
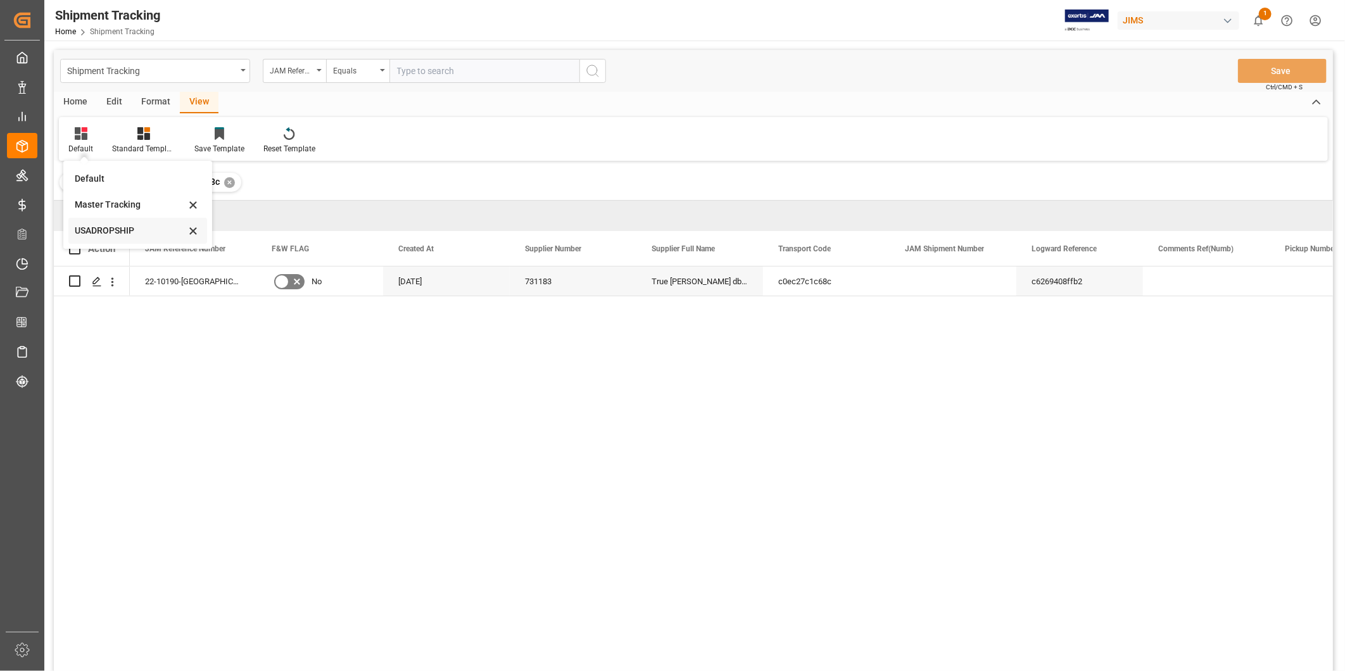
click at [96, 220] on div "USADROPSHIP" at bounding box center [137, 231] width 139 height 26
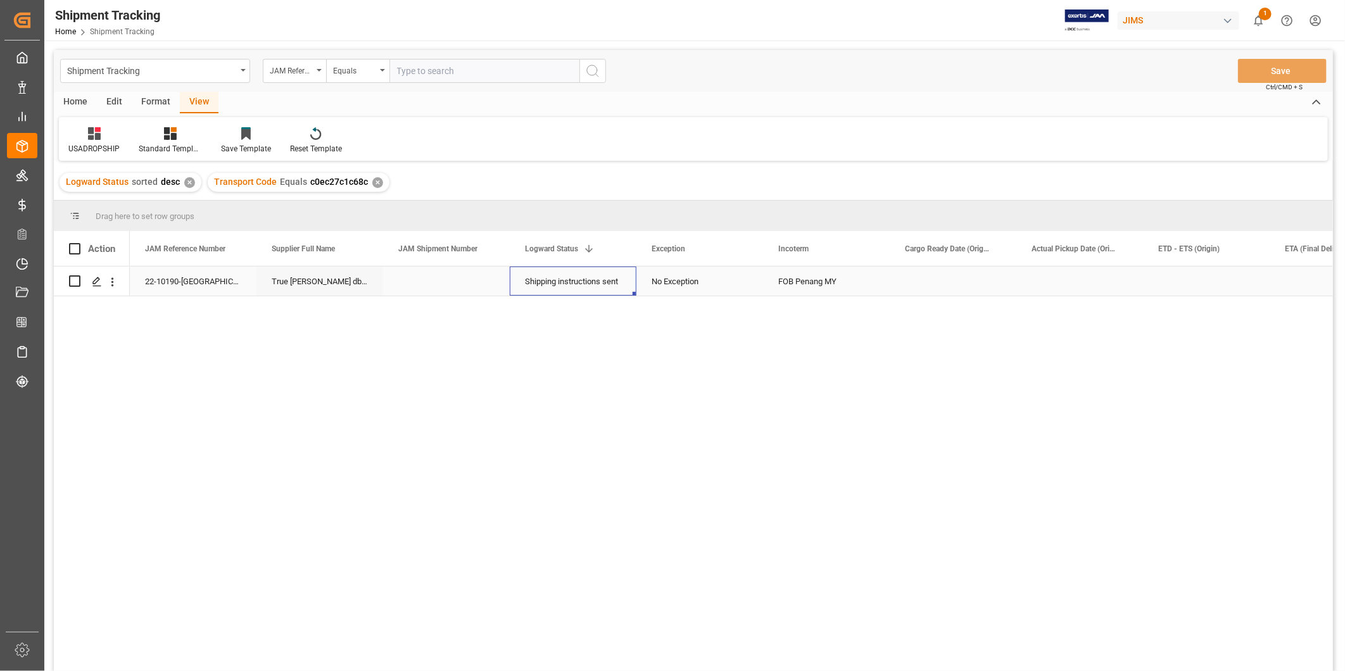
click at [606, 279] on div "Shipping instructions sent" at bounding box center [573, 281] width 96 height 29
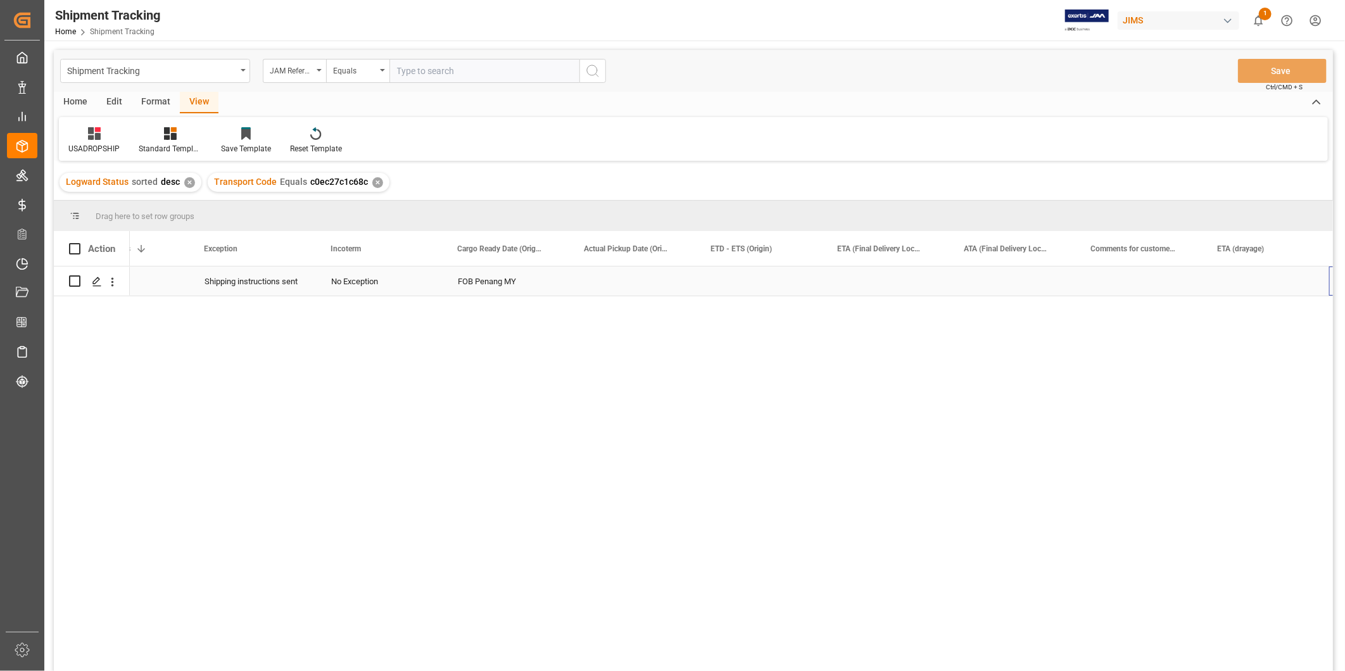
scroll to position [0, 443]
click at [1070, 273] on div "Press SPACE to select this row." at bounding box center [1016, 281] width 127 height 29
click at [348, 275] on div "FOB Penang MY" at bounding box center [383, 281] width 127 height 29
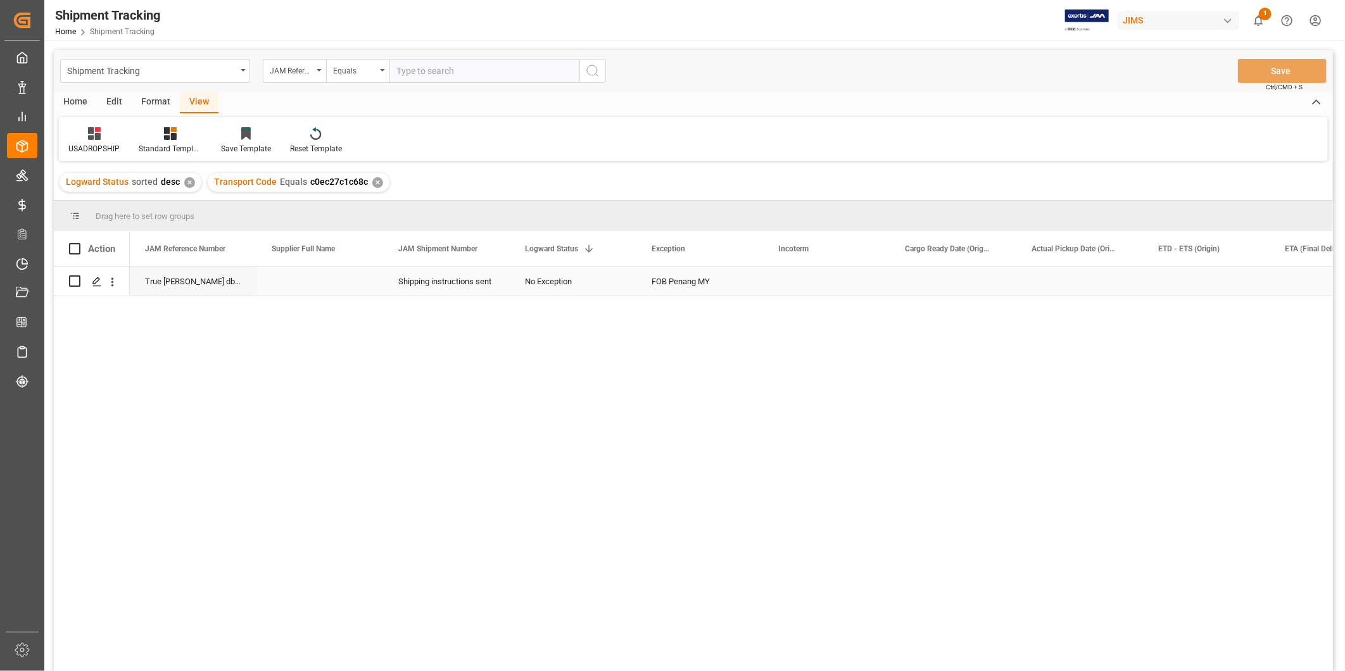
scroll to position [0, 0]
click at [453, 277] on div "Press SPACE to select this row." at bounding box center [446, 281] width 127 height 29
click at [971, 277] on div "Press SPACE to select this row." at bounding box center [952, 281] width 127 height 29
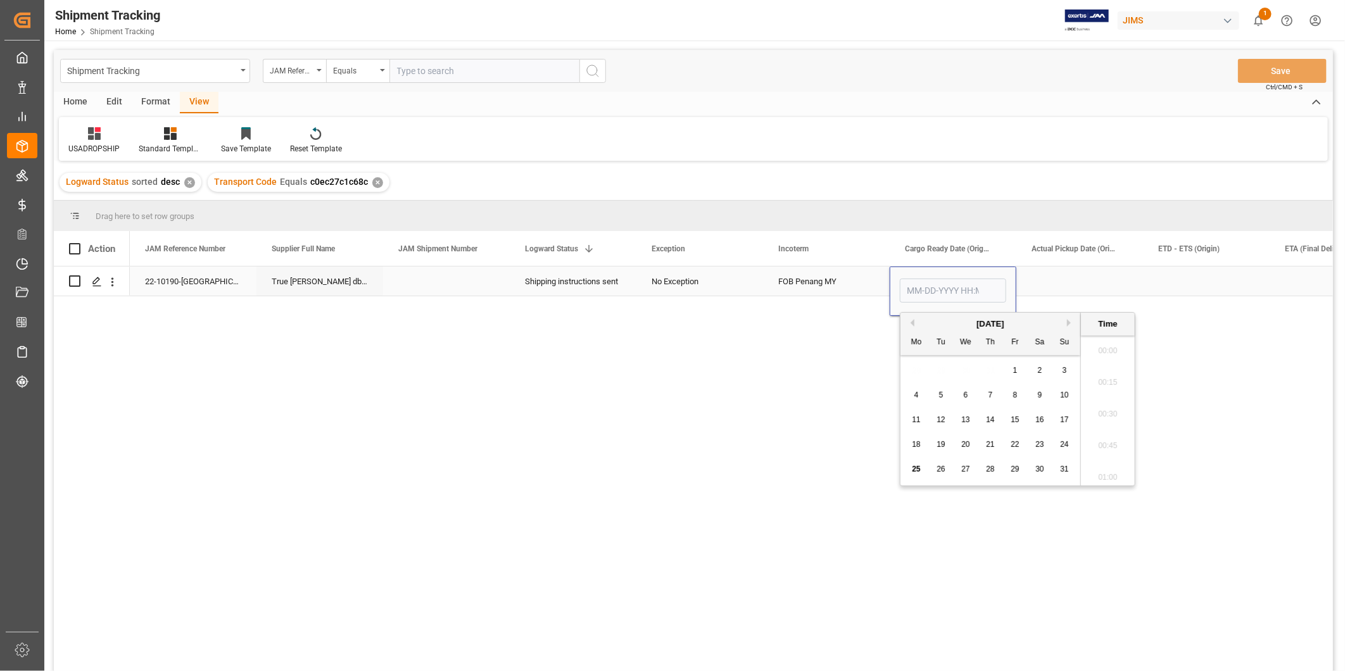
scroll to position [1871, 0]
type input "08-01-2025 00:00"
click at [620, 430] on div "Shipping instructions sent No Exception FOB Penang MY 08-01-2025 00:00 True Lee…" at bounding box center [731, 473] width 1203 height 413
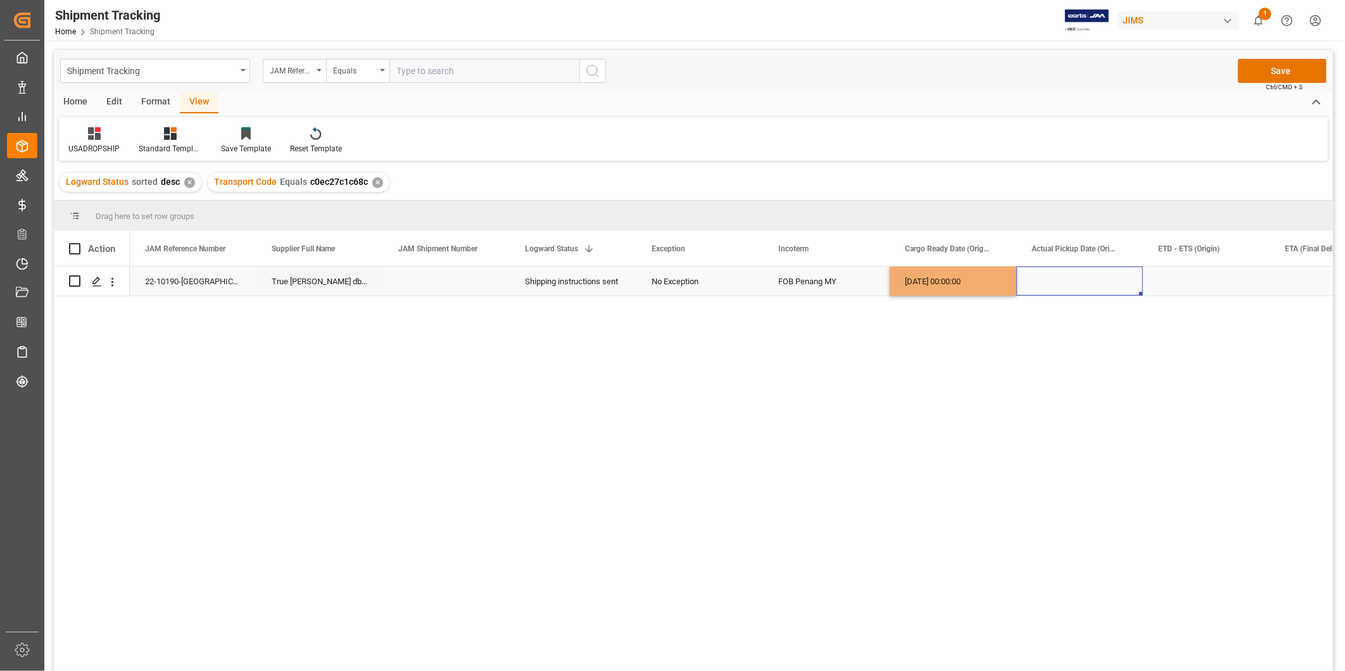
click at [1090, 287] on div "Press SPACE to select this row." at bounding box center [1079, 281] width 127 height 29
click at [965, 285] on div "08-01-2025 00:00:00" at bounding box center [952, 281] width 127 height 29
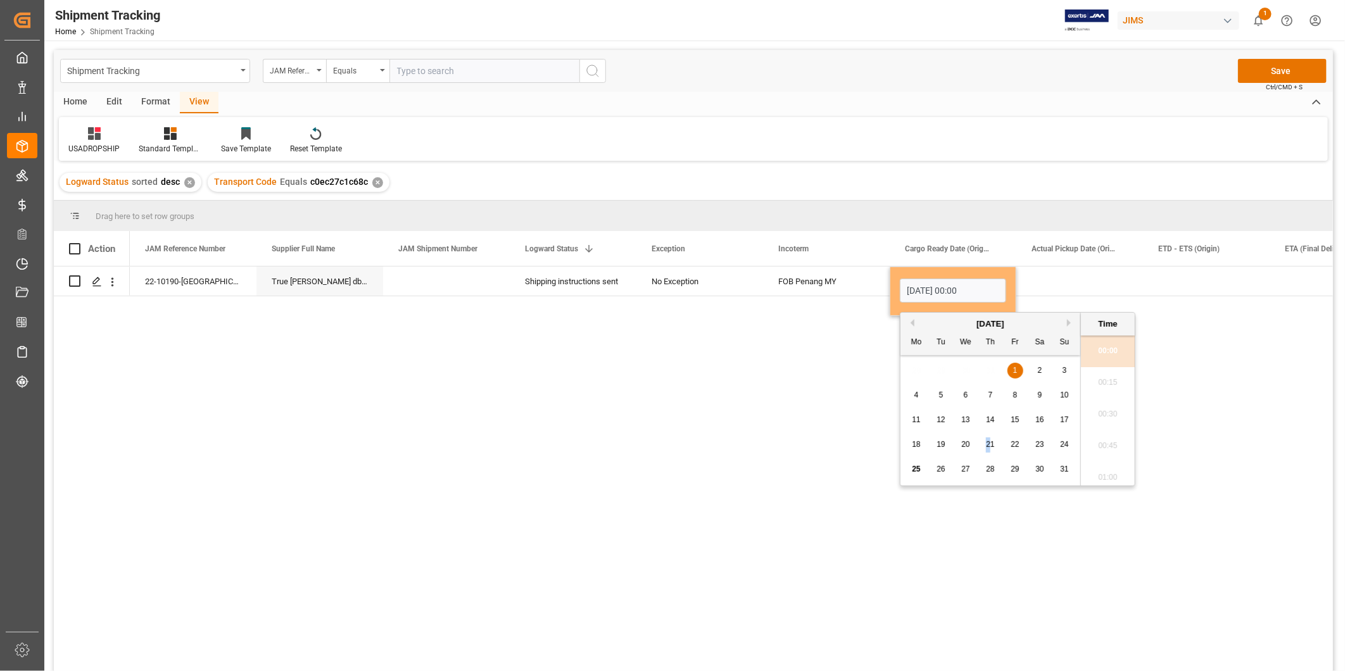
drag, startPoint x: 967, startPoint y: 442, endPoint x: 1016, endPoint y: 456, distance: 50.9
click at [1016, 456] on div "18 19 20 21 22 23 24" at bounding box center [990, 444] width 173 height 25
drag, startPoint x: 1016, startPoint y: 456, endPoint x: 1041, endPoint y: 446, distance: 27.3
click at [1041, 446] on span "23" at bounding box center [1039, 444] width 8 height 9
click at [919, 465] on span "25" at bounding box center [916, 469] width 8 height 9
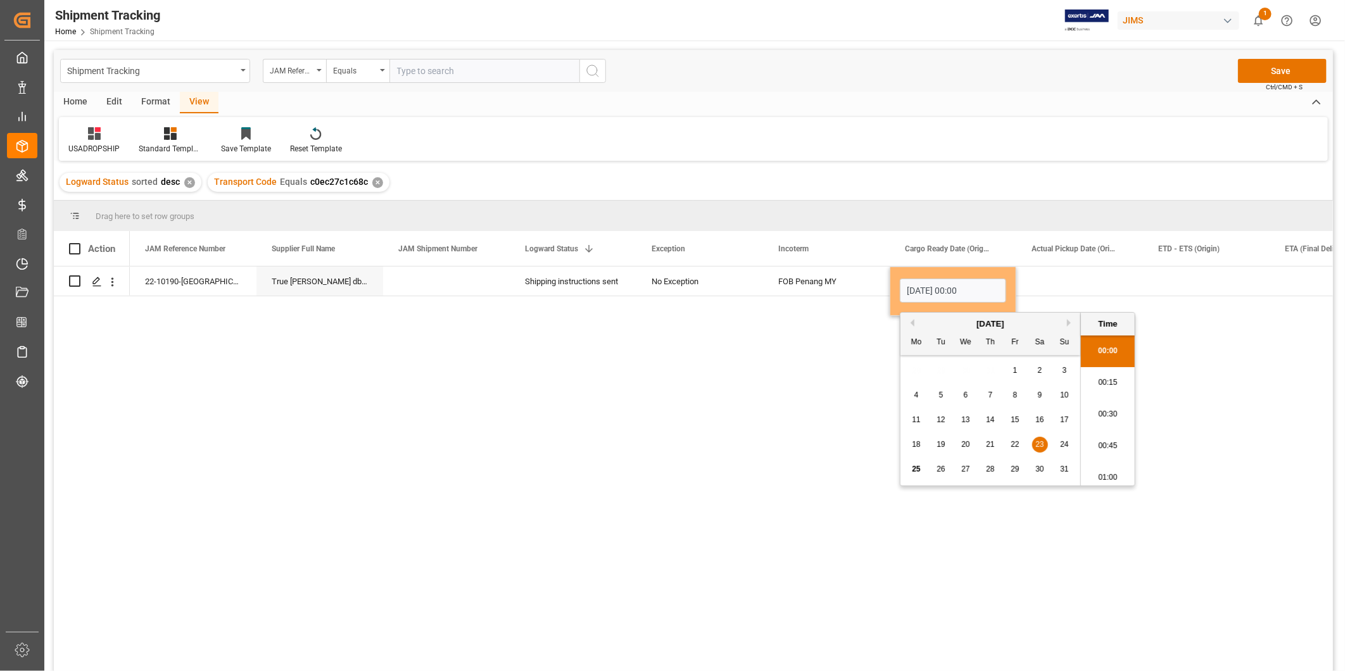
type input "08-25-2025 00:00"
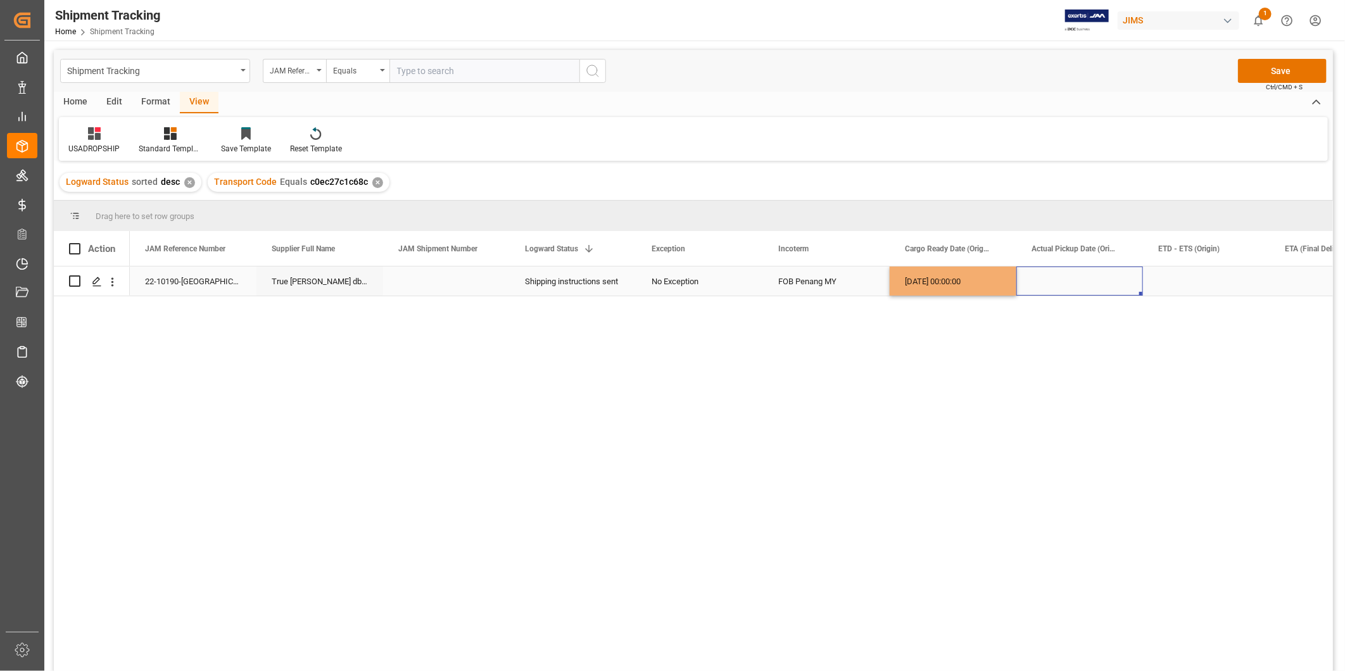
click at [1055, 277] on div "Press SPACE to select this row." at bounding box center [1079, 281] width 127 height 29
click at [1201, 279] on div "Press SPACE to select this row." at bounding box center [1206, 281] width 127 height 29
click at [960, 289] on div "08-25-2025 00:00:00" at bounding box center [952, 281] width 127 height 29
click at [1185, 289] on div "Press SPACE to select this row." at bounding box center [1206, 281] width 127 height 29
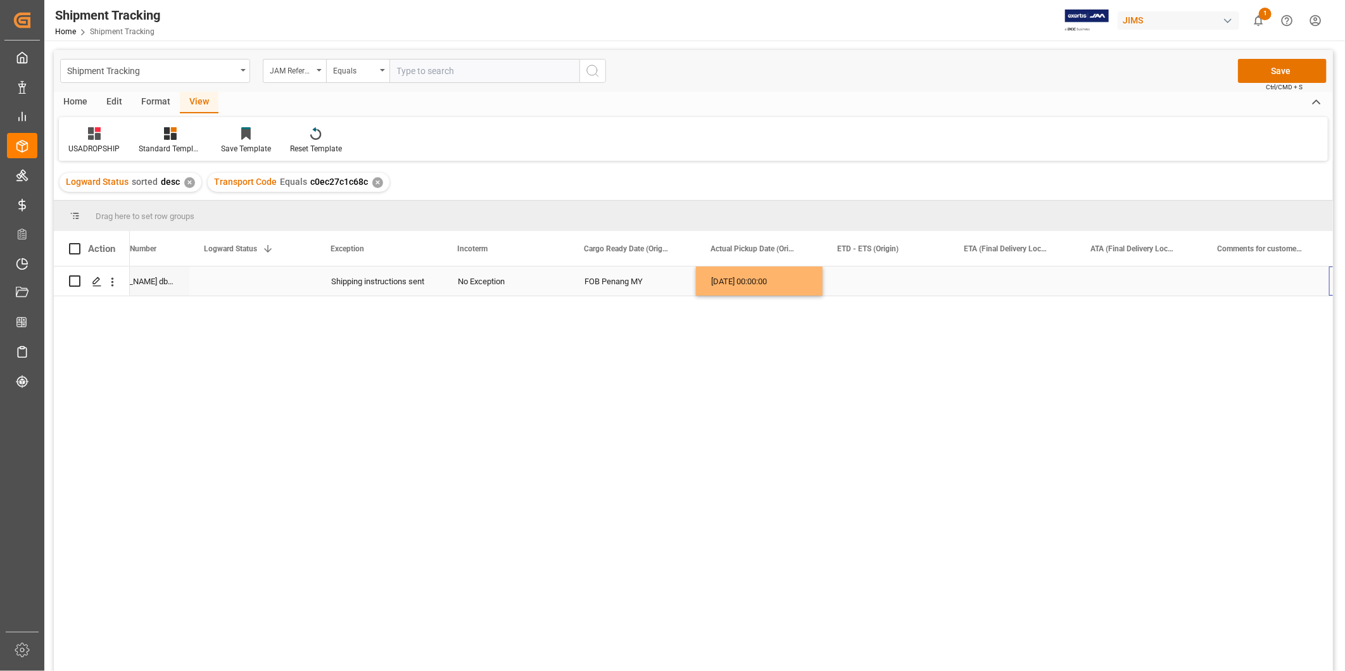
scroll to position [0, 320]
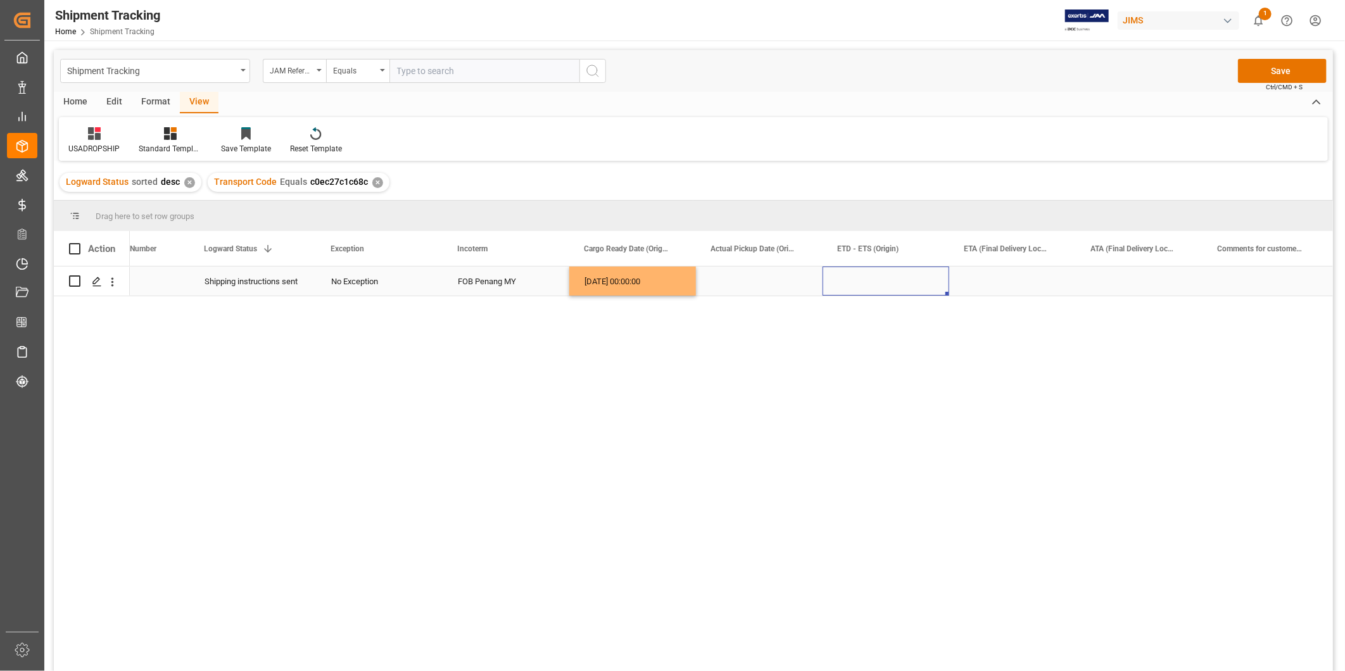
click at [877, 279] on div "Press SPACE to select this row." at bounding box center [885, 281] width 127 height 29
click at [667, 289] on div "08-25-2025 00:00:00" at bounding box center [632, 281] width 127 height 29
click at [244, 280] on div "Shipping instructions sent" at bounding box center [252, 281] width 96 height 29
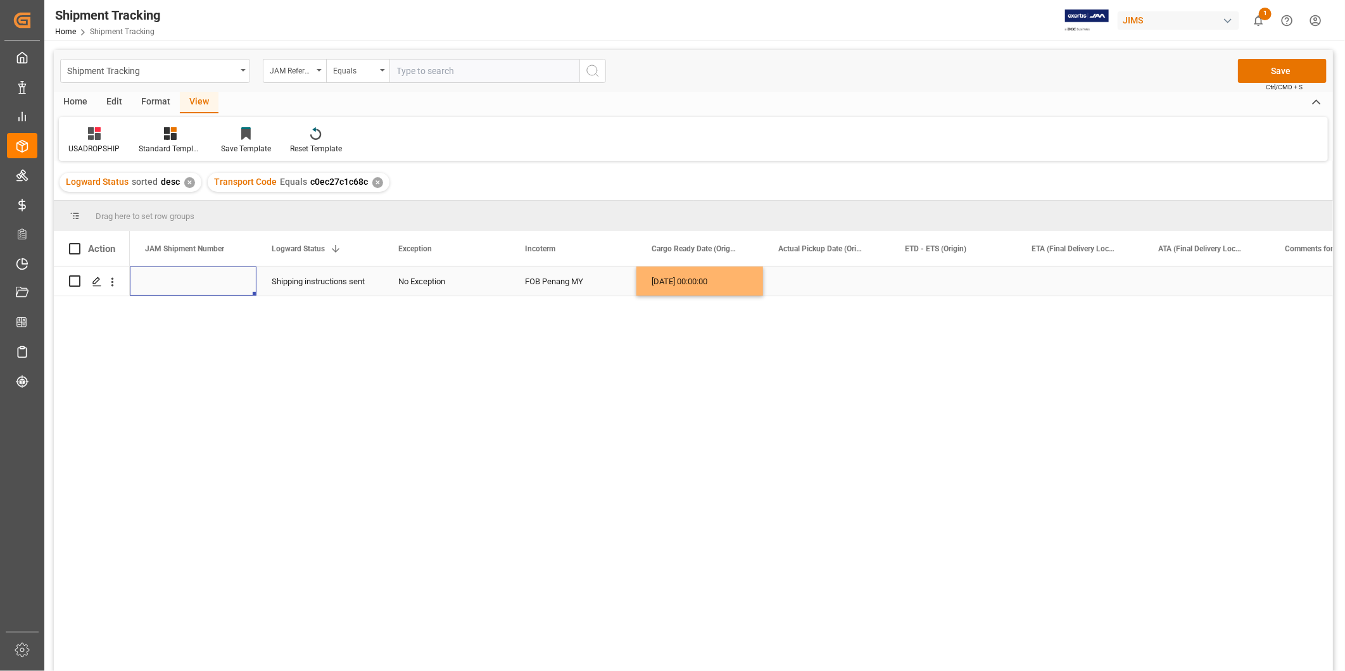
scroll to position [0, 0]
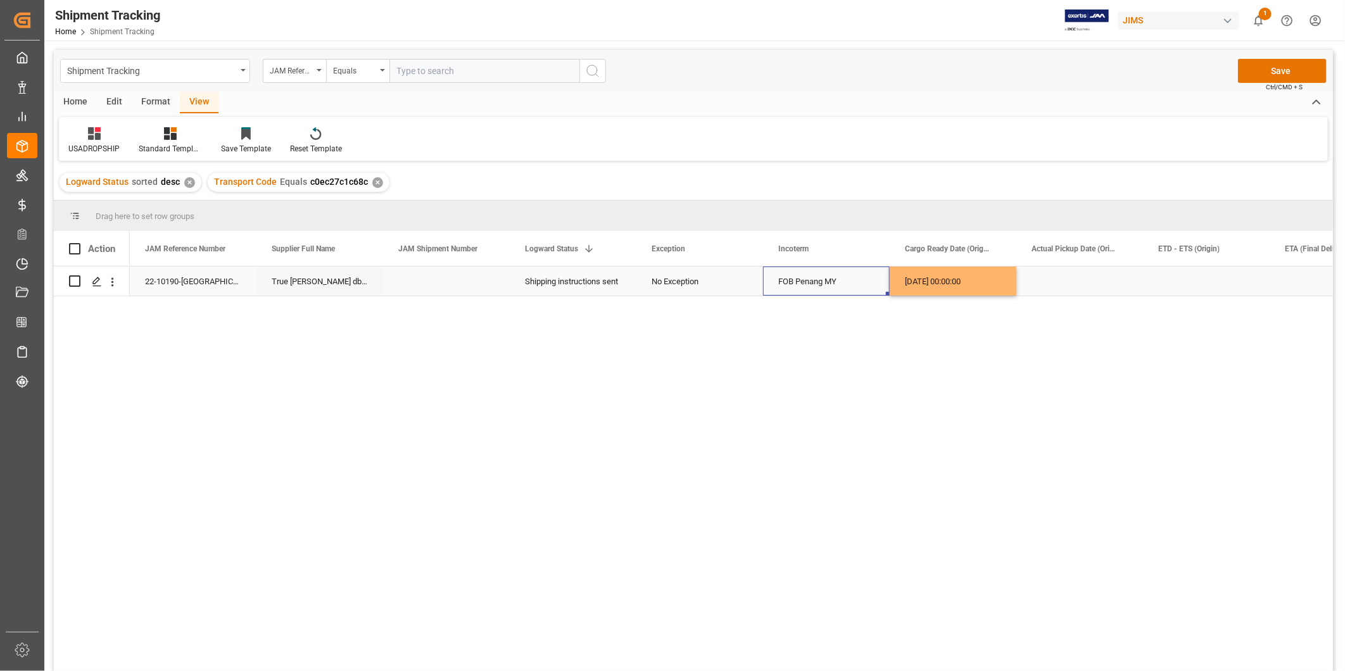
click at [882, 281] on div "FOB Penang MY" at bounding box center [826, 281] width 127 height 29
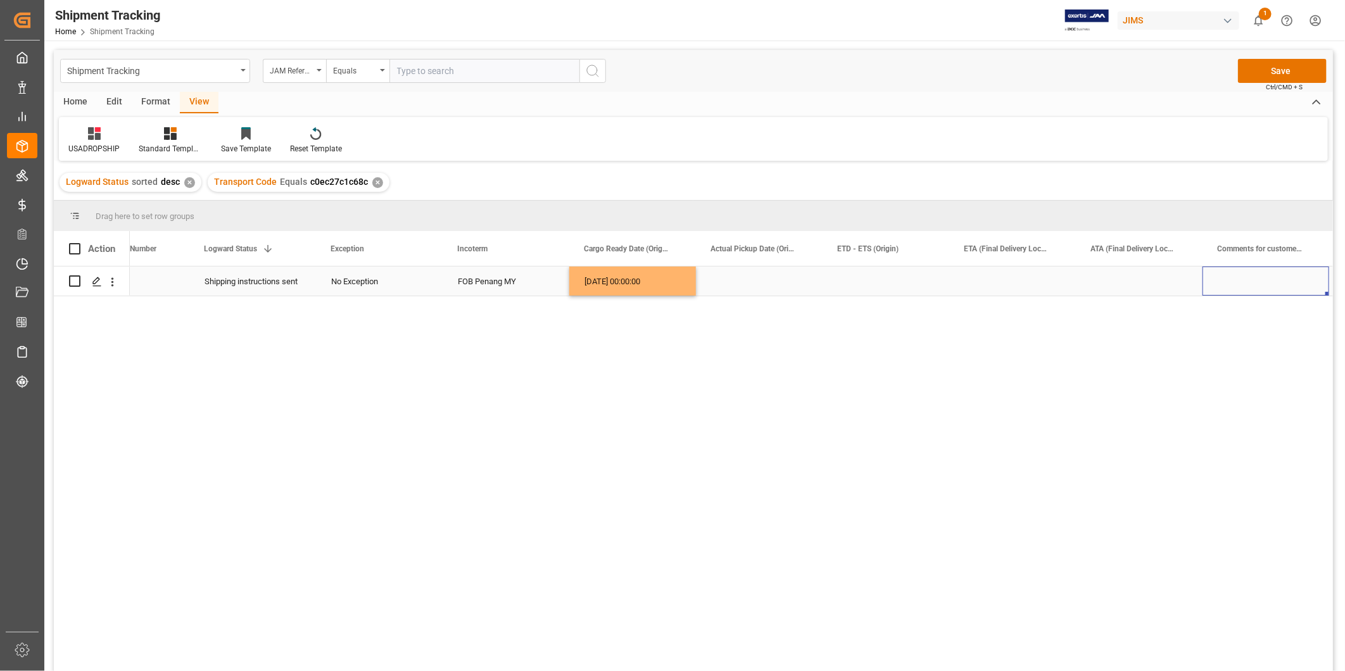
scroll to position [0, 443]
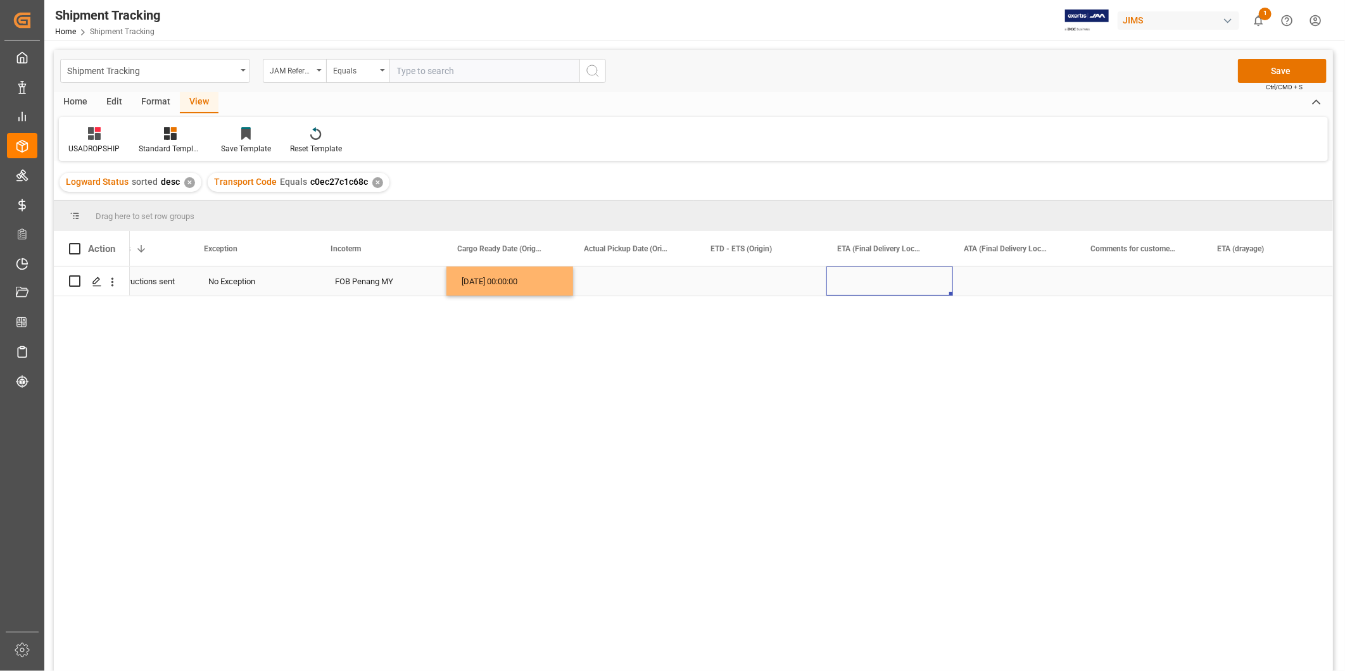
click at [913, 273] on div "Press SPACE to select this row." at bounding box center [889, 281] width 127 height 29
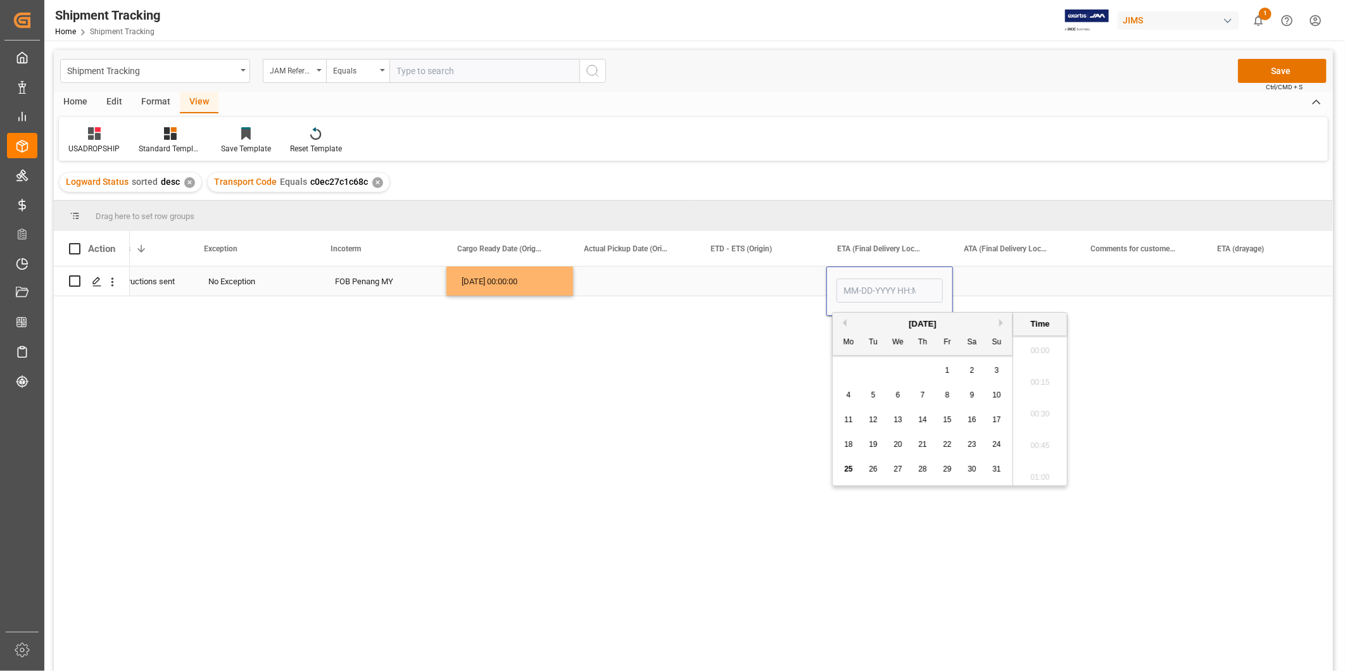
scroll to position [1871, 0]
click at [1003, 323] on button "Next Month" at bounding box center [1003, 323] width 8 height 8
click at [846, 365] on div "1" at bounding box center [849, 370] width 16 height 15
type input "09-01-2025 00:00"
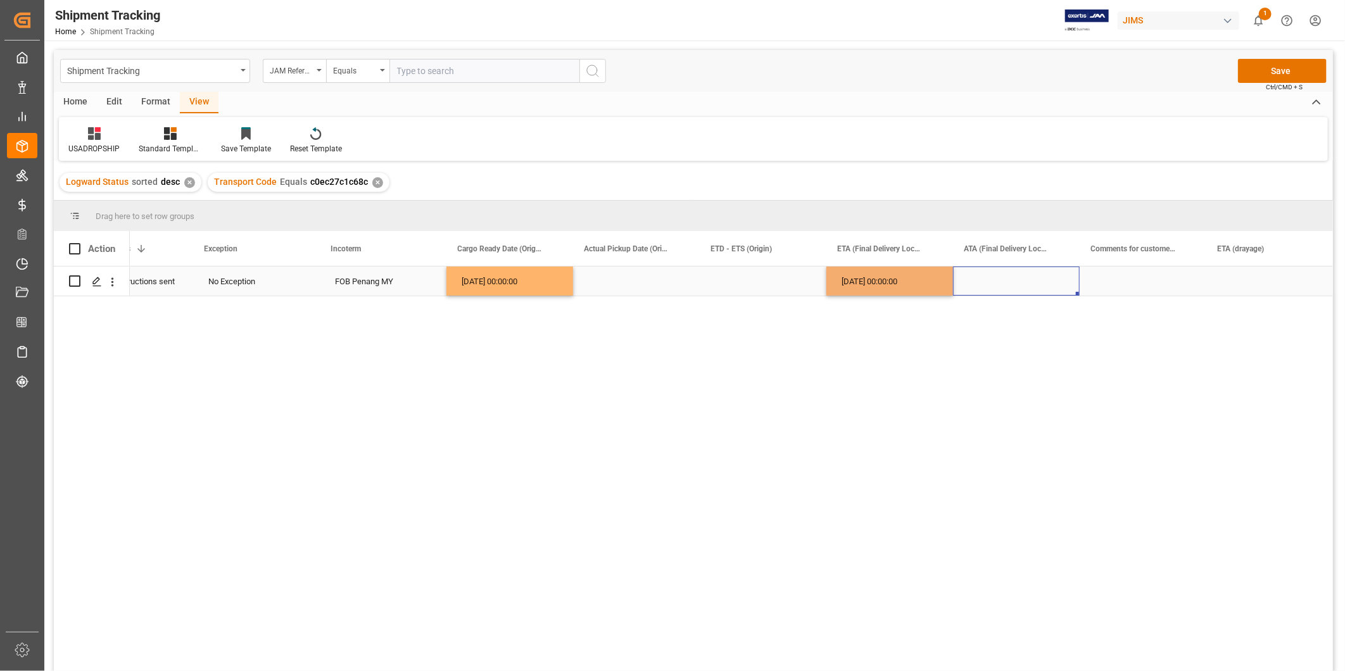
click at [1015, 279] on div "Press SPACE to select this row." at bounding box center [1016, 281] width 127 height 29
click at [741, 280] on div "Press SPACE to select this row." at bounding box center [763, 281] width 127 height 29
click at [886, 287] on div "09-01-2025 00:00:00" at bounding box center [889, 281] width 127 height 29
click at [1286, 70] on button "Save" at bounding box center [1282, 71] width 89 height 24
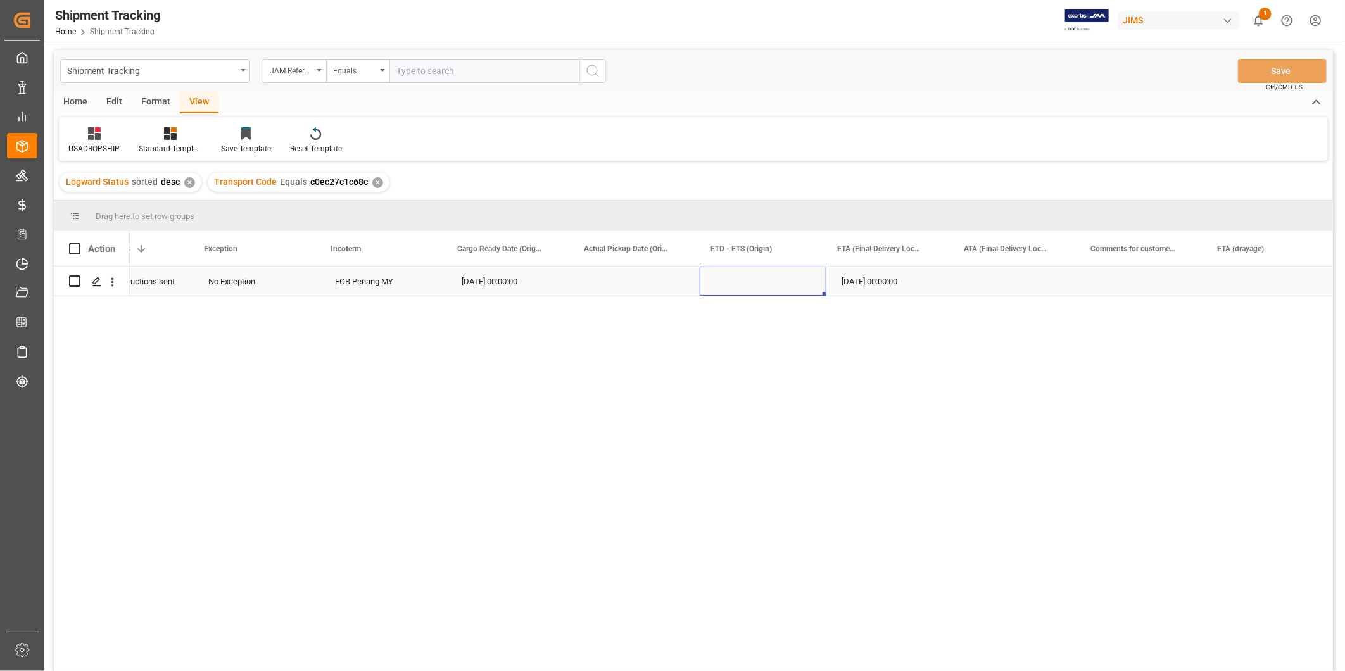
click at [767, 275] on div "Press SPACE to select this row." at bounding box center [763, 281] width 127 height 29
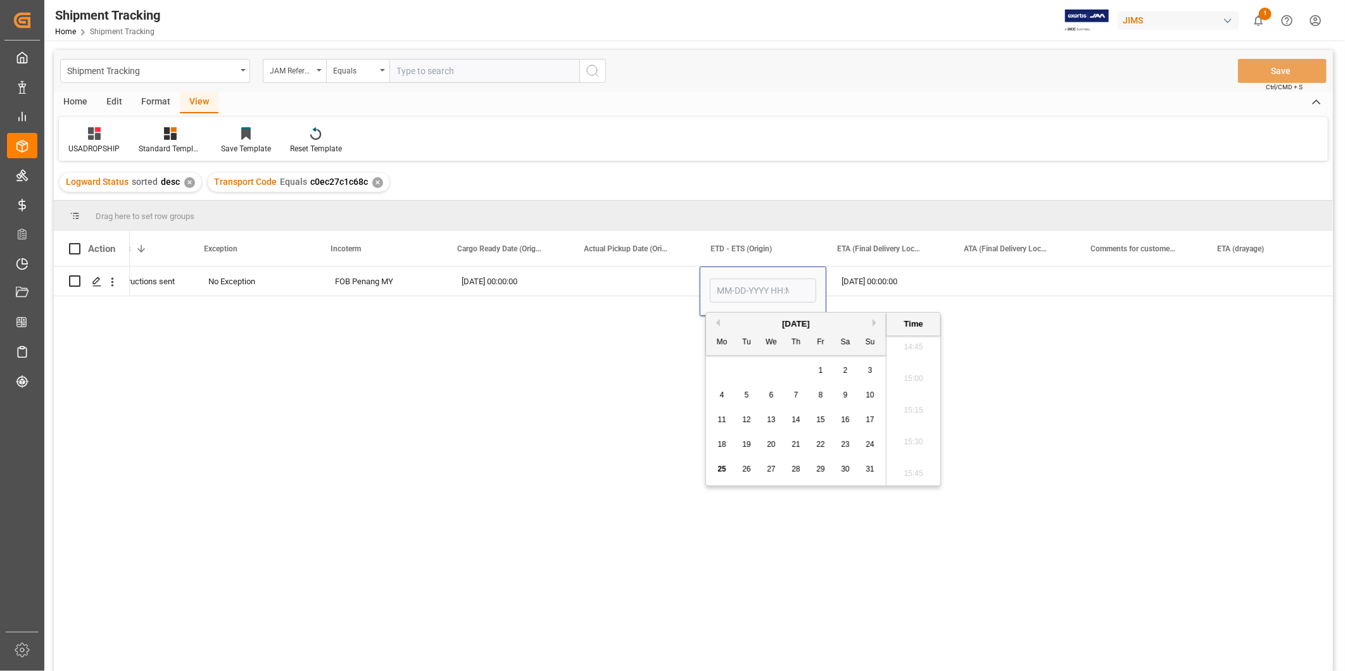
click at [822, 372] on span "1" at bounding box center [821, 370] width 4 height 9
type input "08-01-2025 00:00"
click at [1001, 287] on div "Press SPACE to select this row." at bounding box center [1016, 281] width 127 height 29
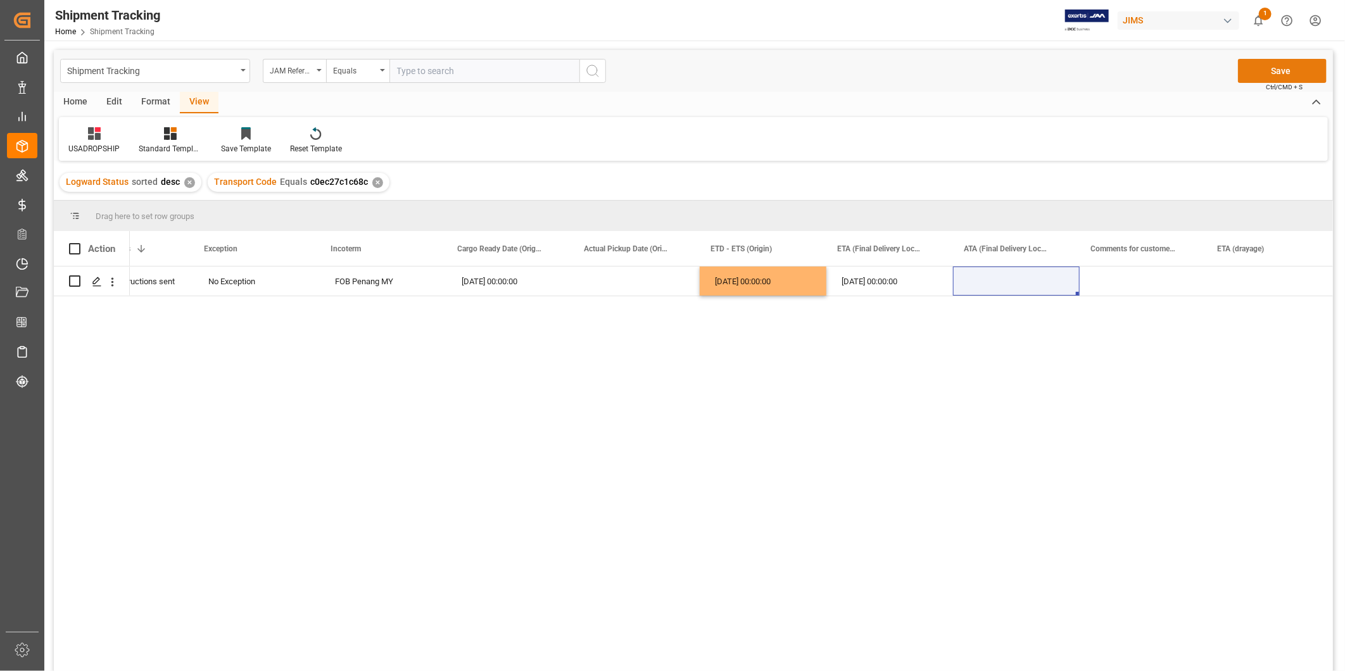
click at [1286, 70] on button "Save" at bounding box center [1282, 71] width 89 height 24
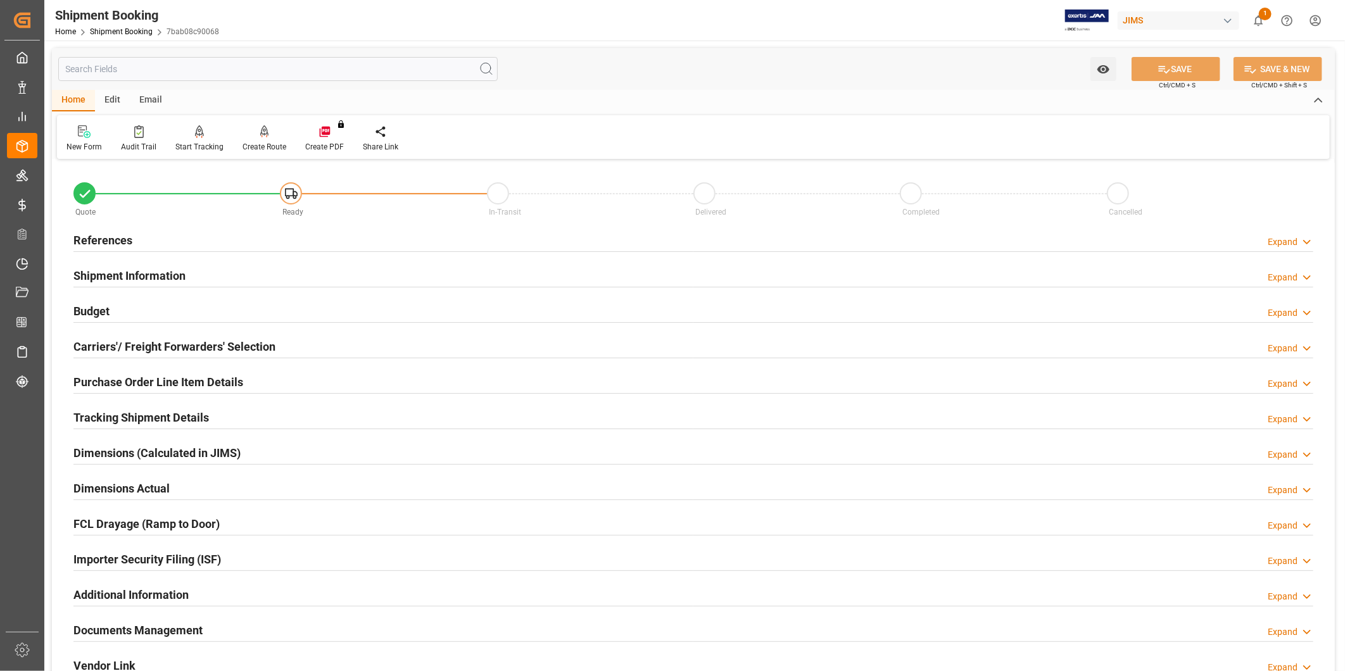
scroll to position [234, 0]
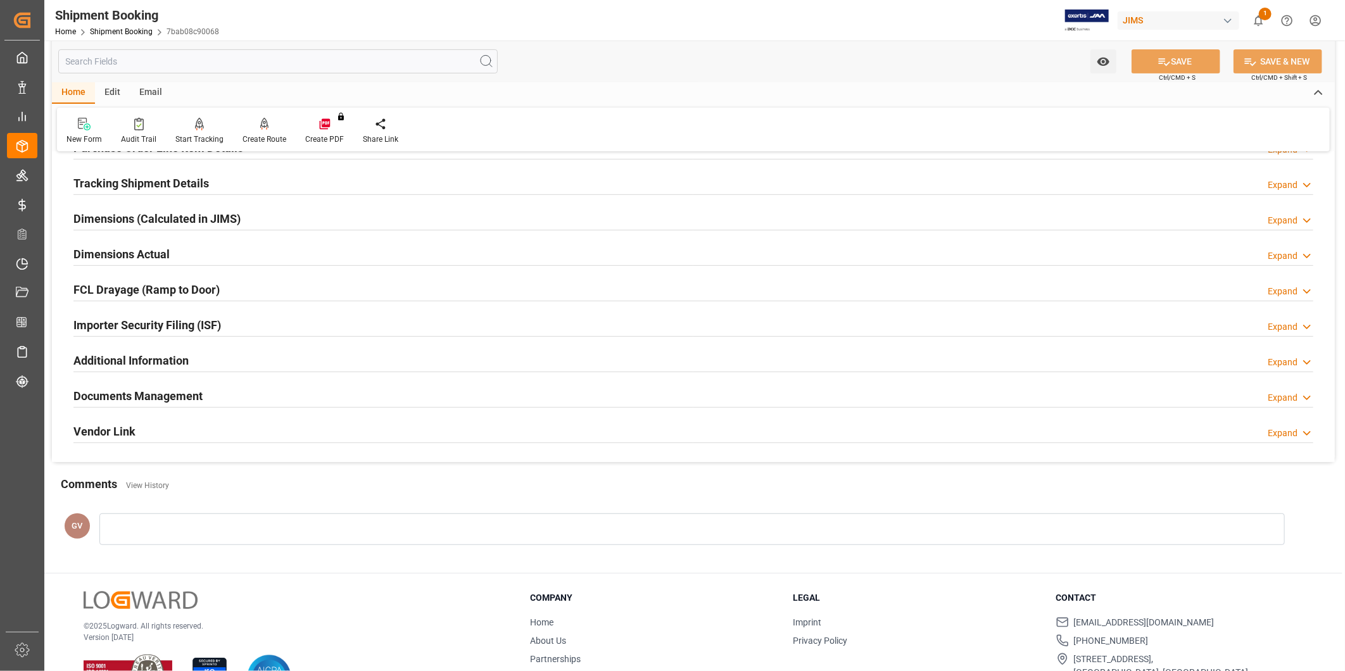
click at [244, 525] on div at bounding box center [691, 529] width 1185 height 32
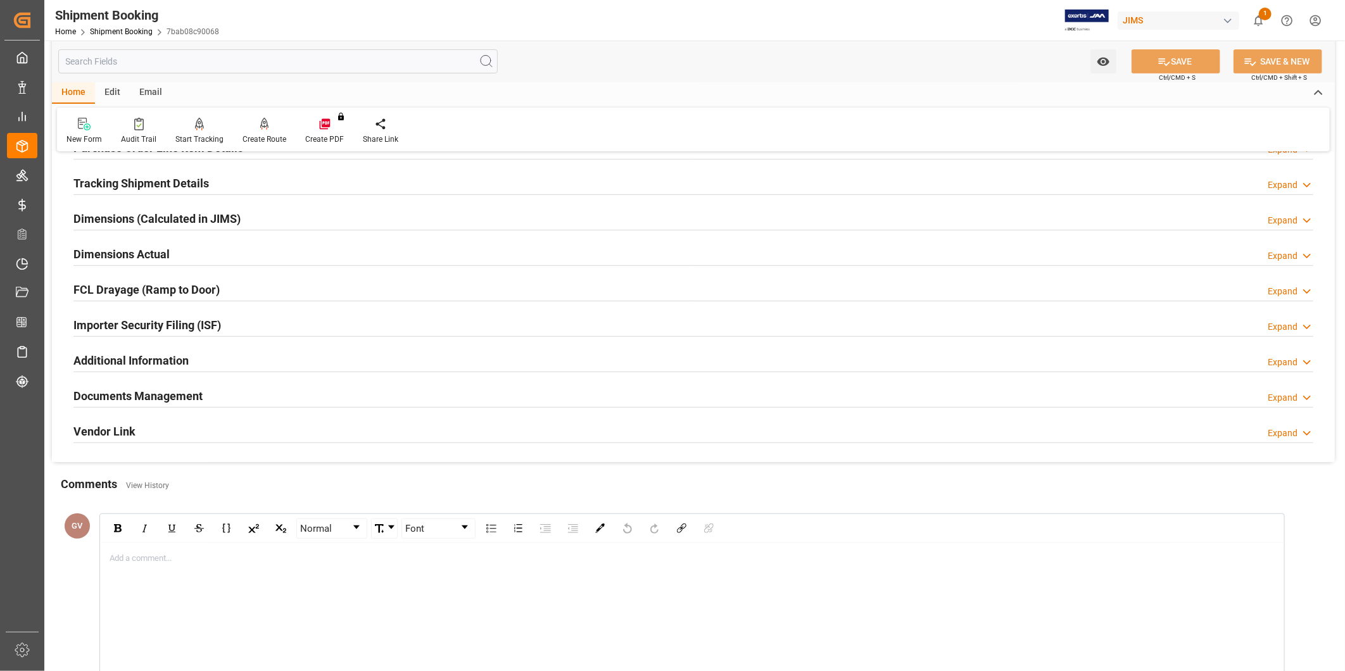
click at [217, 368] on div "Additional Information Expand" at bounding box center [693, 360] width 1240 height 24
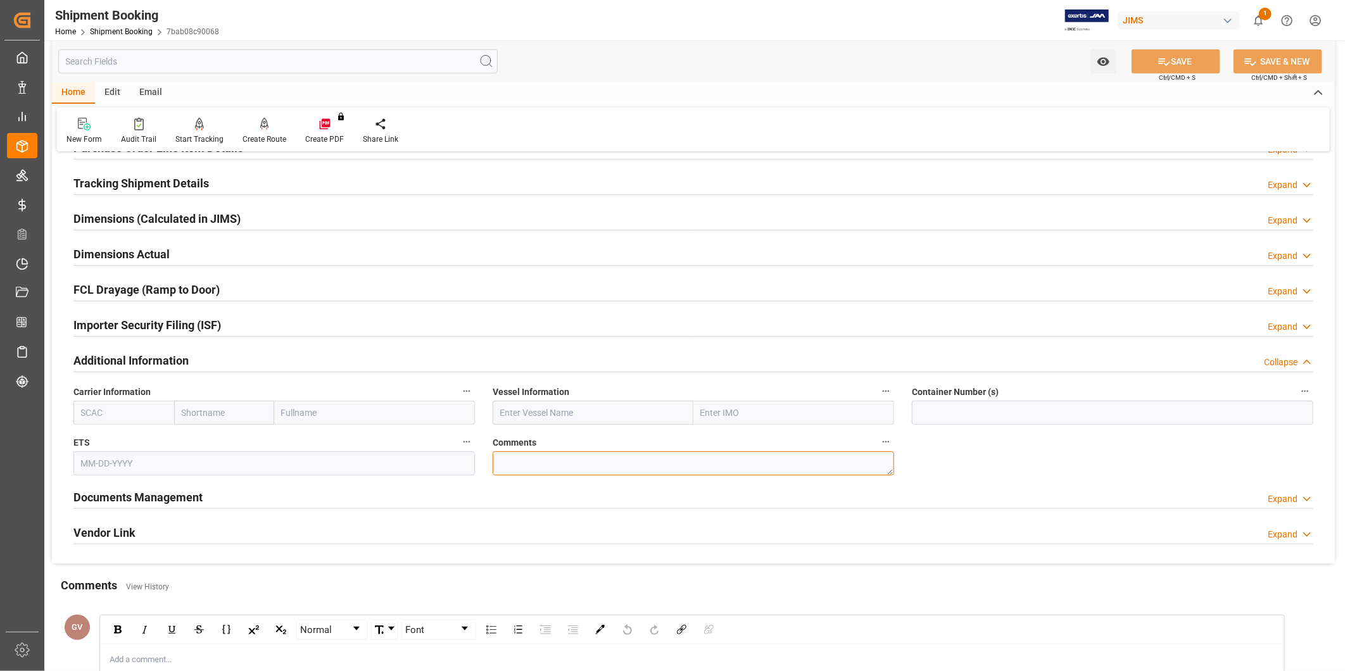
click at [538, 463] on textarea at bounding box center [693, 463] width 401 height 24
click at [553, 459] on textarea "SO#" at bounding box center [693, 463] width 401 height 24
paste textarea "9029502 / 8656008 / 902950"
click at [611, 460] on textarea "SO# 9029502 / 8656008 / 902950" at bounding box center [693, 463] width 401 height 24
type textarea "SO# 9029502,8656008,902950"
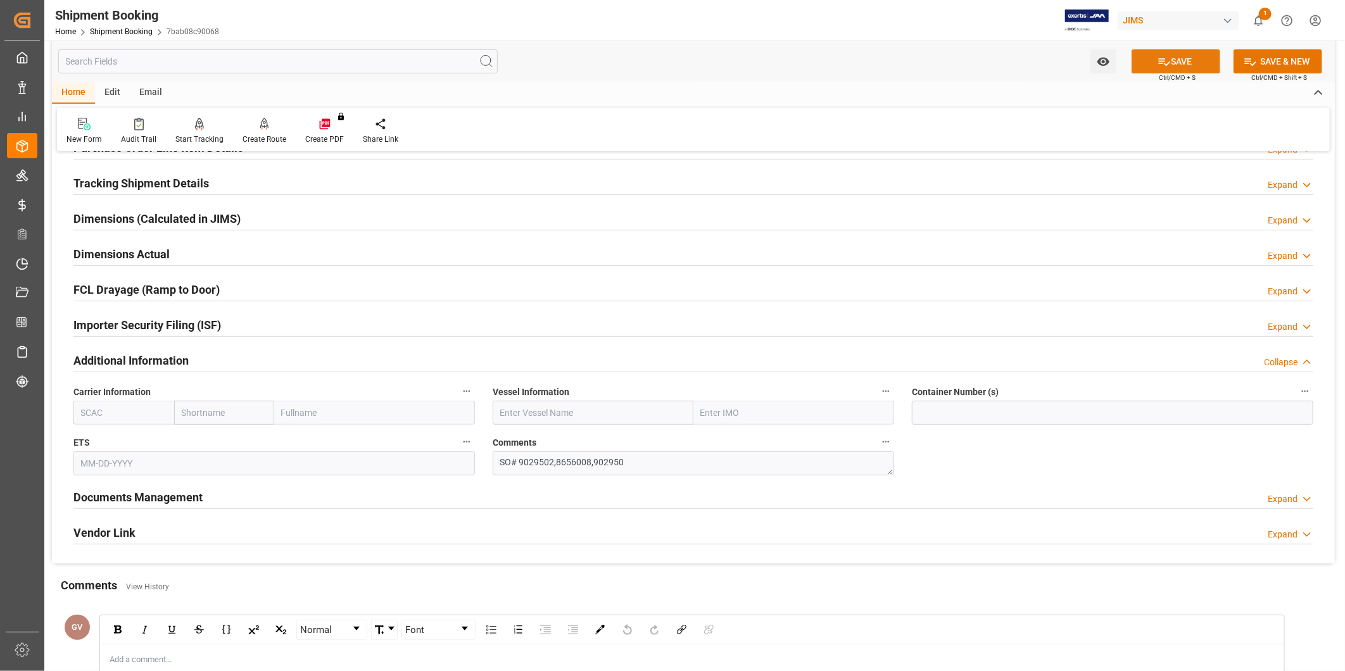
click at [1203, 68] on button "SAVE" at bounding box center [1175, 61] width 89 height 24
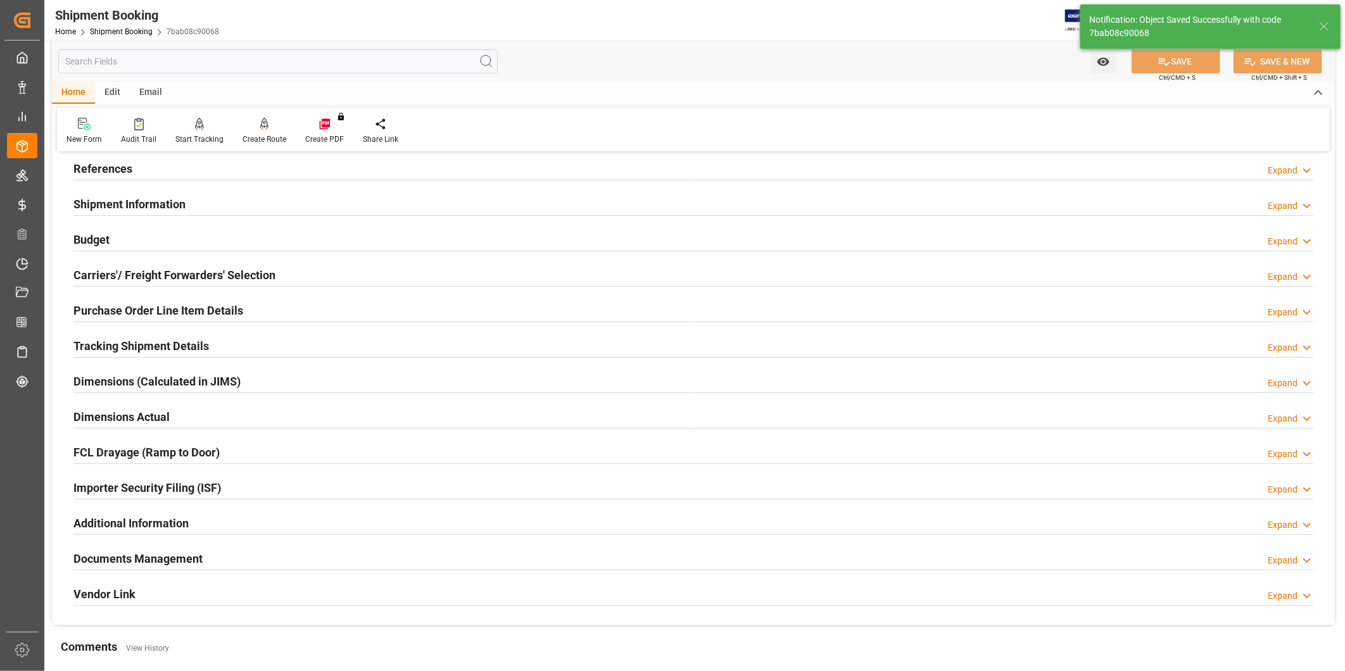
scroll to position [0, 0]
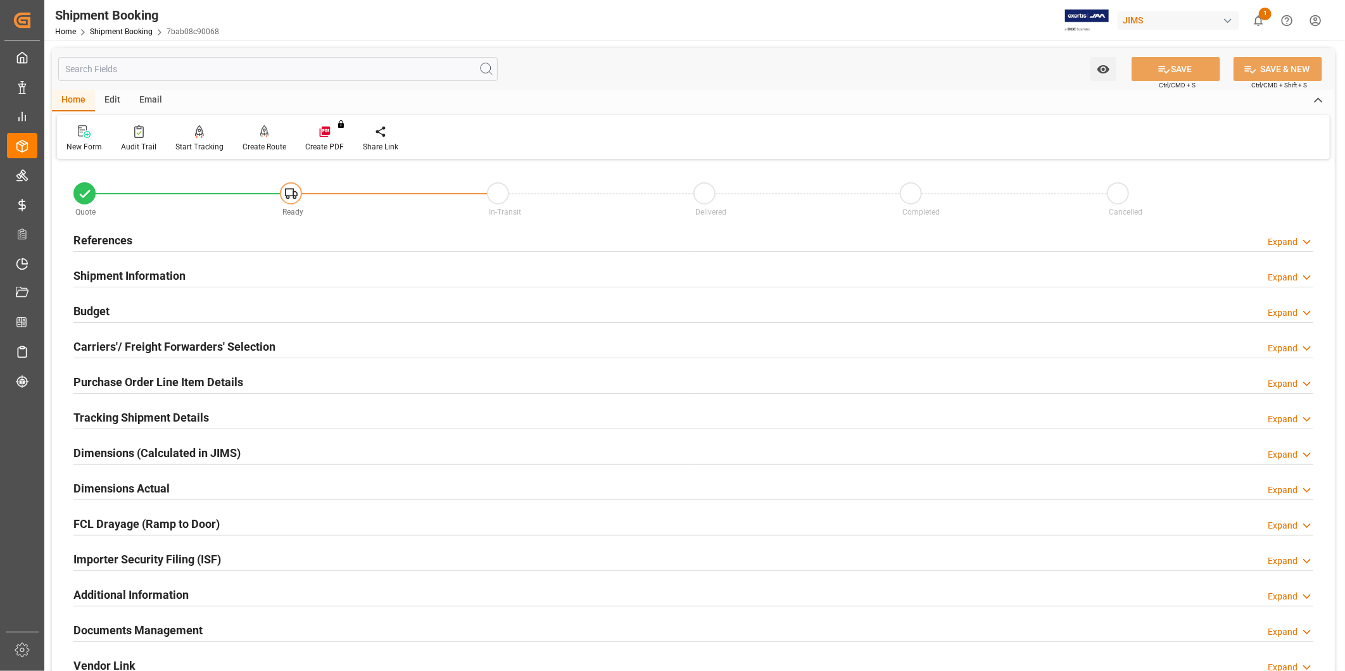
click at [399, 347] on div "Carriers'/ Freight Forwarders' Selection Expand" at bounding box center [693, 346] width 1240 height 24
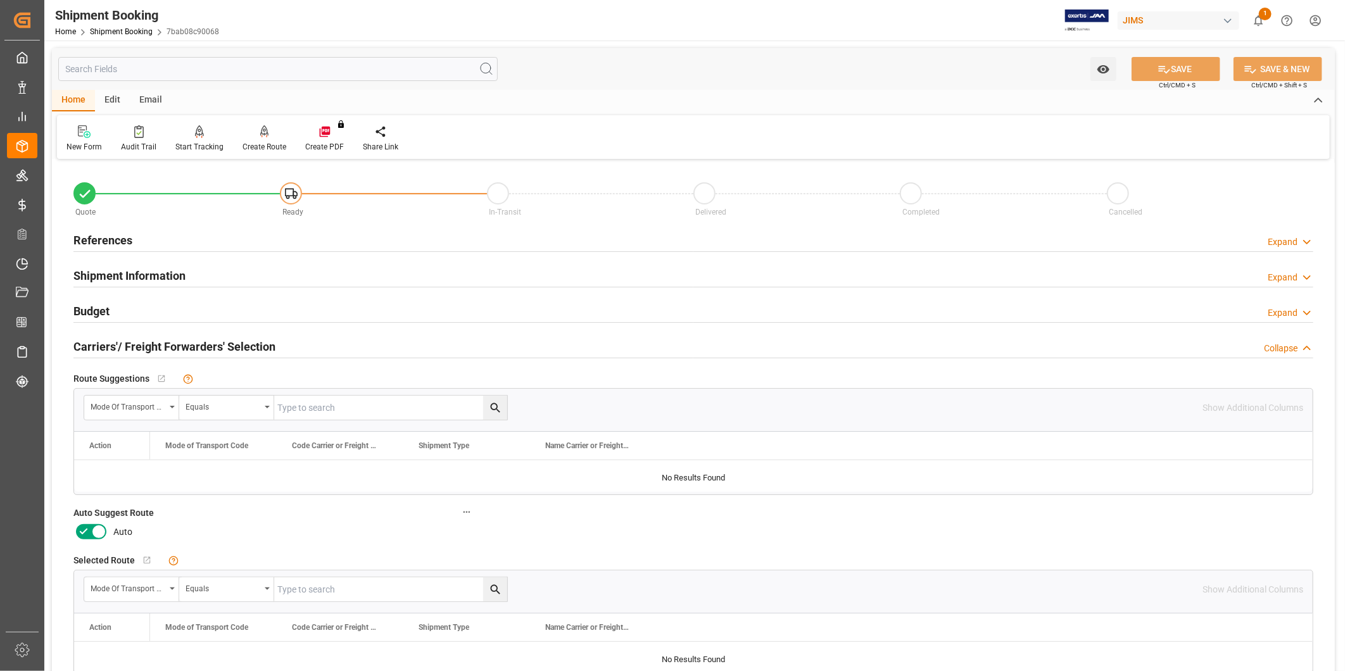
click at [91, 534] on icon at bounding box center [98, 531] width 15 height 15
click at [0, 0] on input "checkbox" at bounding box center [0, 0] width 0 height 0
click at [1193, 79] on button "SAVE" at bounding box center [1175, 69] width 89 height 24
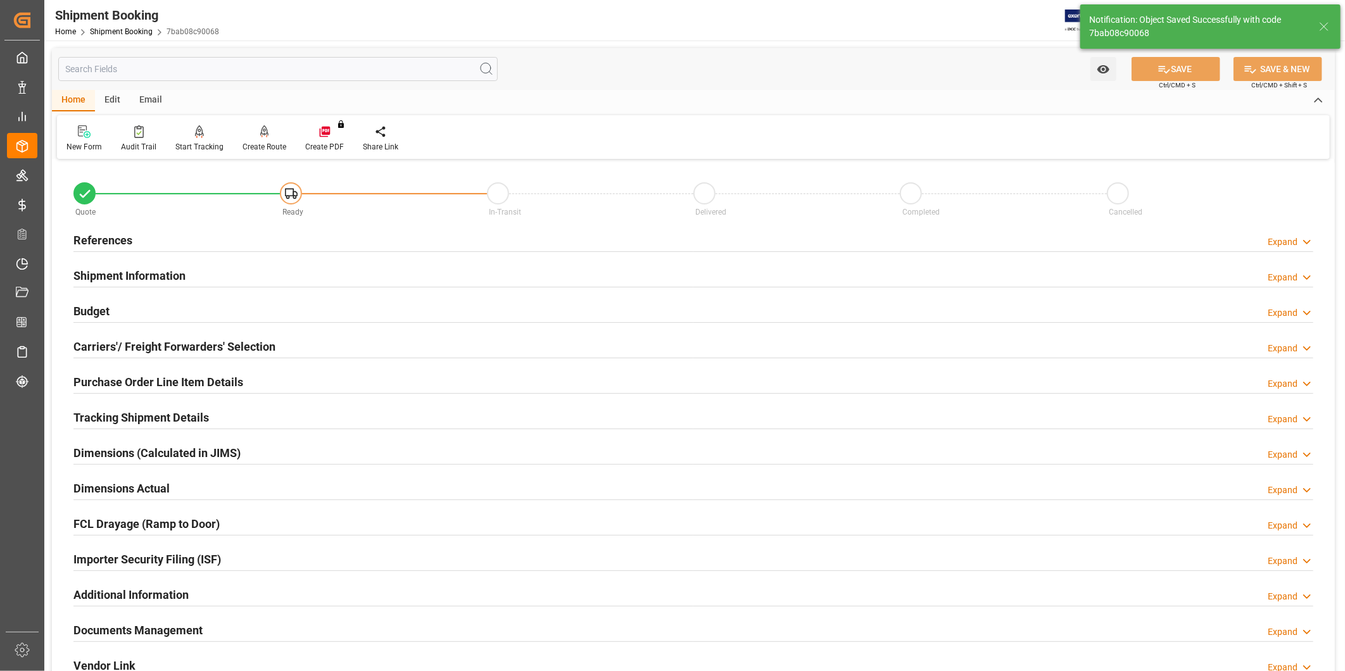
click at [303, 301] on div "Budget Expand" at bounding box center [693, 310] width 1240 height 24
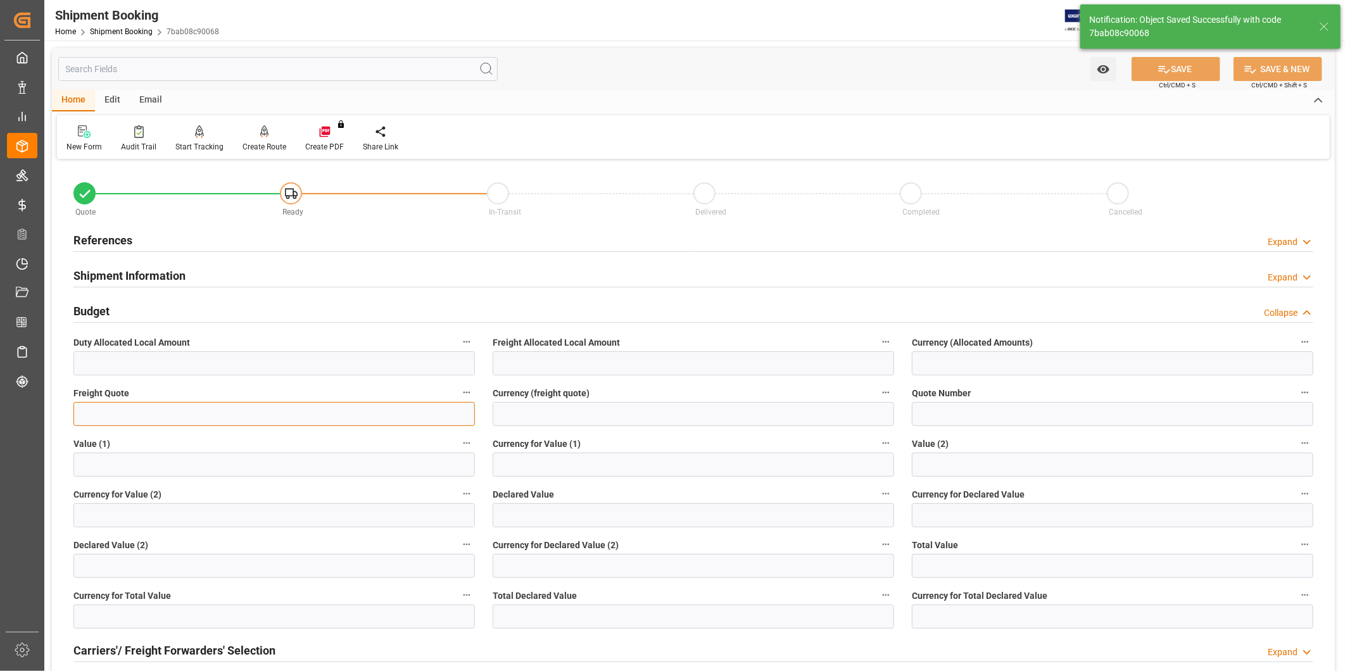
click at [414, 407] on input "text" at bounding box center [273, 414] width 401 height 24
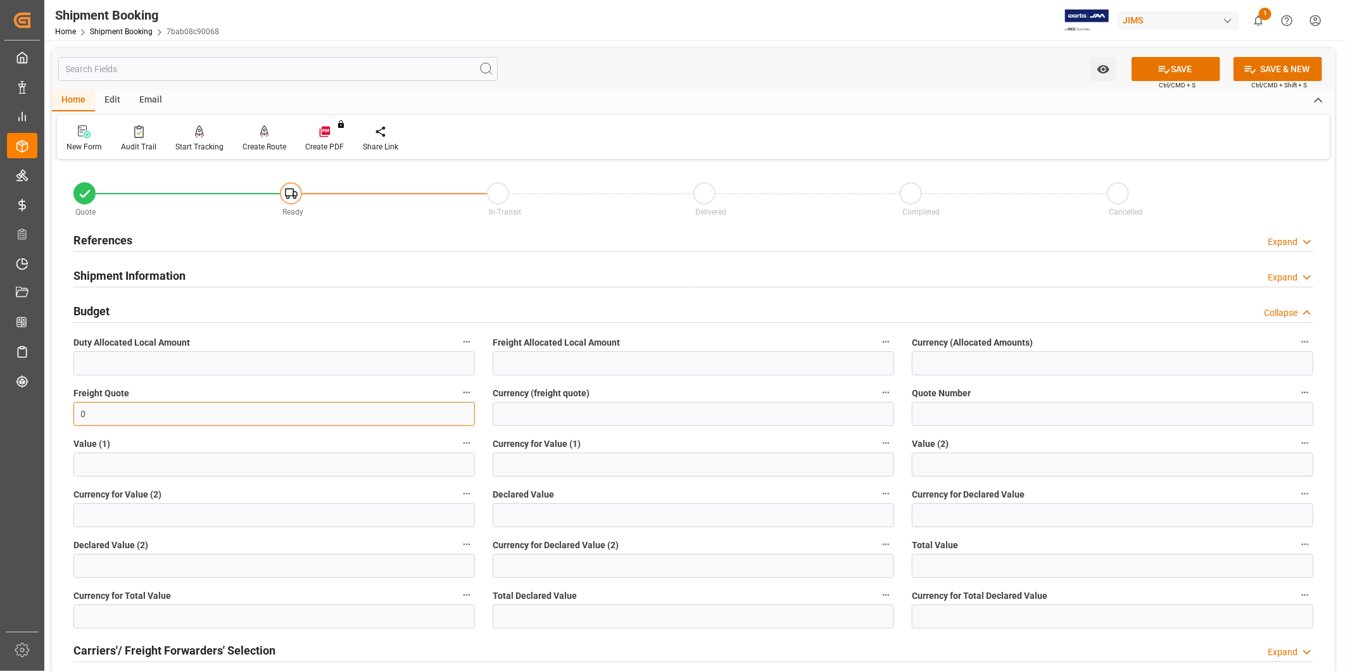
type input "0"
click at [770, 421] on input at bounding box center [693, 414] width 401 height 24
type input "USD"
click at [1163, 77] on button "SAVE" at bounding box center [1175, 69] width 89 height 24
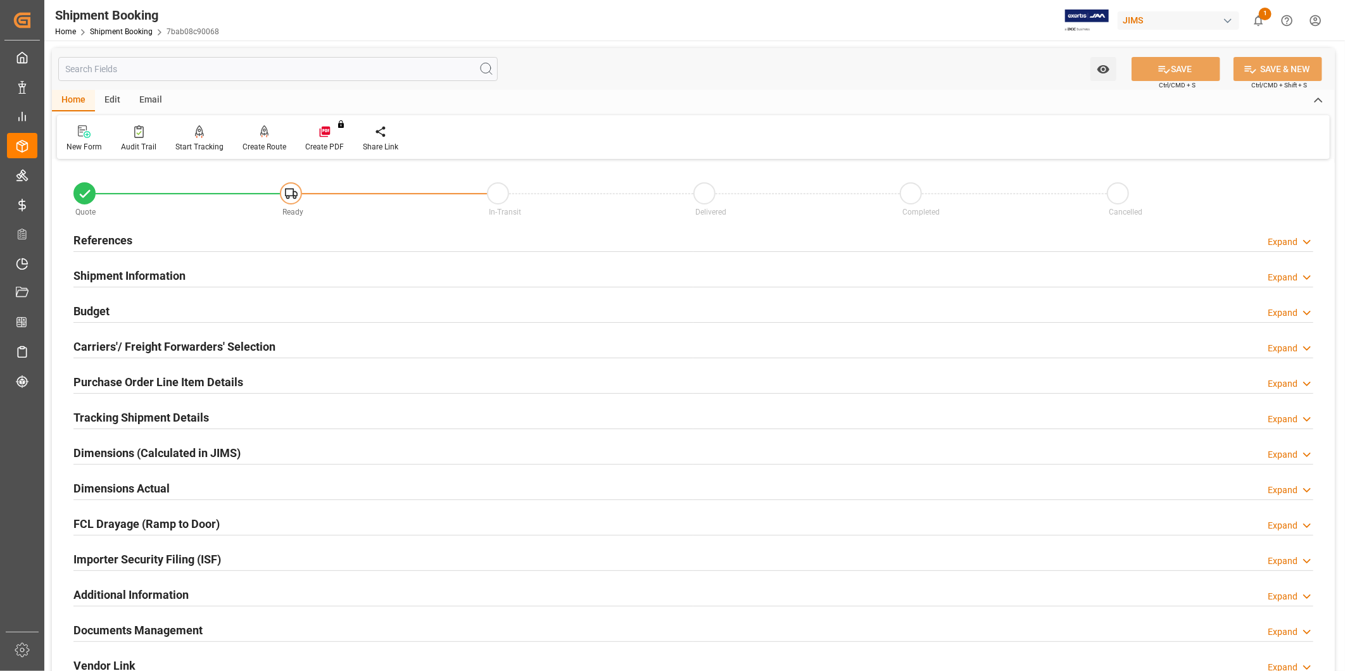
click at [241, 412] on div "Tracking Shipment Details Expand" at bounding box center [693, 417] width 1240 height 24
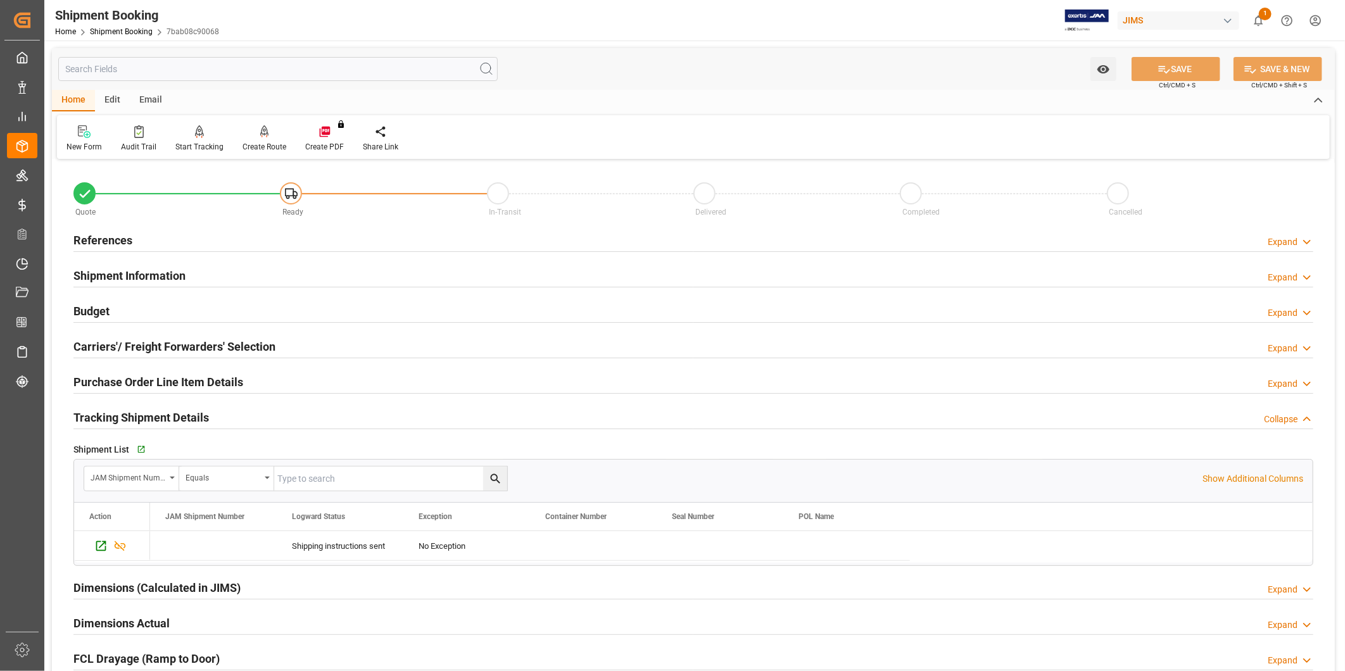
click at [241, 412] on div "Tracking Shipment Details Collapse" at bounding box center [693, 417] width 1240 height 24
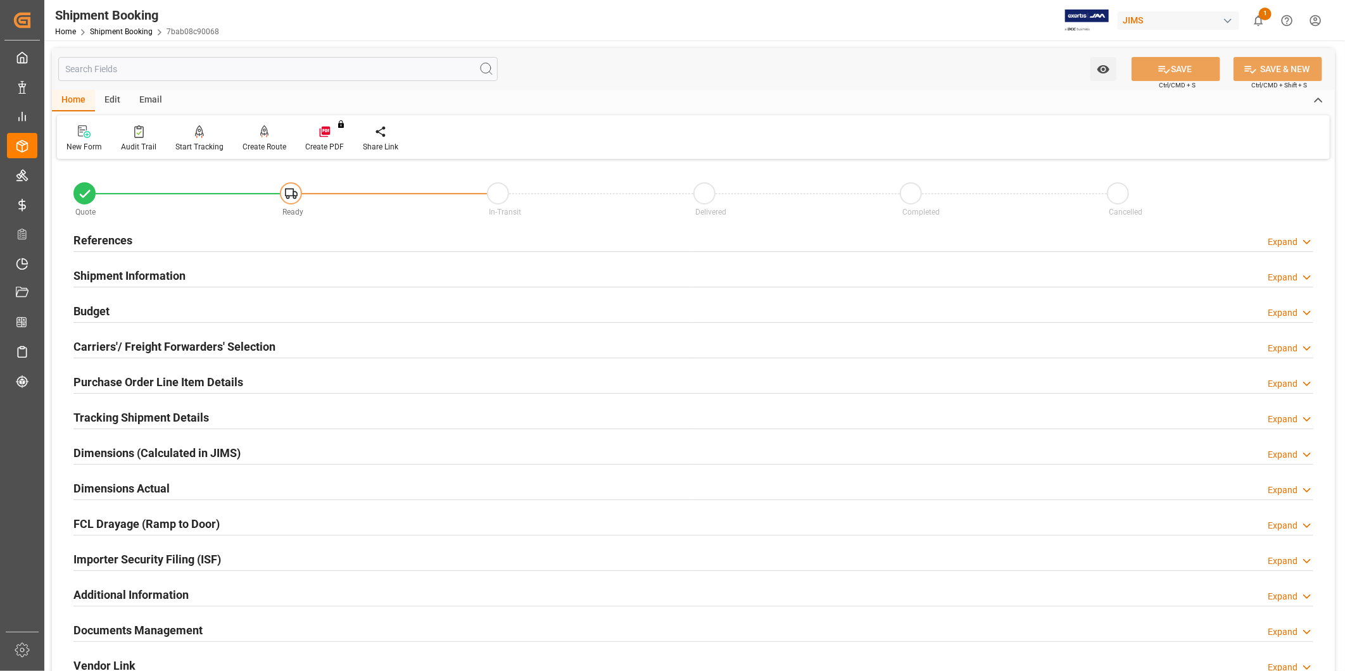
click at [246, 346] on h2 "Carriers'/ Freight Forwarders' Selection" at bounding box center [174, 346] width 202 height 17
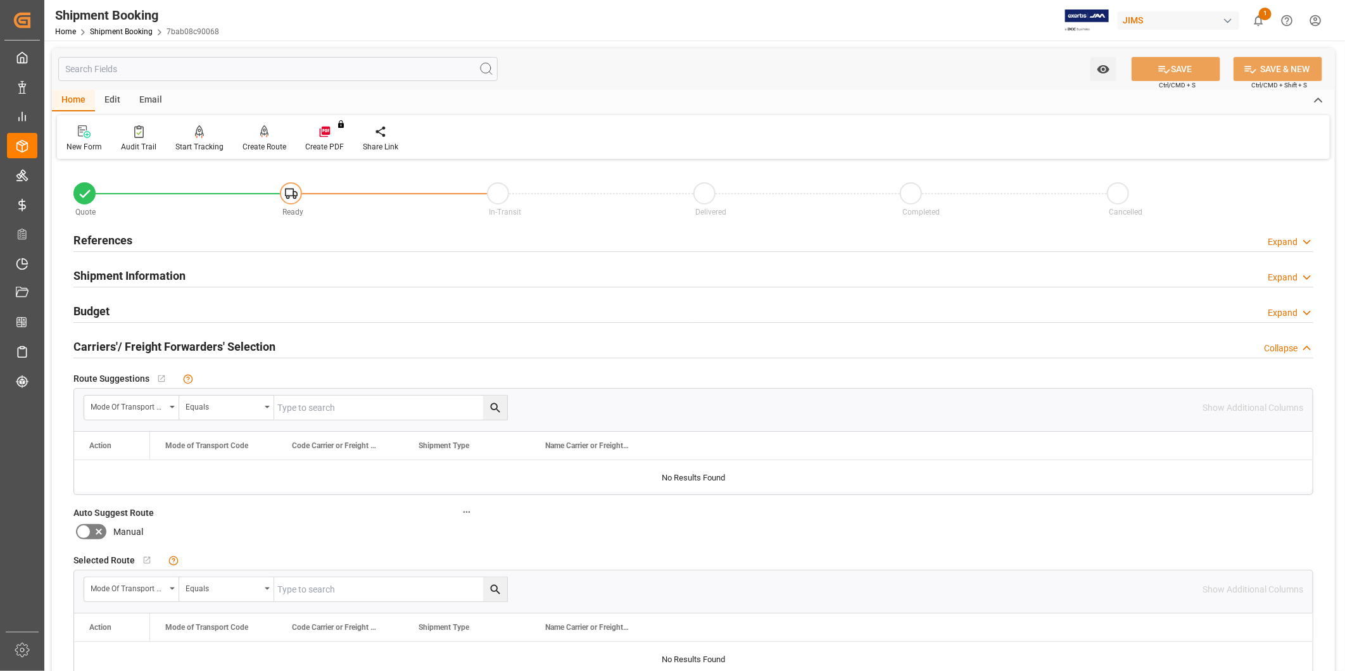
click at [249, 346] on h2 "Carriers'/ Freight Forwarders' Selection" at bounding box center [174, 346] width 202 height 17
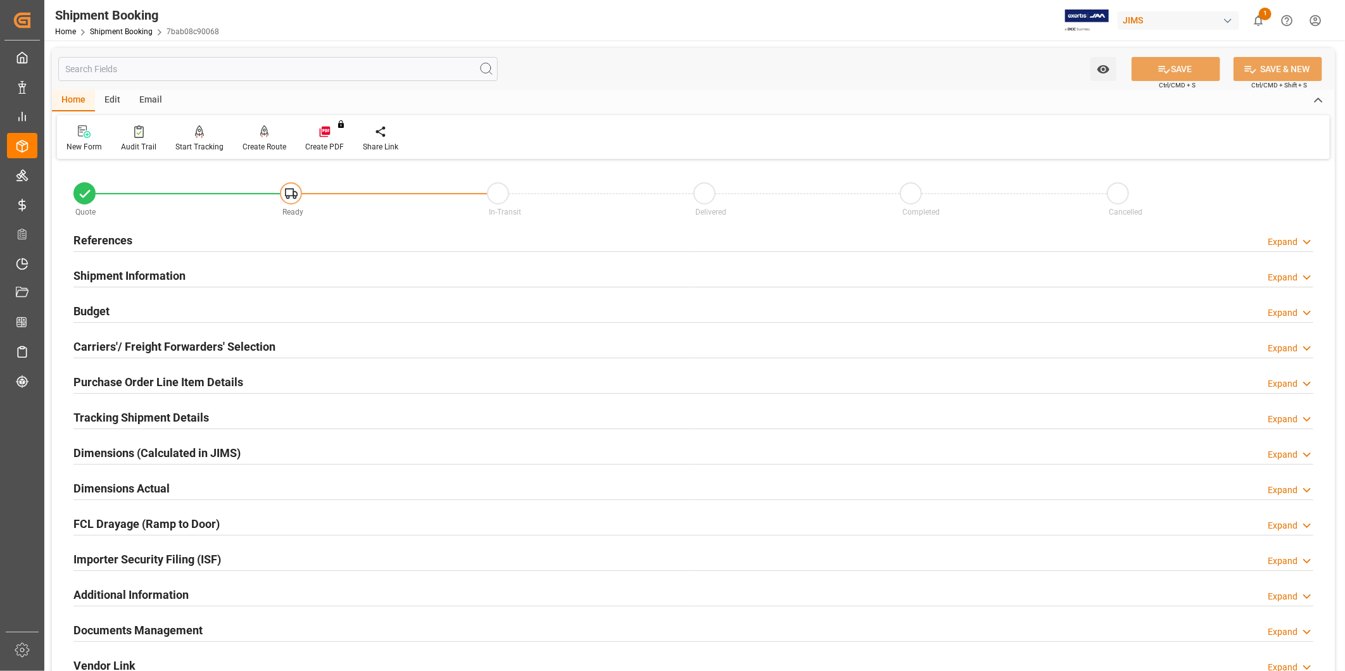
click at [220, 299] on div "Budget Expand" at bounding box center [693, 310] width 1240 height 24
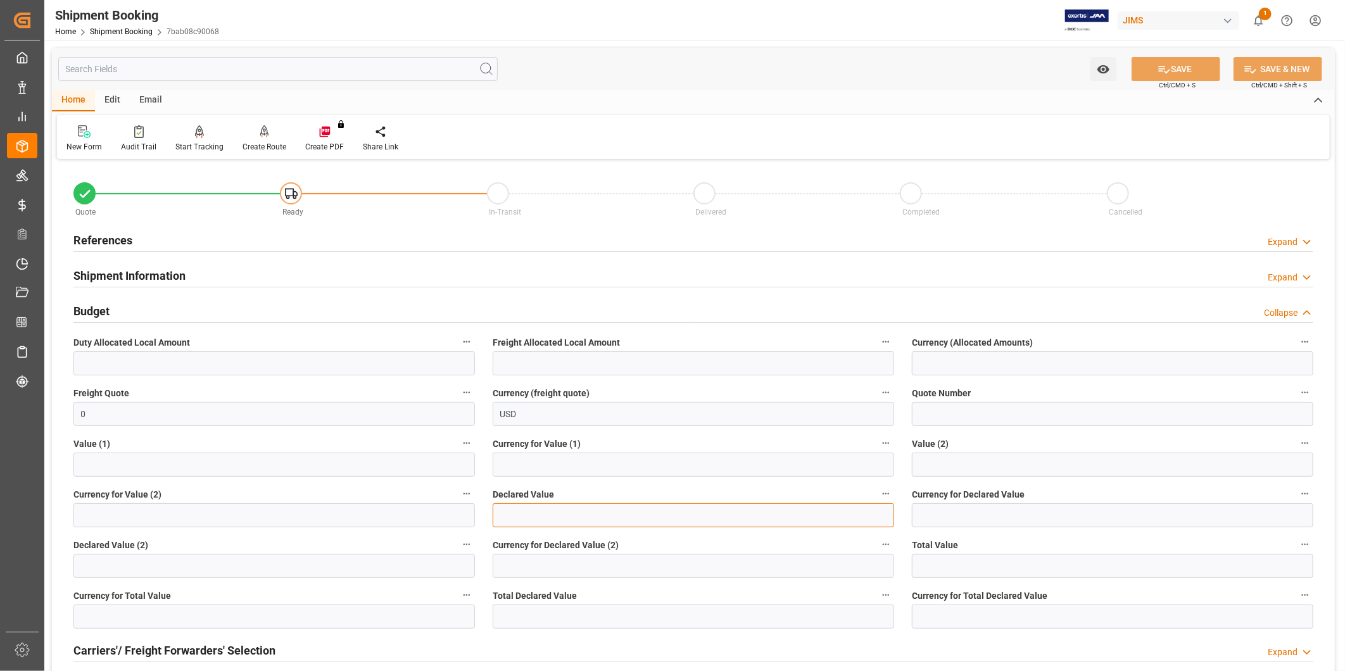
click at [591, 511] on input "text" at bounding box center [693, 515] width 401 height 24
paste input "text"
type input "98293.1"
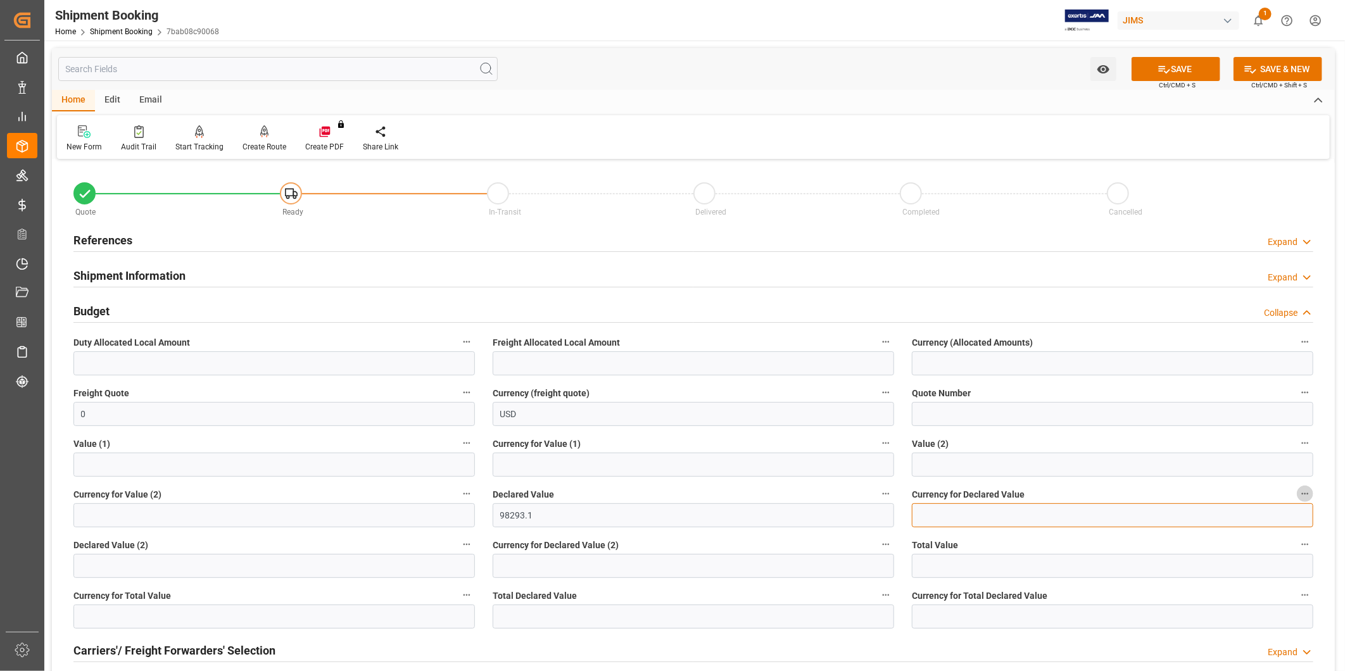
click at [957, 505] on input at bounding box center [1112, 515] width 401 height 24
type input "USD"
click at [1161, 57] on div "SAVE Ctrl/CMD + S" at bounding box center [1175, 69] width 115 height 24
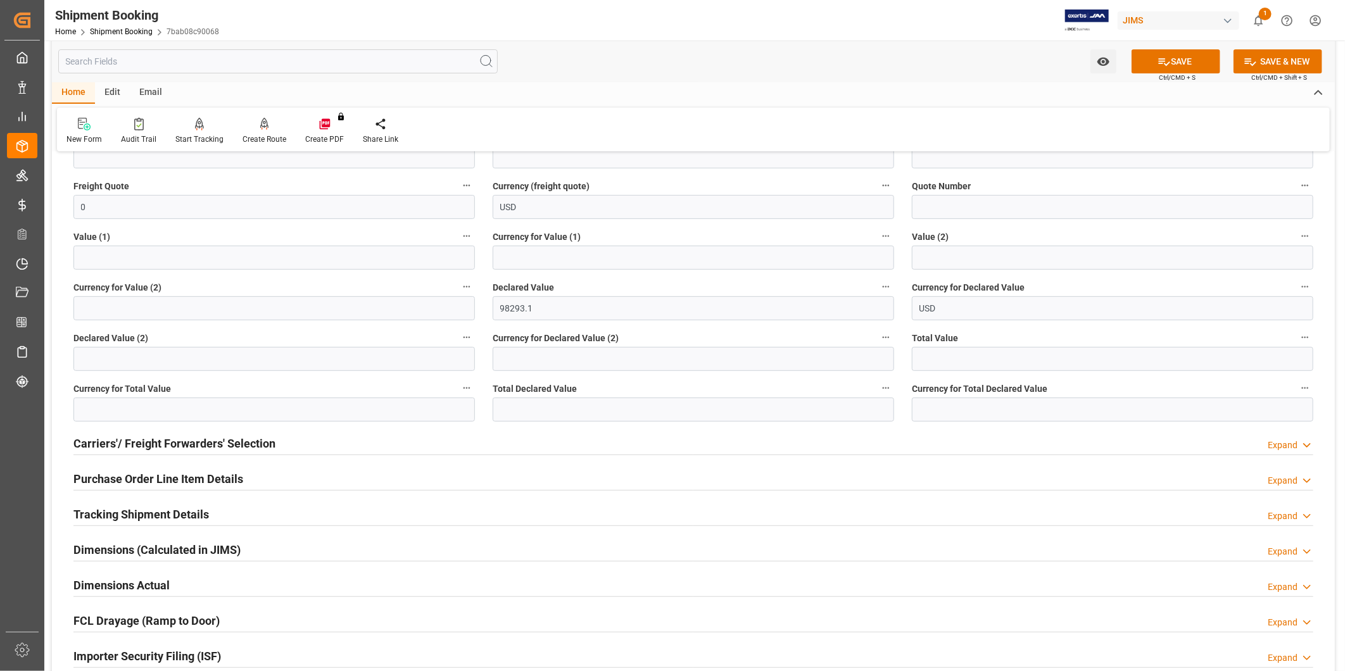
scroll to position [351, 0]
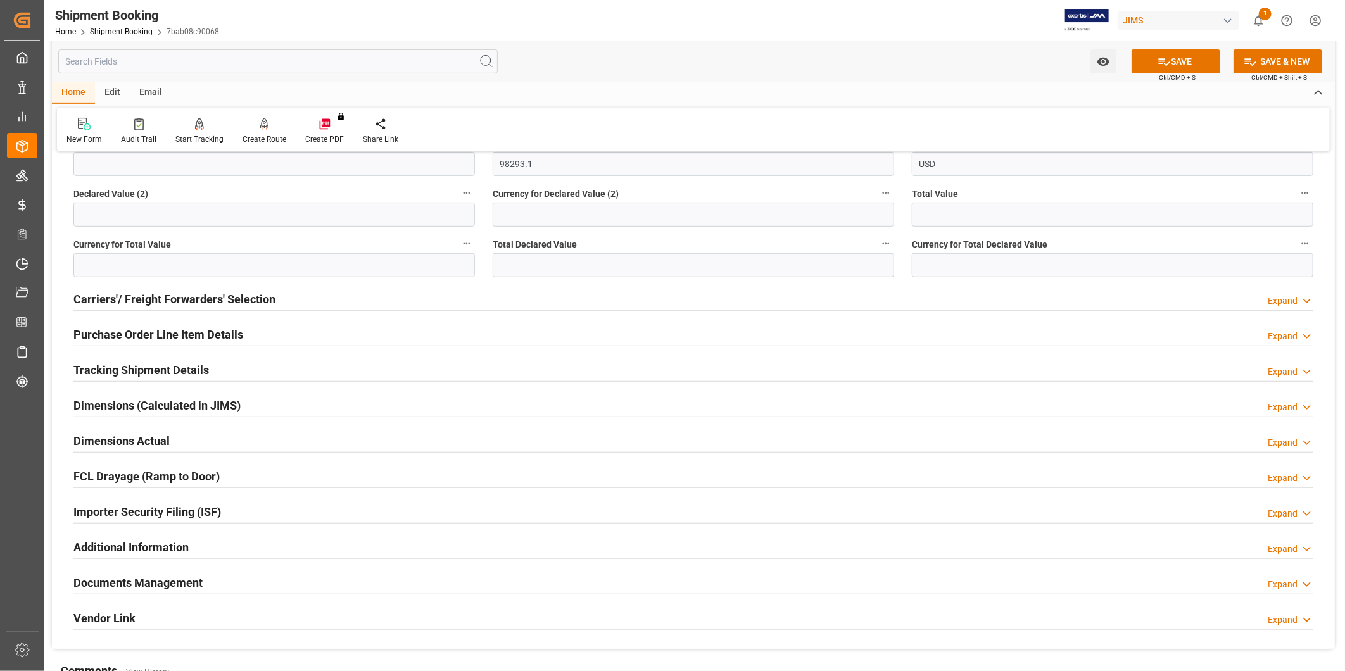
click at [304, 296] on div "Carriers'/ Freight Forwarders' Selection Expand" at bounding box center [693, 298] width 1240 height 24
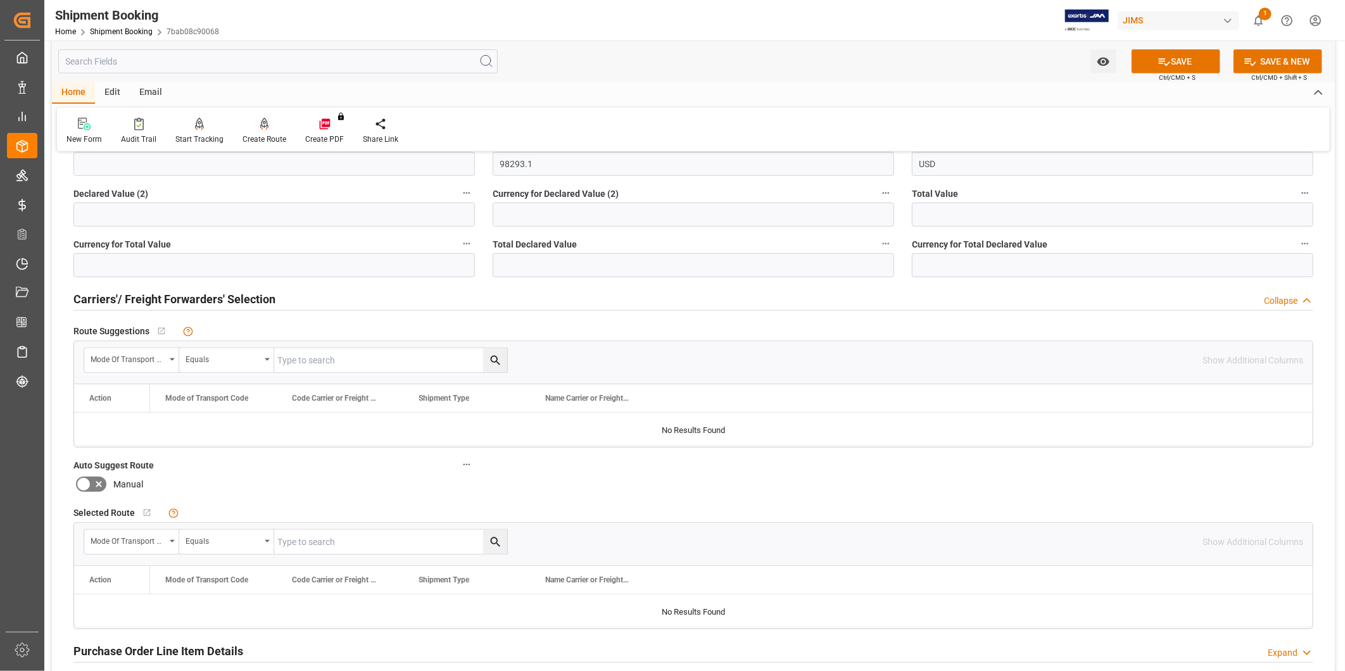
click at [268, 130] on div "Create Route" at bounding box center [264, 131] width 63 height 28
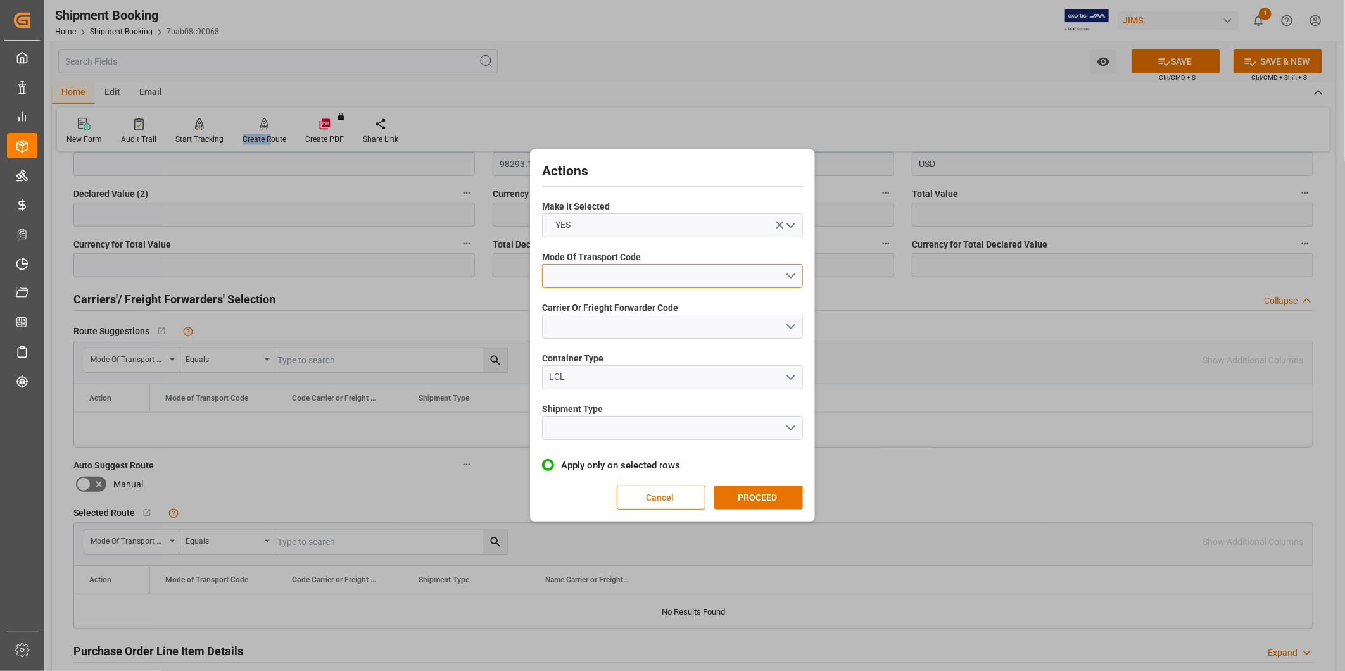
click at [722, 272] on button "open menu" at bounding box center [672, 276] width 261 height 24
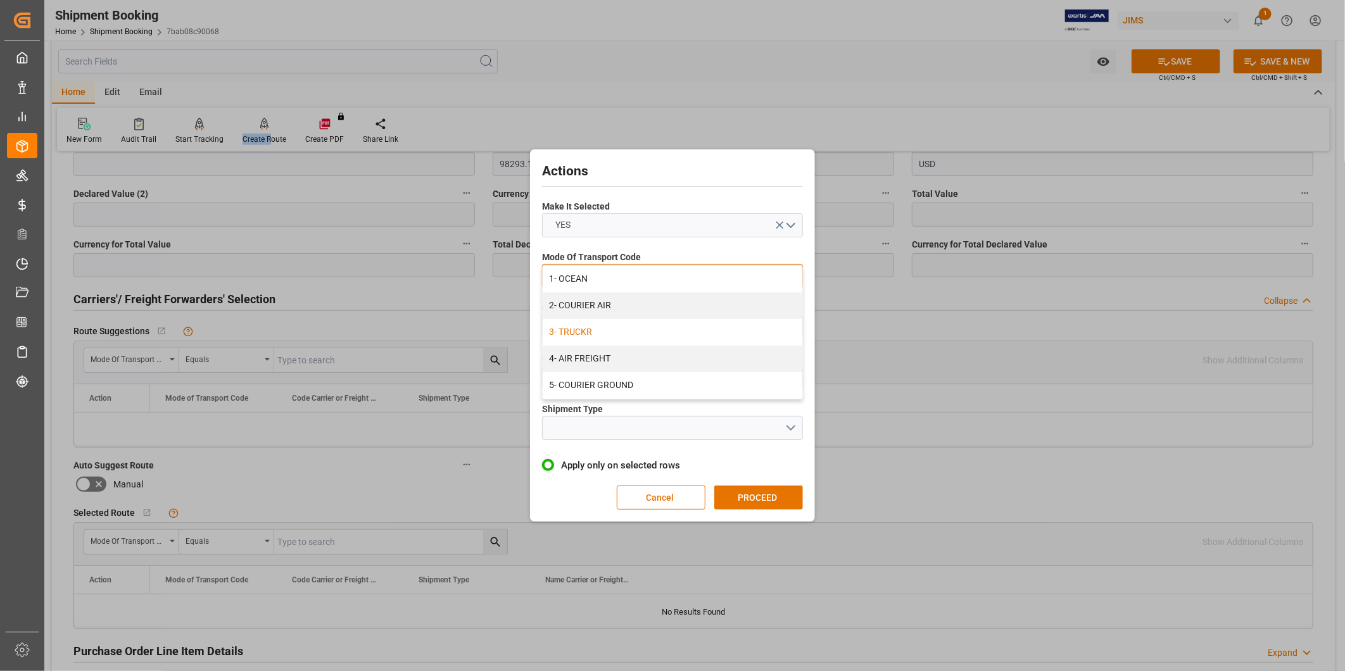
click at [648, 327] on div "3- TRUCKR" at bounding box center [673, 332] width 260 height 27
click at [663, 324] on button "open menu" at bounding box center [672, 327] width 261 height 24
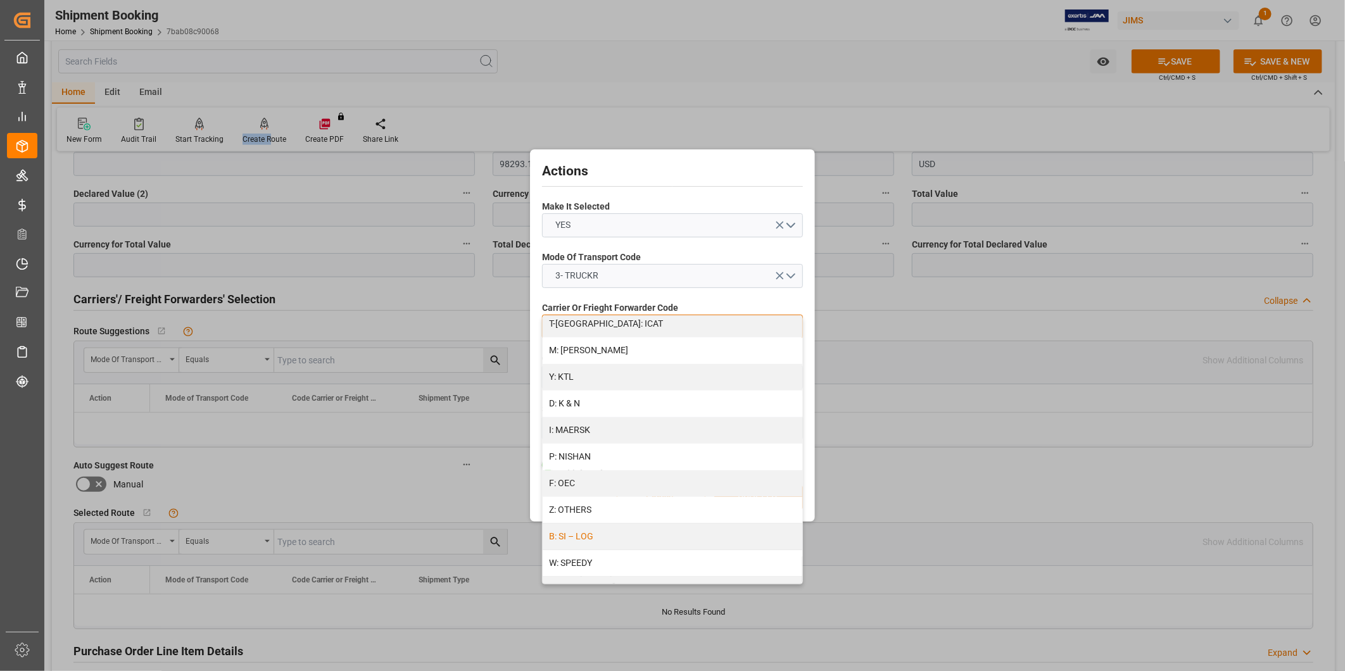
scroll to position [649, 0]
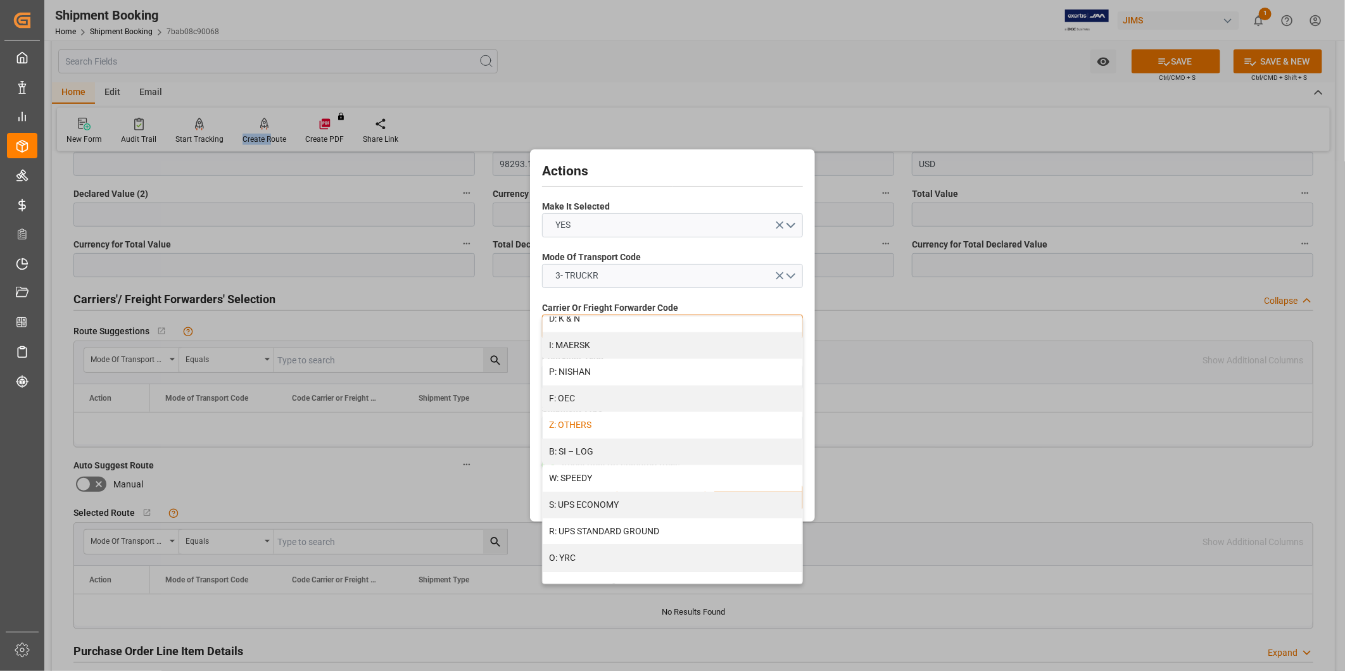
click at [598, 413] on div "Z: OTHERS" at bounding box center [673, 425] width 260 height 27
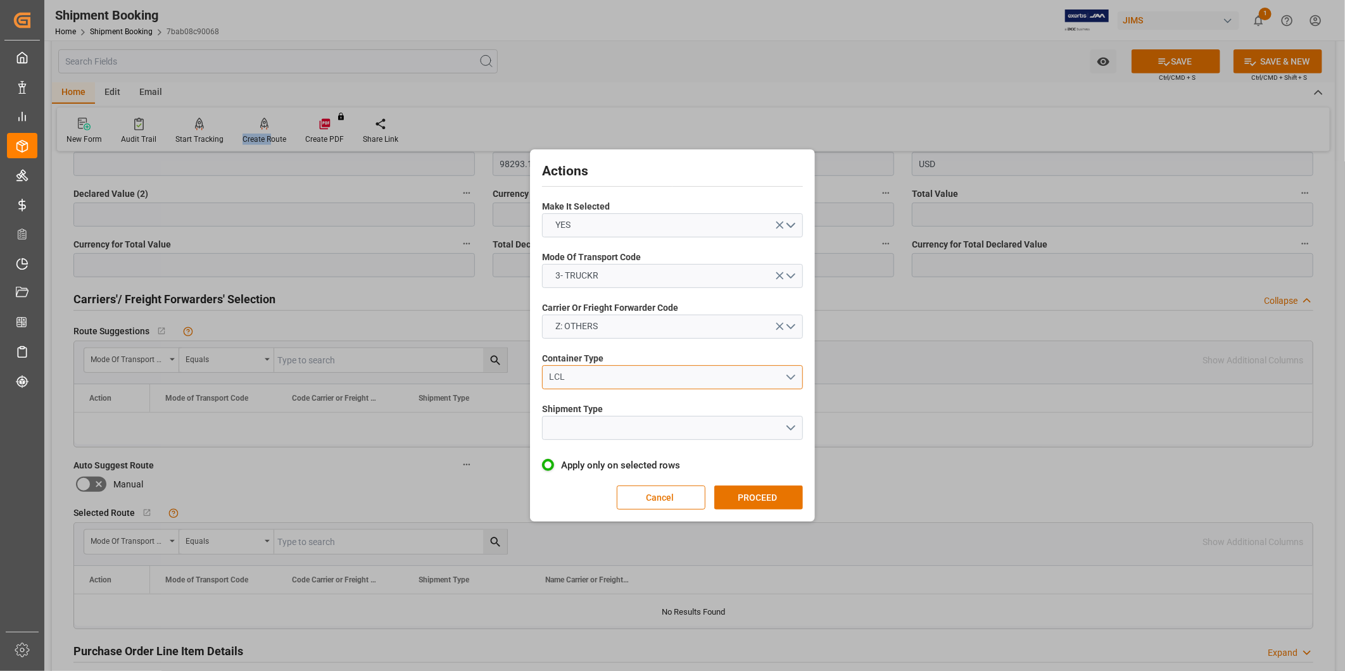
click at [643, 377] on div "LCL" at bounding box center [668, 376] width 236 height 13
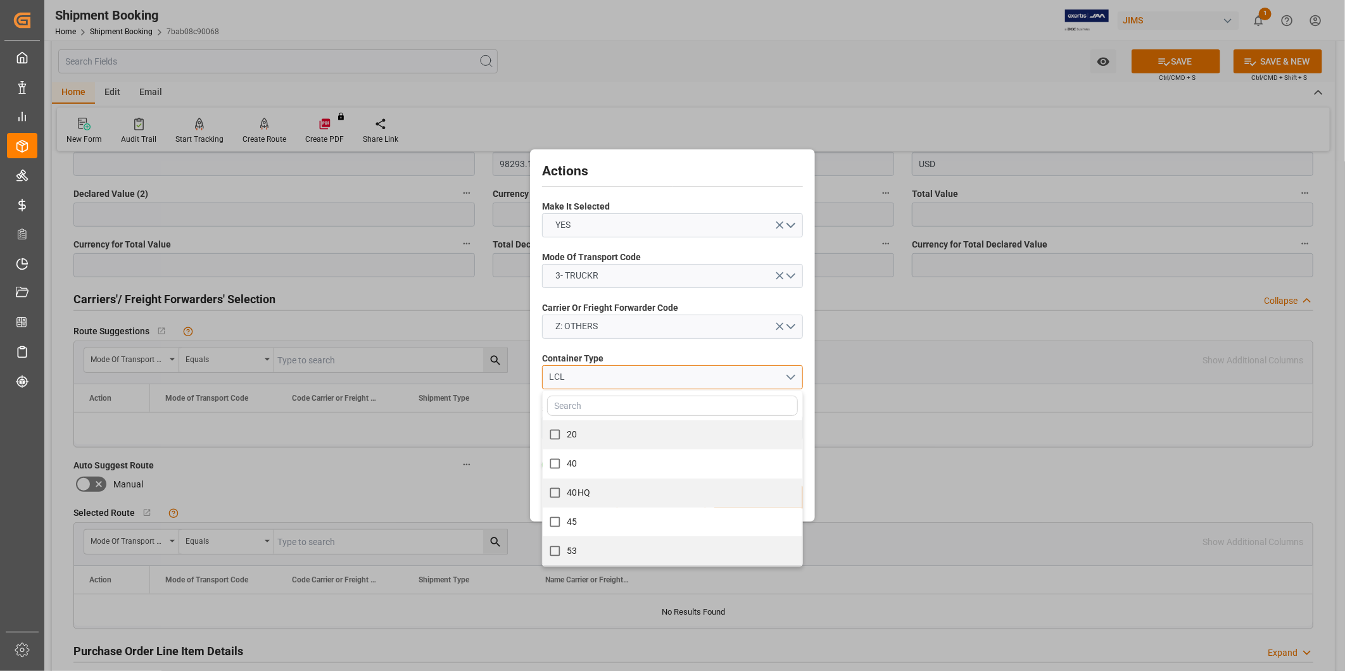
click at [643, 377] on div "LCL" at bounding box center [668, 376] width 236 height 13
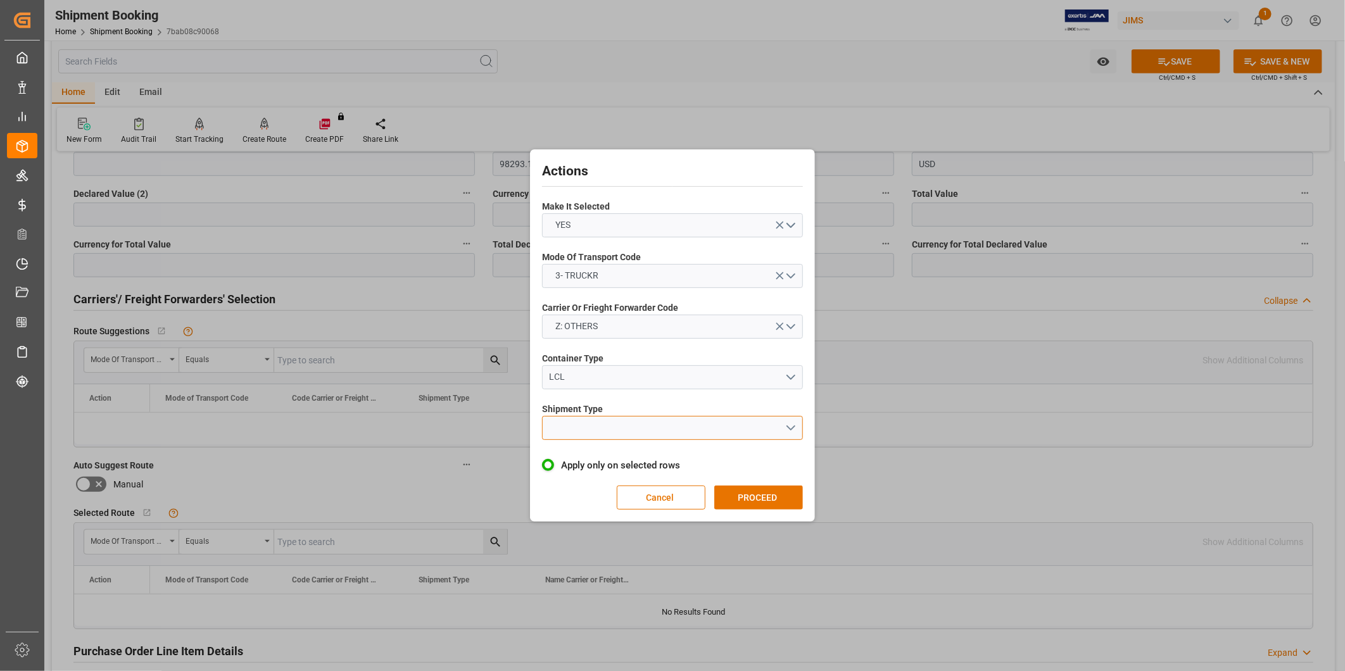
click at [634, 427] on button "open menu" at bounding box center [672, 428] width 261 height 24
click at [617, 437] on div "LTL" at bounding box center [673, 431] width 260 height 27
click at [739, 494] on button "PROCEED" at bounding box center [758, 498] width 89 height 24
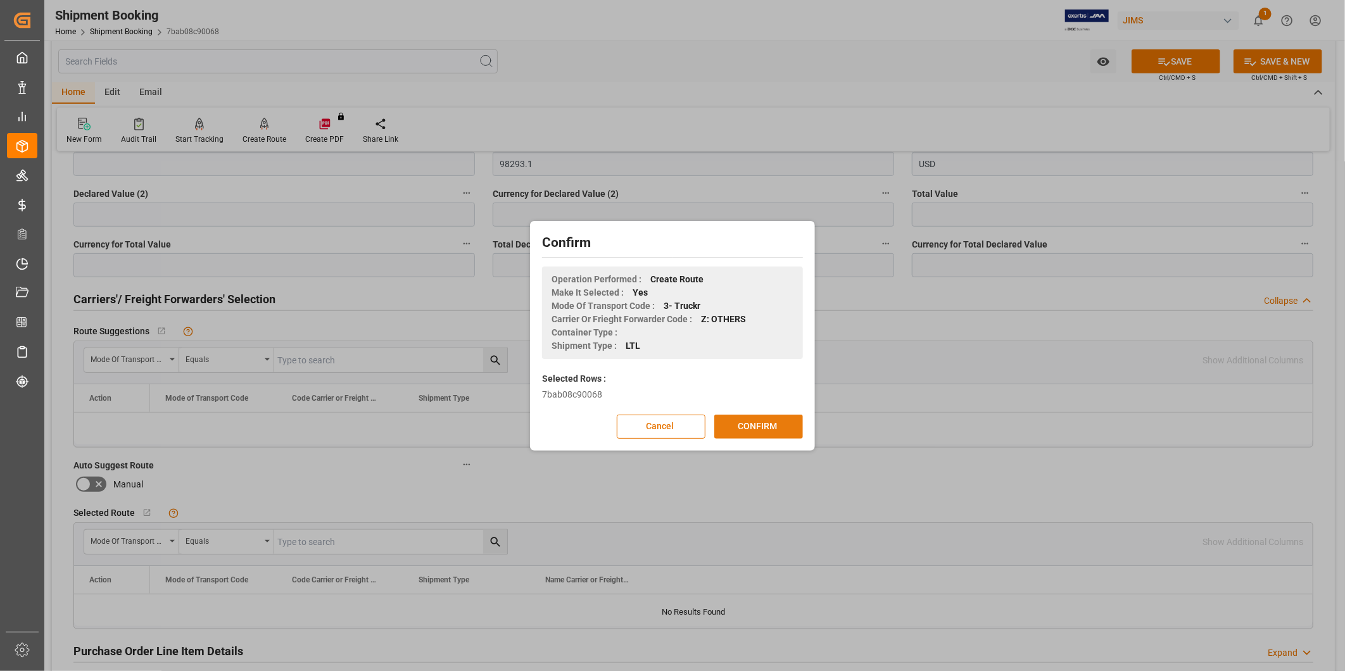
click at [757, 437] on button "CONFIRM" at bounding box center [758, 427] width 89 height 24
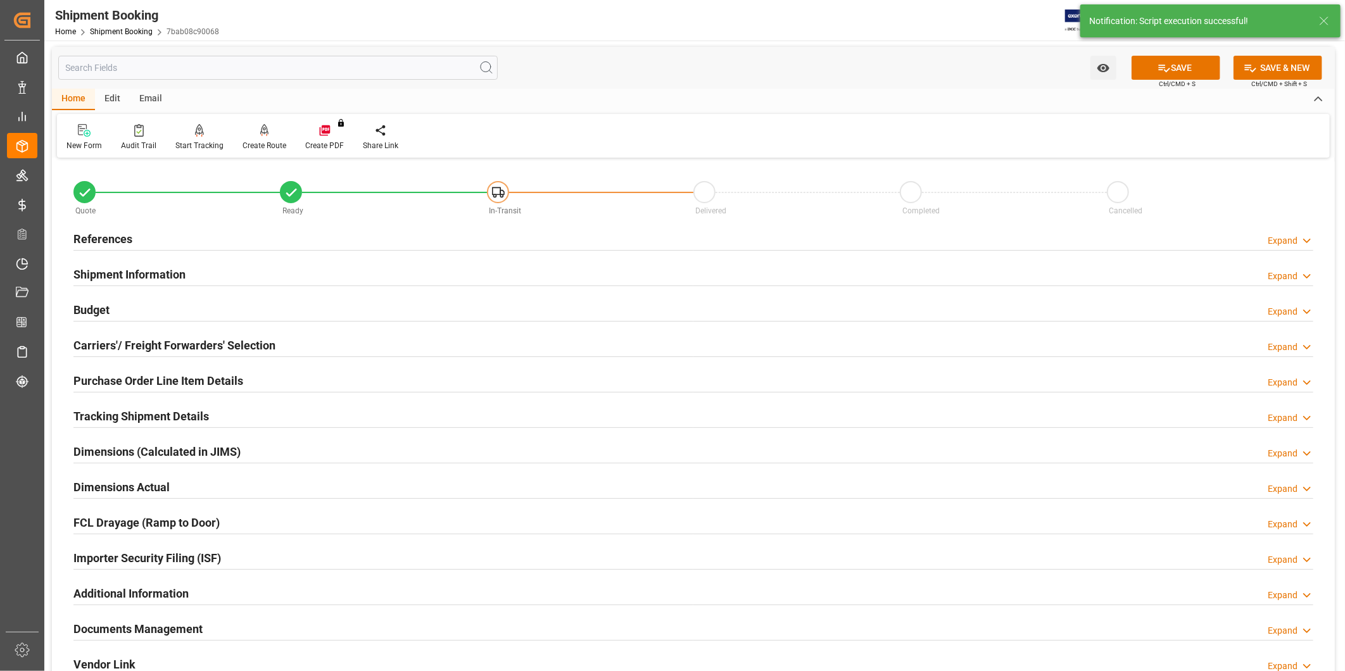
scroll to position [0, 0]
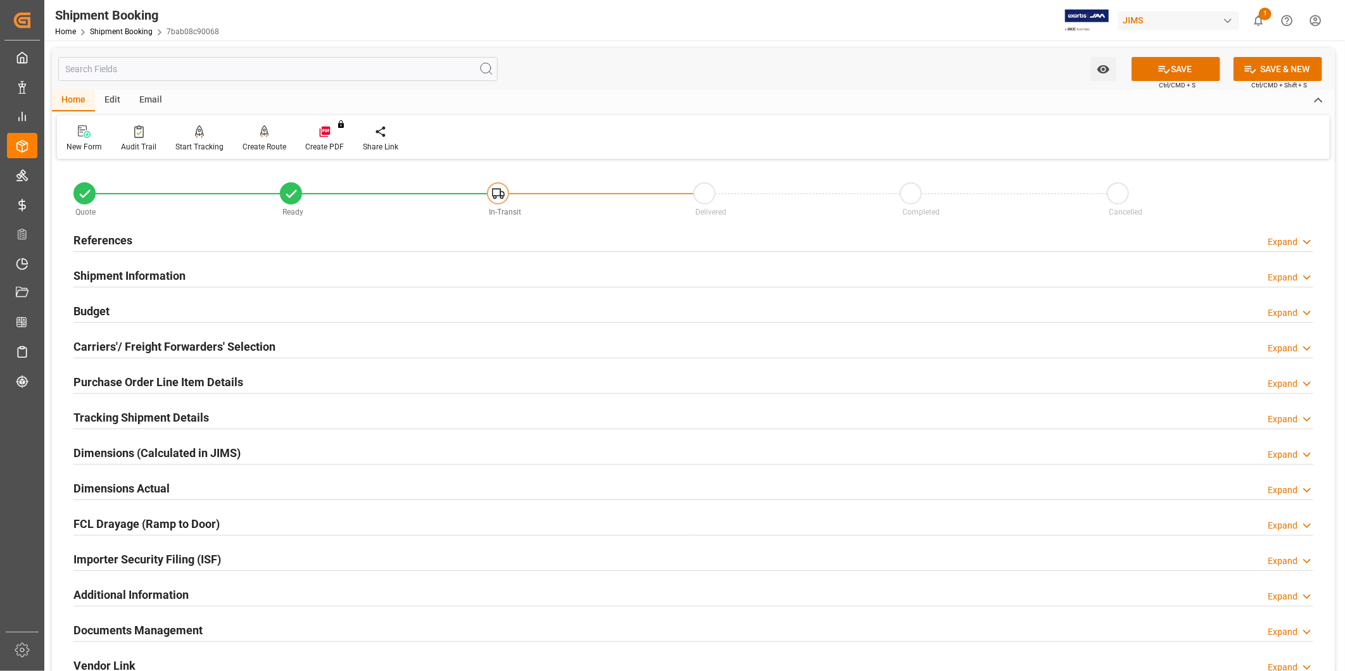
click at [180, 410] on h2 "Tracking Shipment Details" at bounding box center [140, 417] width 135 height 17
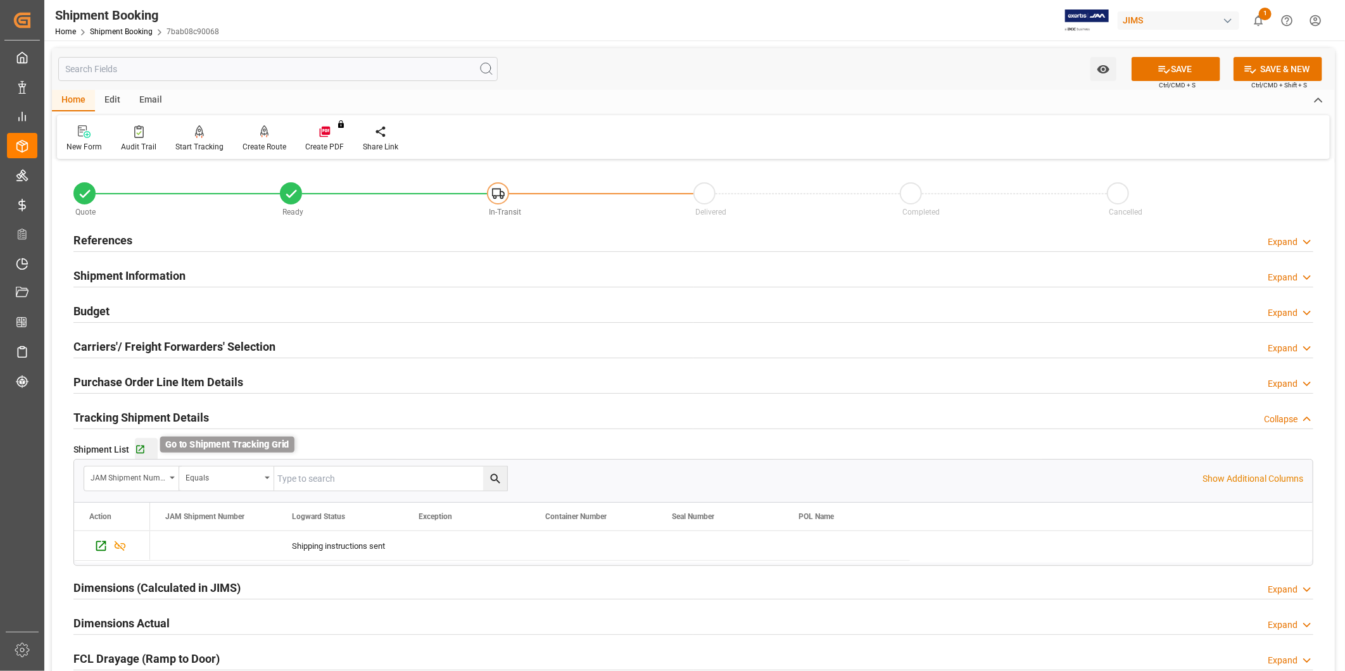
click at [141, 453] on icon "button" at bounding box center [140, 450] width 8 height 8
click at [1184, 61] on button "SAVE" at bounding box center [1175, 69] width 89 height 24
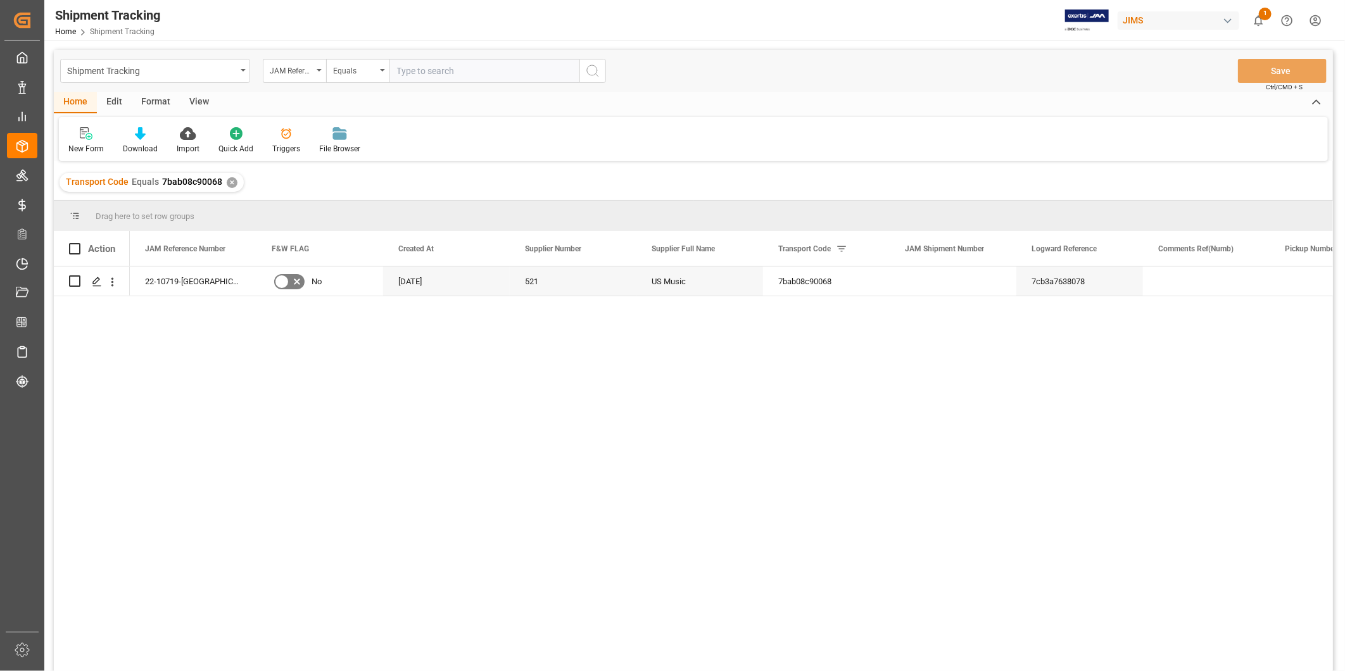
click at [206, 99] on div "View" at bounding box center [199, 103] width 39 height 22
click at [196, 103] on div "View" at bounding box center [199, 103] width 39 height 22
click at [194, 104] on div "View" at bounding box center [199, 103] width 39 height 22
click at [84, 137] on icon at bounding box center [81, 133] width 13 height 13
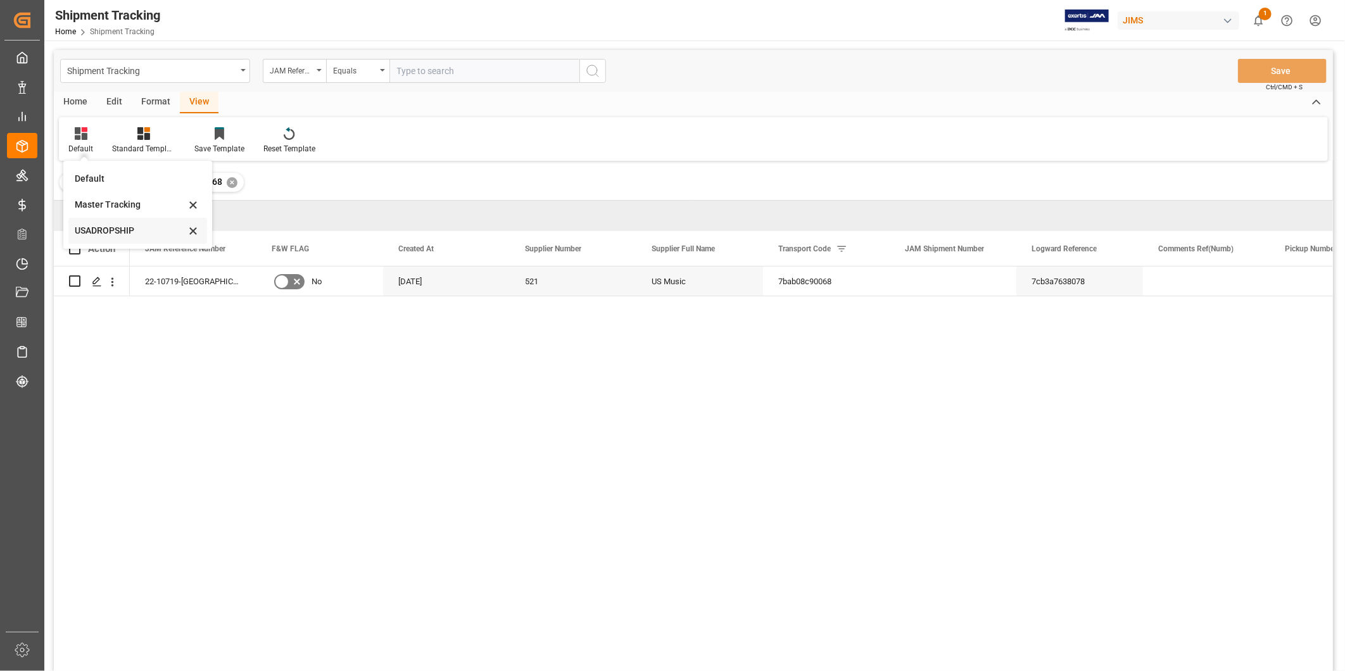
click at [114, 234] on div "USADROPSHIP" at bounding box center [130, 230] width 111 height 13
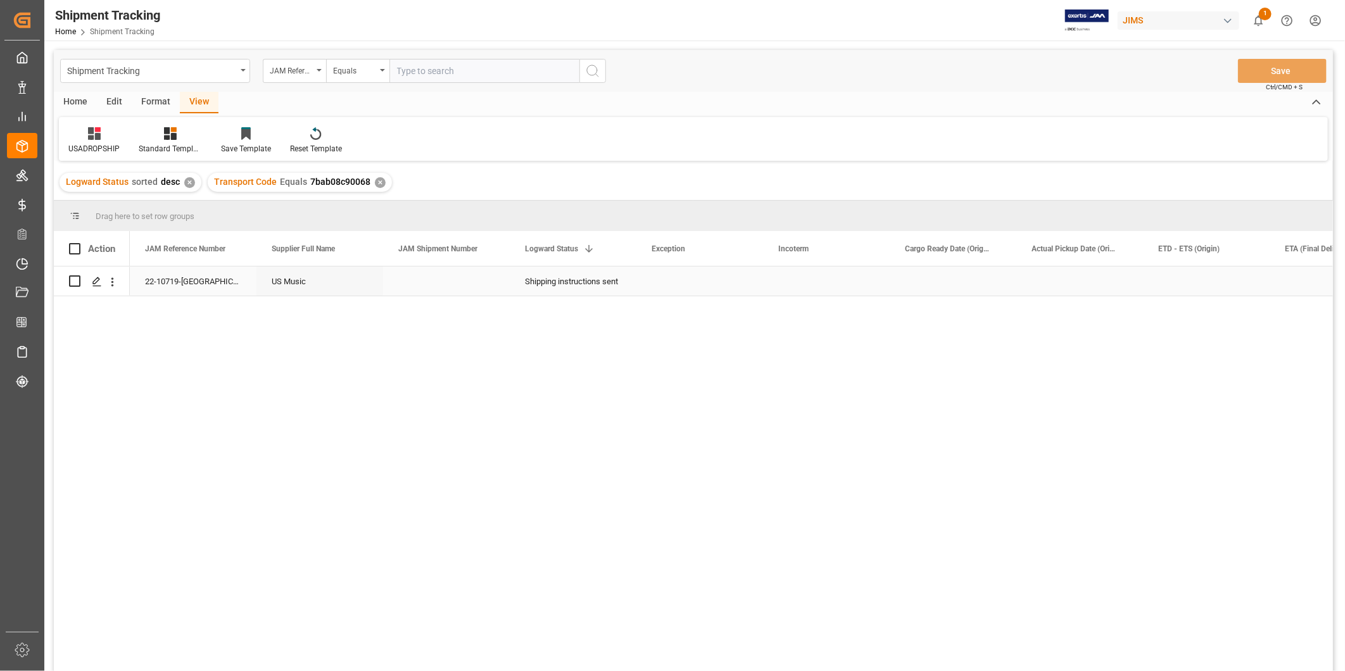
click at [487, 275] on div "Press SPACE to select this row." at bounding box center [446, 281] width 127 height 29
click at [689, 267] on div "Press SPACE to select this row." at bounding box center [699, 281] width 127 height 29
click at [741, 283] on icon "open menu" at bounding box center [739, 289] width 15 height 15
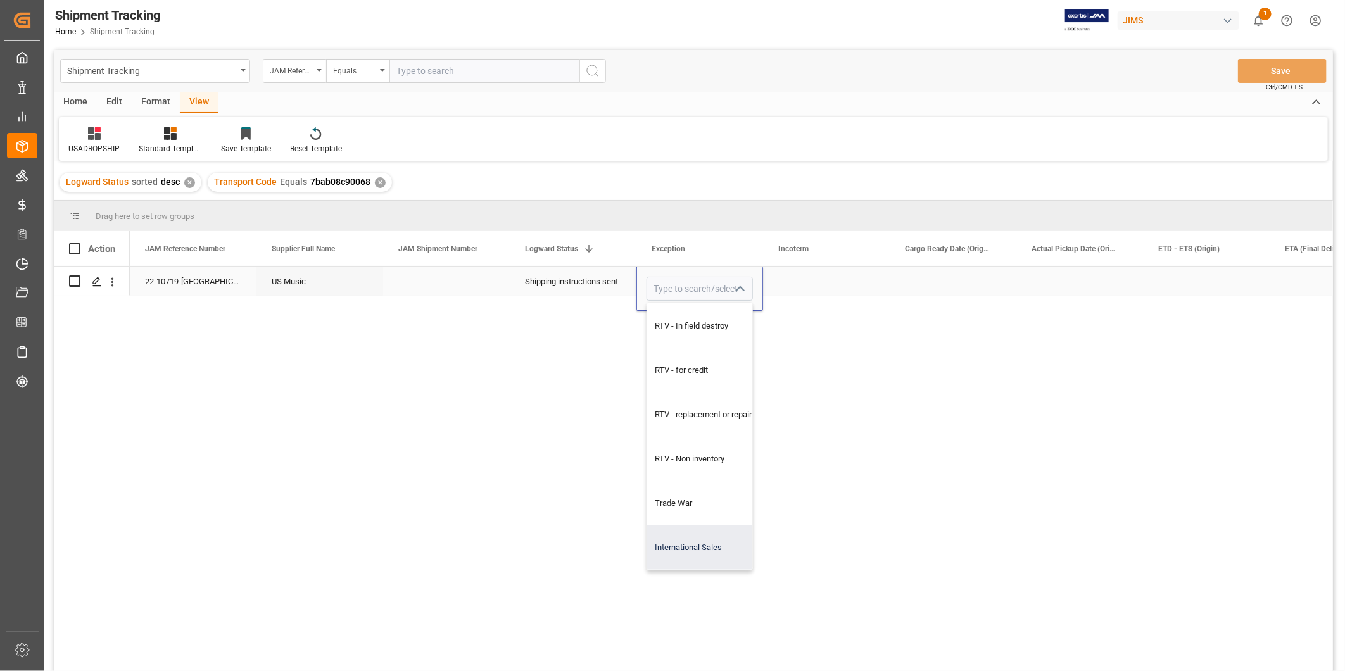
click at [712, 534] on div "International Sales" at bounding box center [708, 547] width 122 height 44
type input "International Sales"
click at [850, 275] on div "Press SPACE to select this row." at bounding box center [826, 281] width 127 height 29
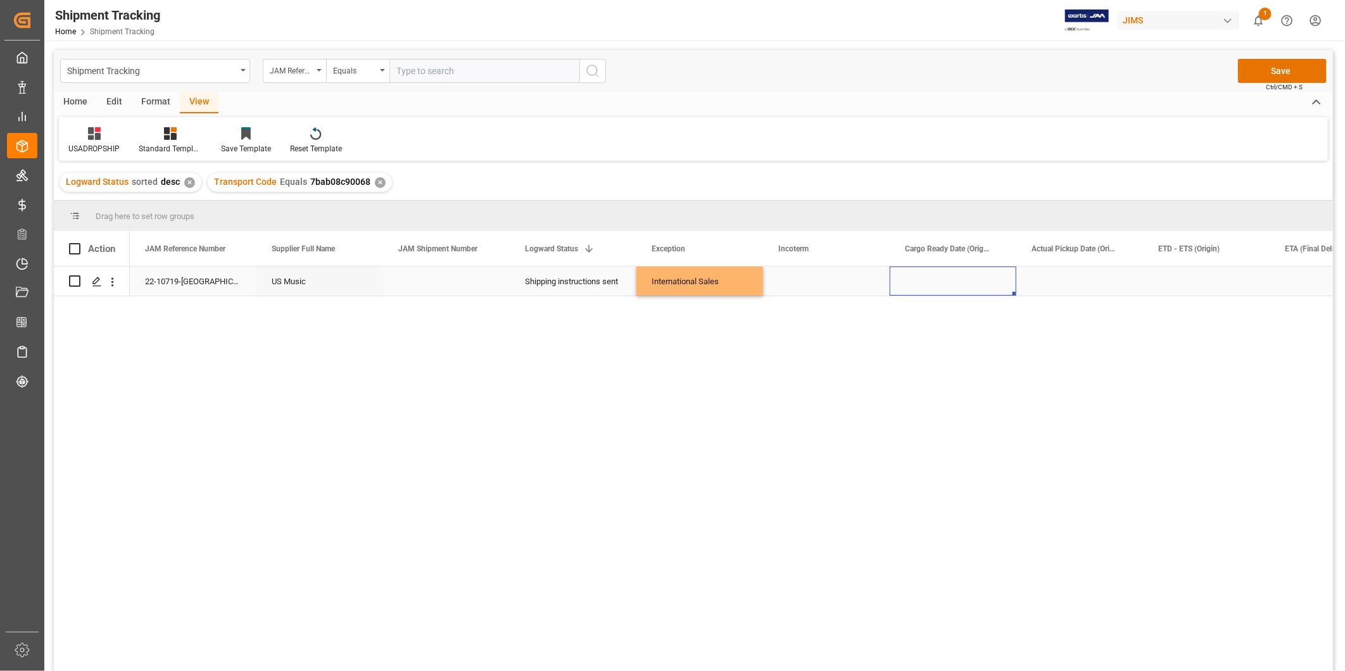
click at [965, 282] on div "Press SPACE to select this row." at bounding box center [952, 281] width 127 height 29
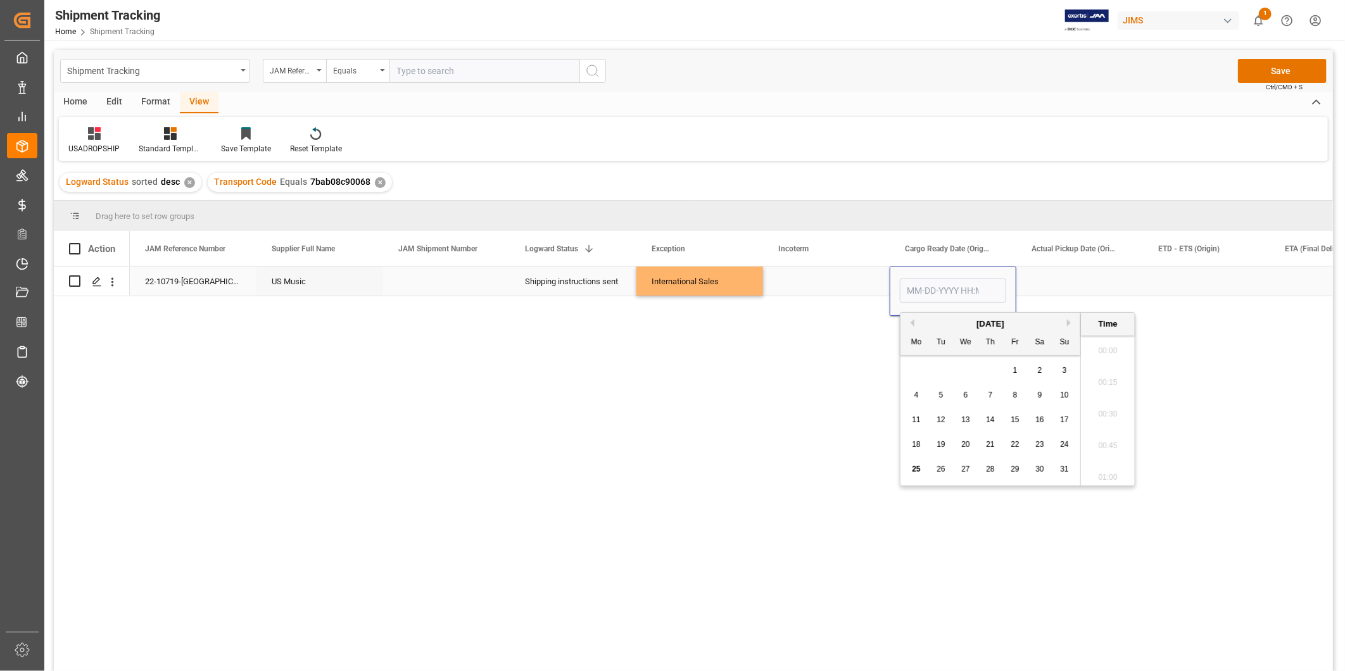
scroll to position [1871, 0]
click at [1067, 324] on button "Next Month" at bounding box center [1071, 323] width 8 height 8
click at [1038, 424] on span "20" at bounding box center [1039, 419] width 8 height 9
type input "[DATE] 00:00"
click at [1113, 280] on div "Press SPACE to select this row." at bounding box center [1079, 281] width 127 height 29
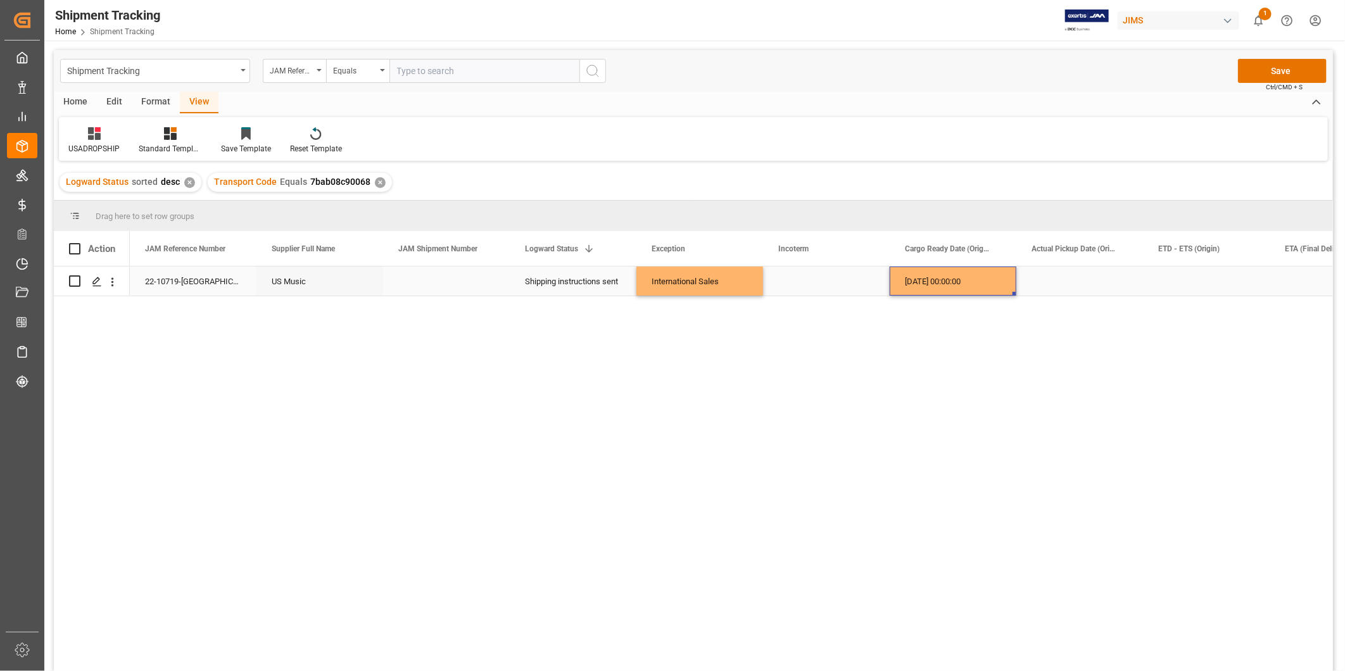
click at [942, 283] on div "[DATE] 00:00:00" at bounding box center [952, 281] width 127 height 29
click at [1210, 279] on div "Press SPACE to select this row." at bounding box center [1206, 281] width 127 height 29
click at [1290, 272] on div "Press SPACE to select this row." at bounding box center [1332, 281] width 127 height 29
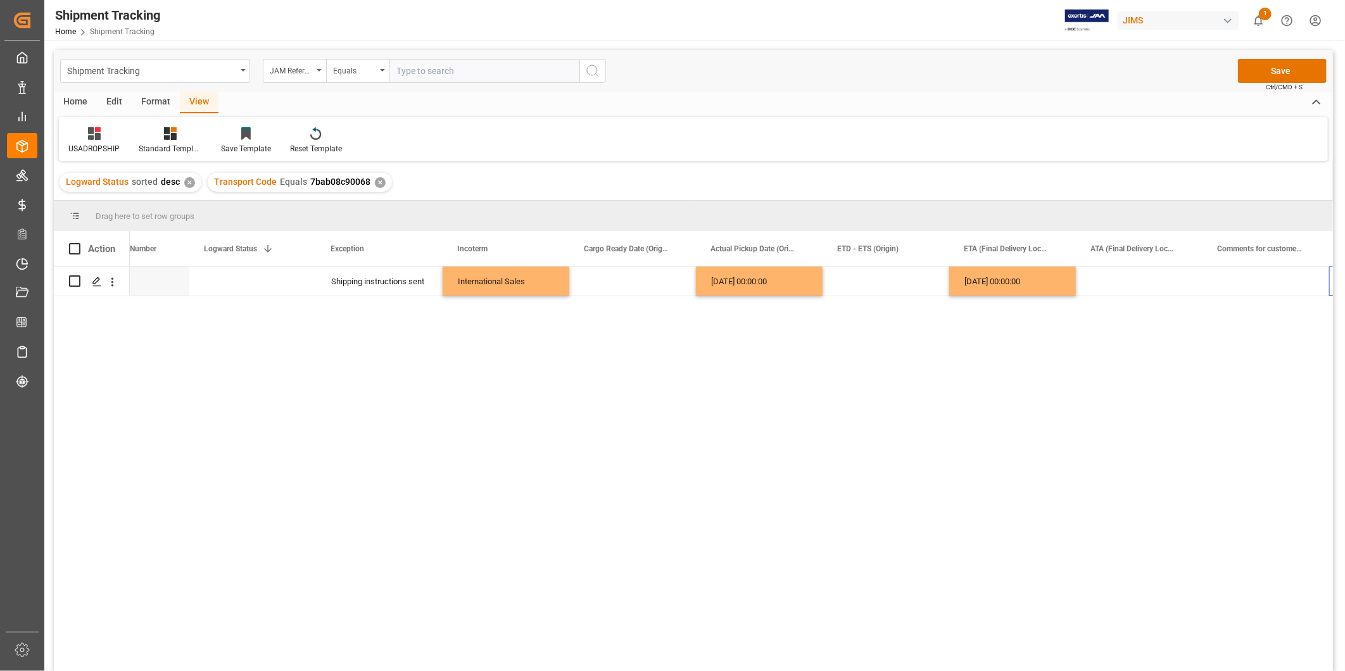
scroll to position [0, 320]
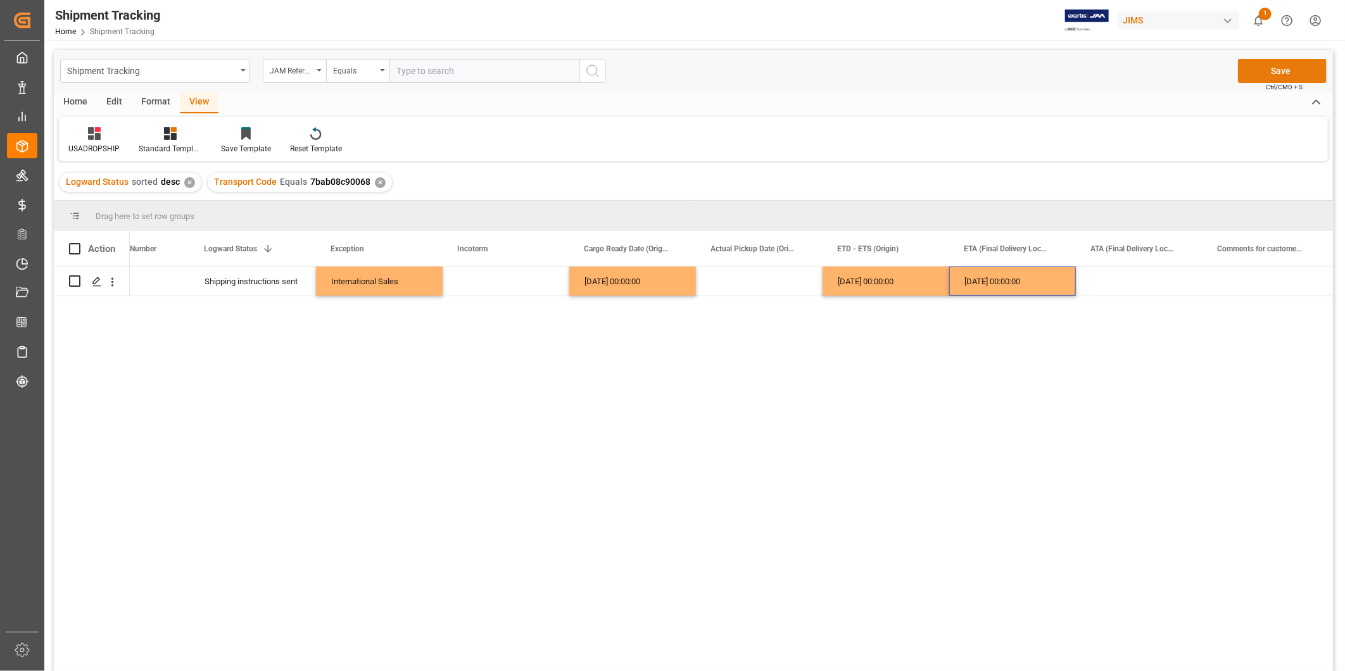
click at [1249, 64] on button "Save" at bounding box center [1282, 71] width 89 height 24
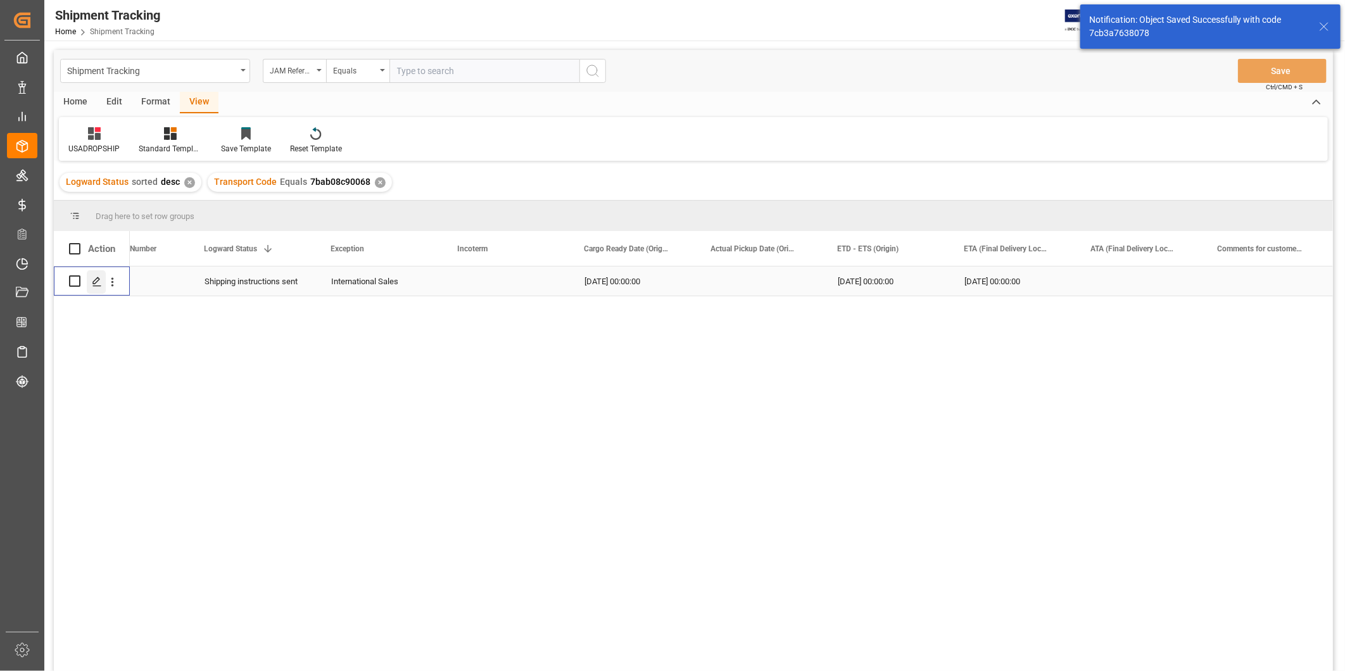
click at [97, 285] on icon "Press SPACE to select this row." at bounding box center [97, 282] width 10 height 10
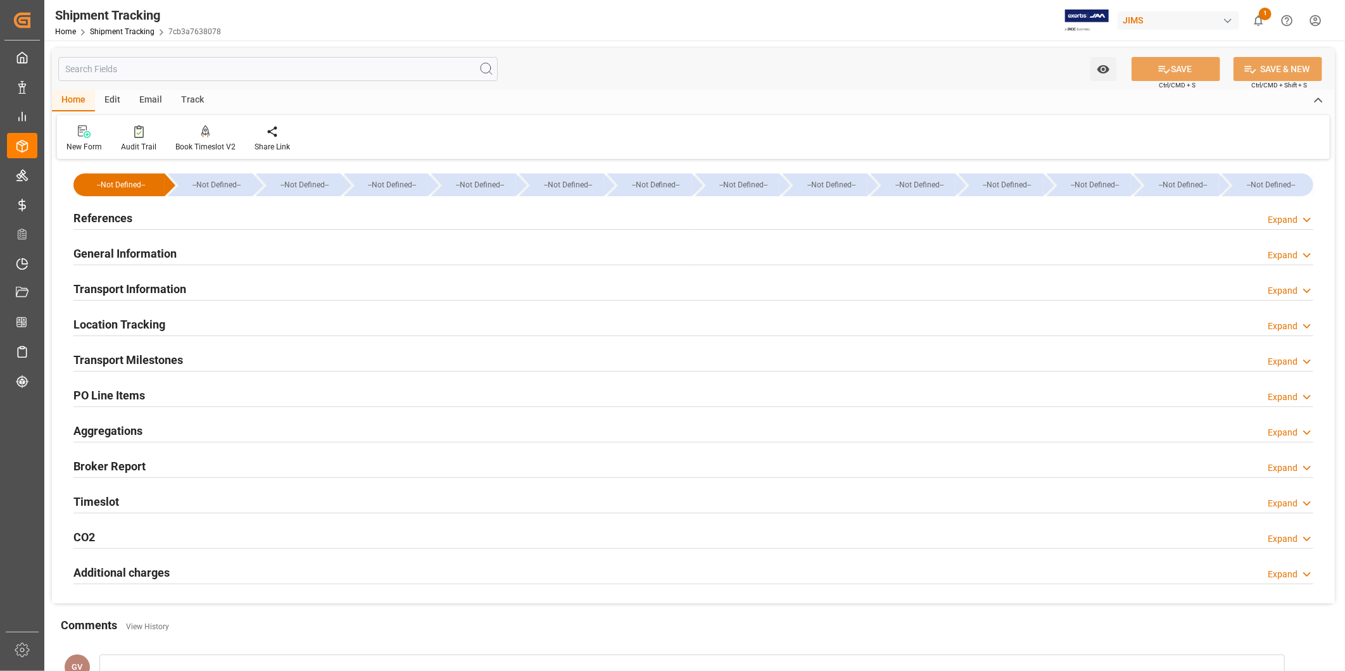
click at [246, 254] on div "General Information Expand" at bounding box center [693, 253] width 1240 height 24
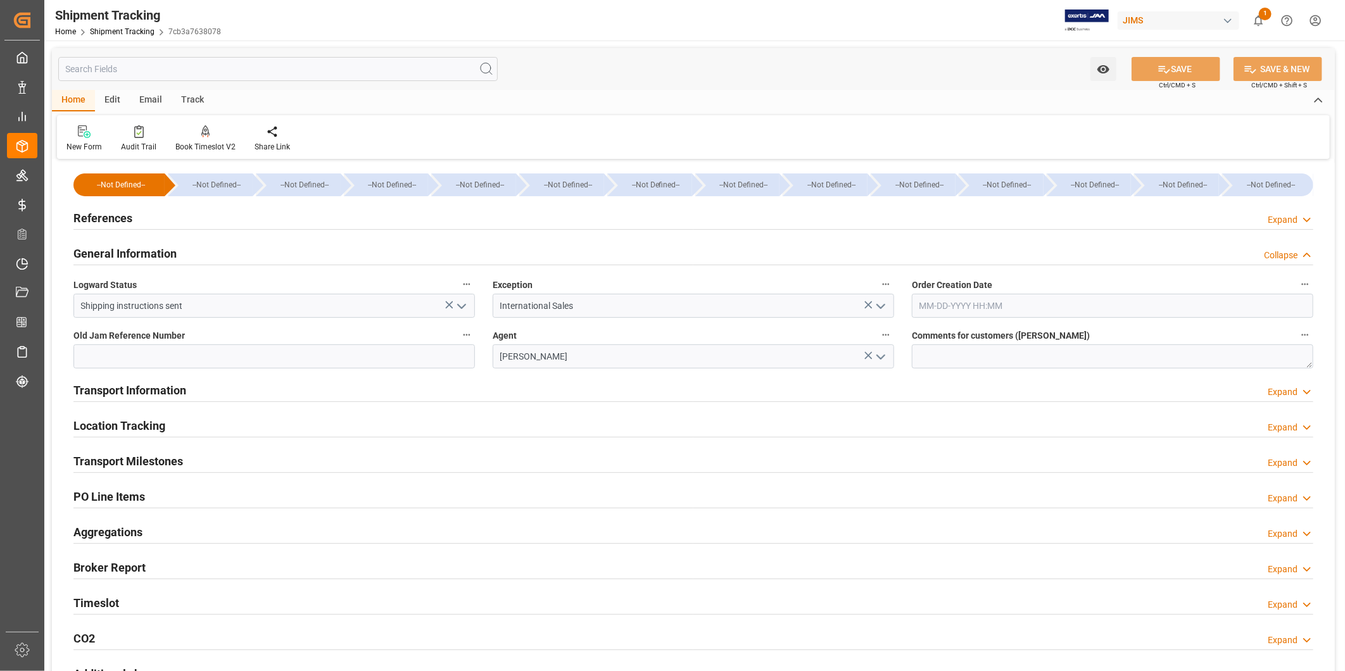
click at [246, 254] on div "General Information Collapse" at bounding box center [693, 253] width 1240 height 24
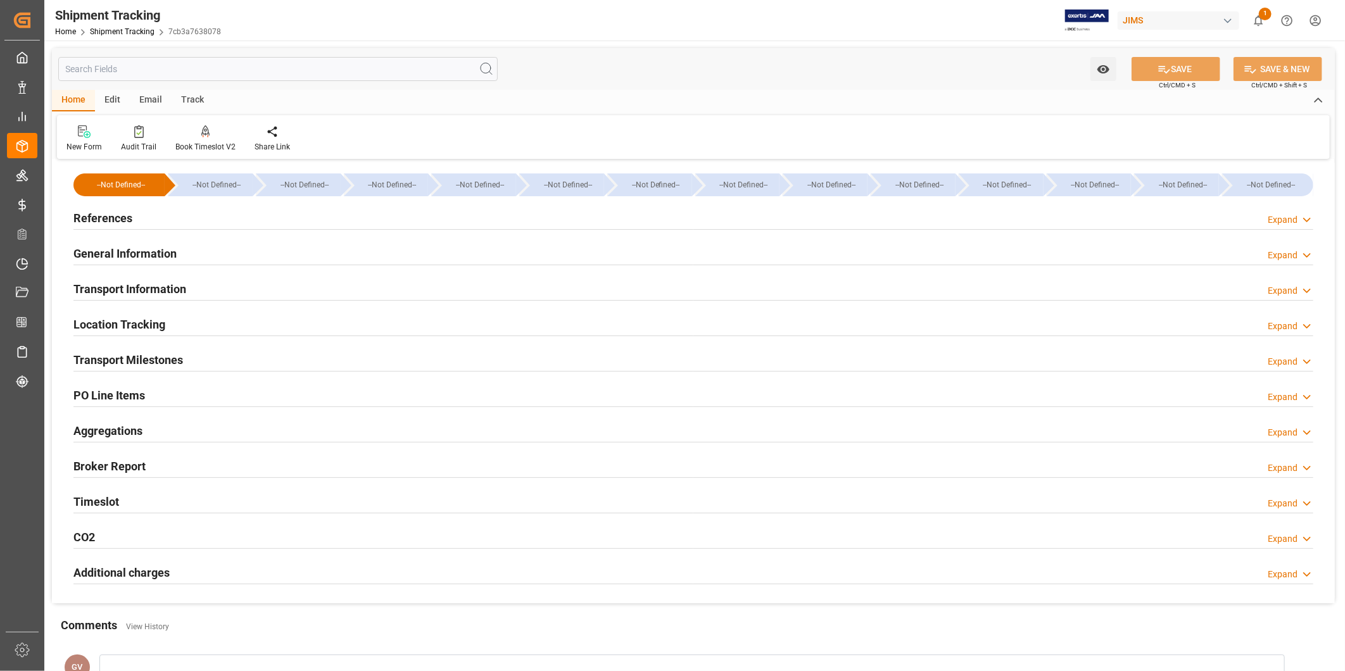
click at [231, 293] on div "Transport Information Expand" at bounding box center [693, 288] width 1240 height 24
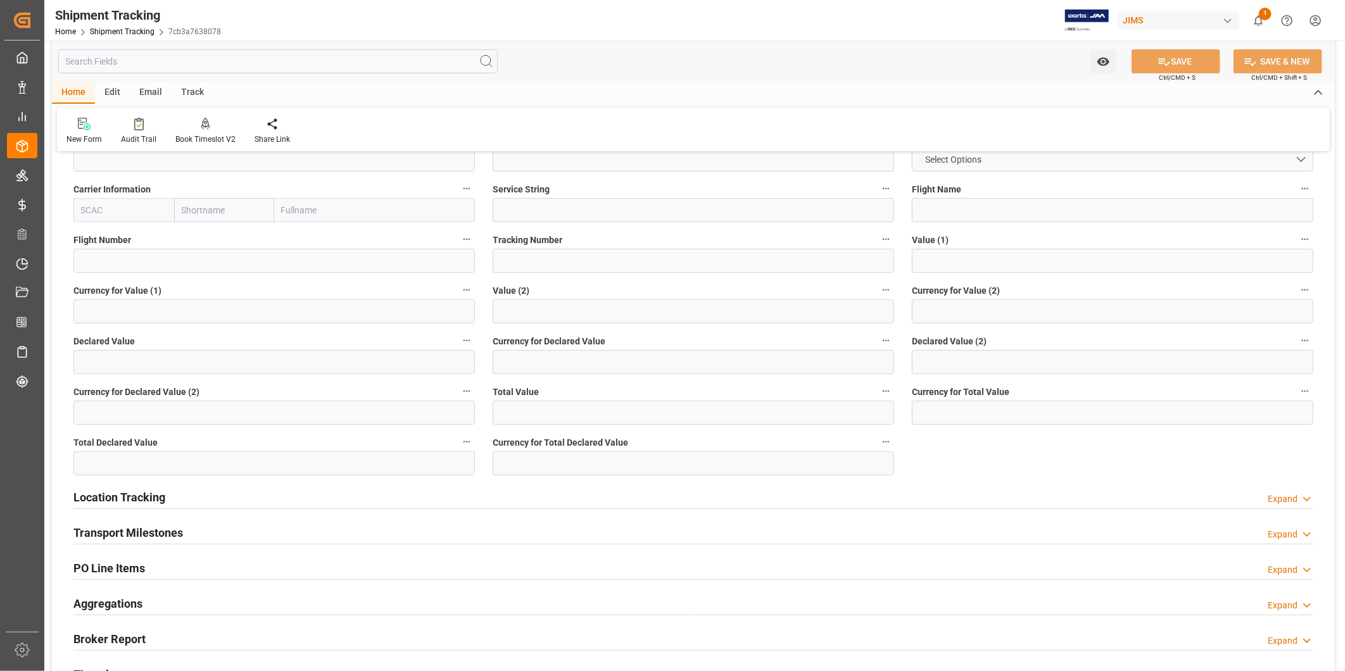
scroll to position [234, 0]
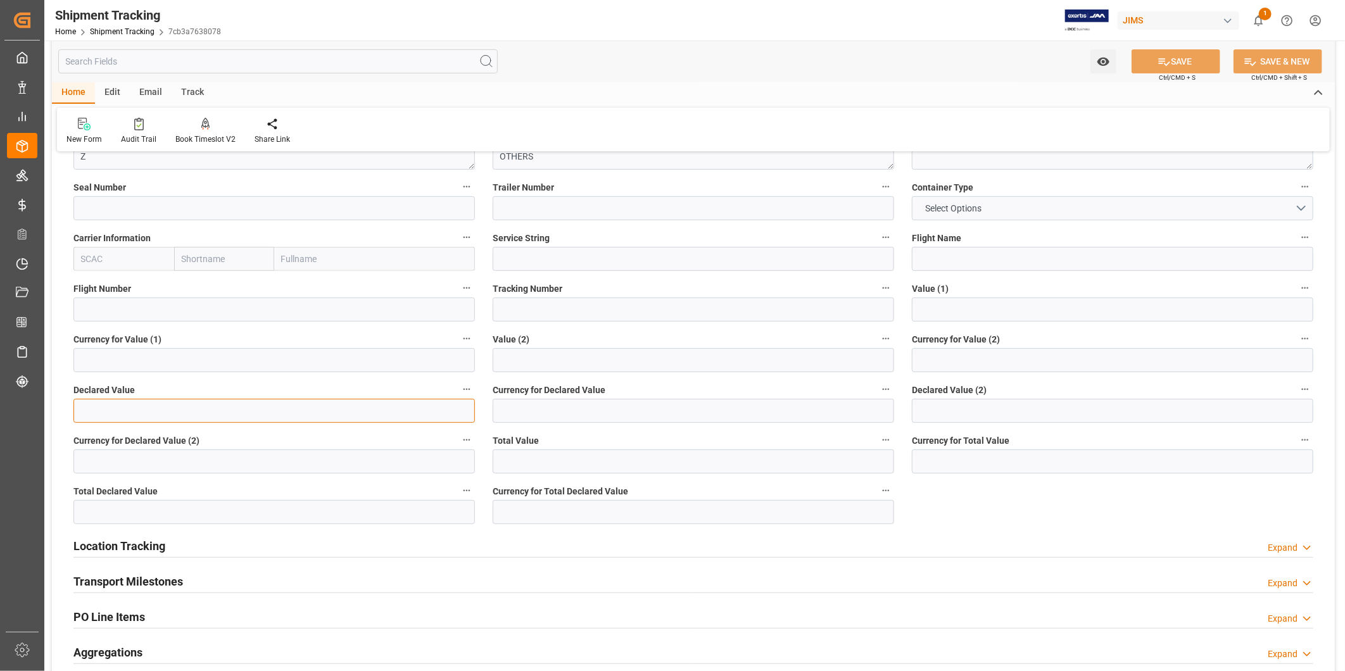
click at [185, 417] on input "text" at bounding box center [273, 411] width 401 height 24
click at [185, 415] on input "text" at bounding box center [273, 411] width 401 height 24
type input "95293.10"
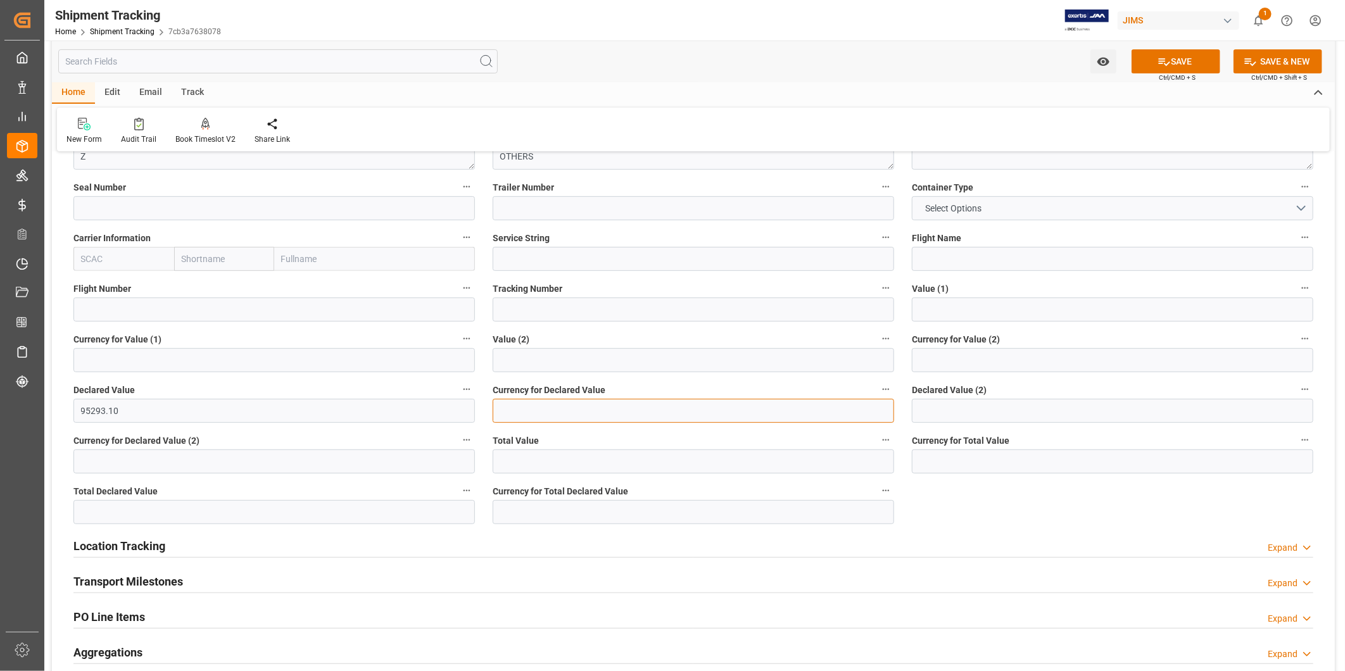
drag, startPoint x: 510, startPoint y: 409, endPoint x: 528, endPoint y: 410, distance: 18.4
click at [510, 409] on input at bounding box center [693, 411] width 401 height 24
type input "USD"
click at [1191, 59] on button "SAVE" at bounding box center [1175, 61] width 89 height 24
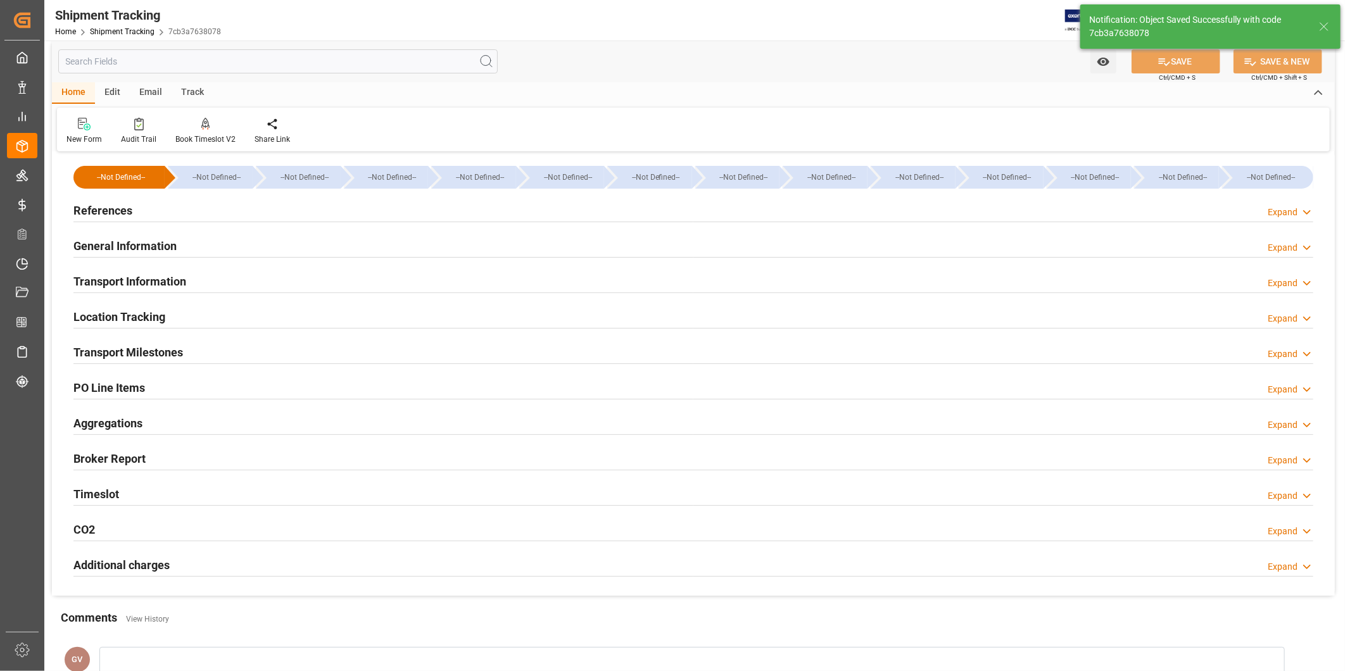
scroll to position [0, 0]
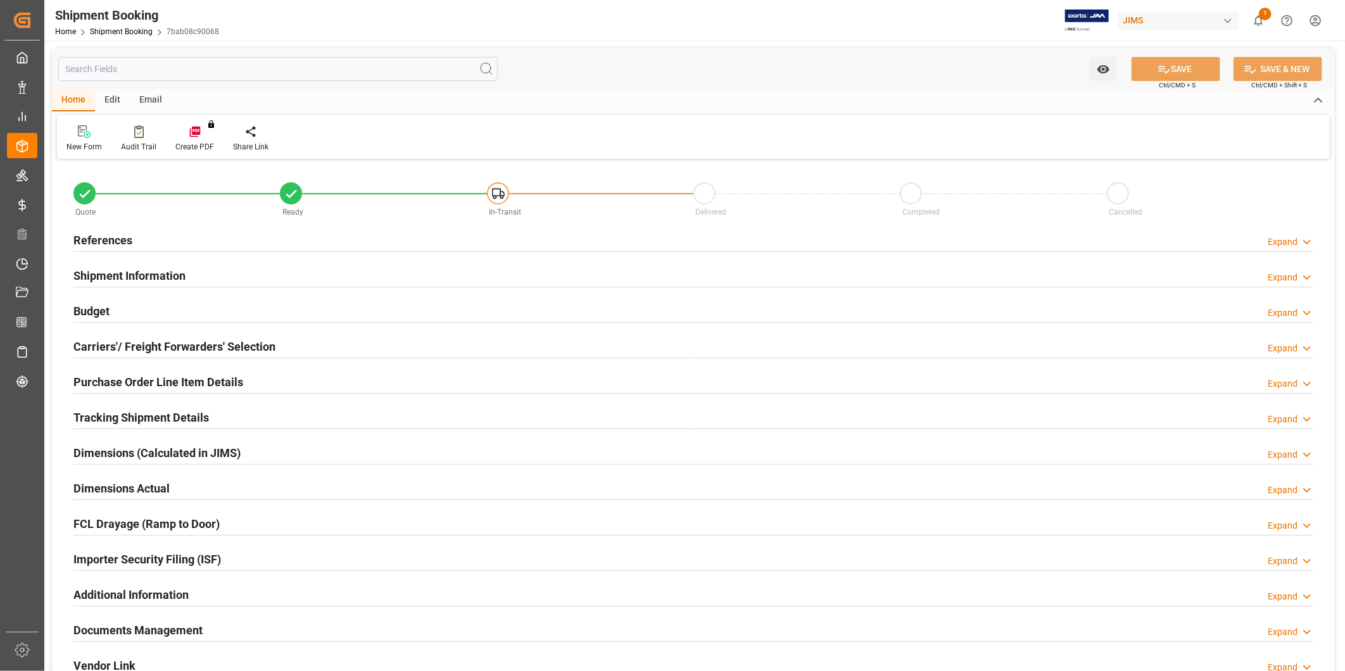
type input "0"
type input "[DATE]"
click at [1299, 244] on div "Expand" at bounding box center [1290, 242] width 46 height 13
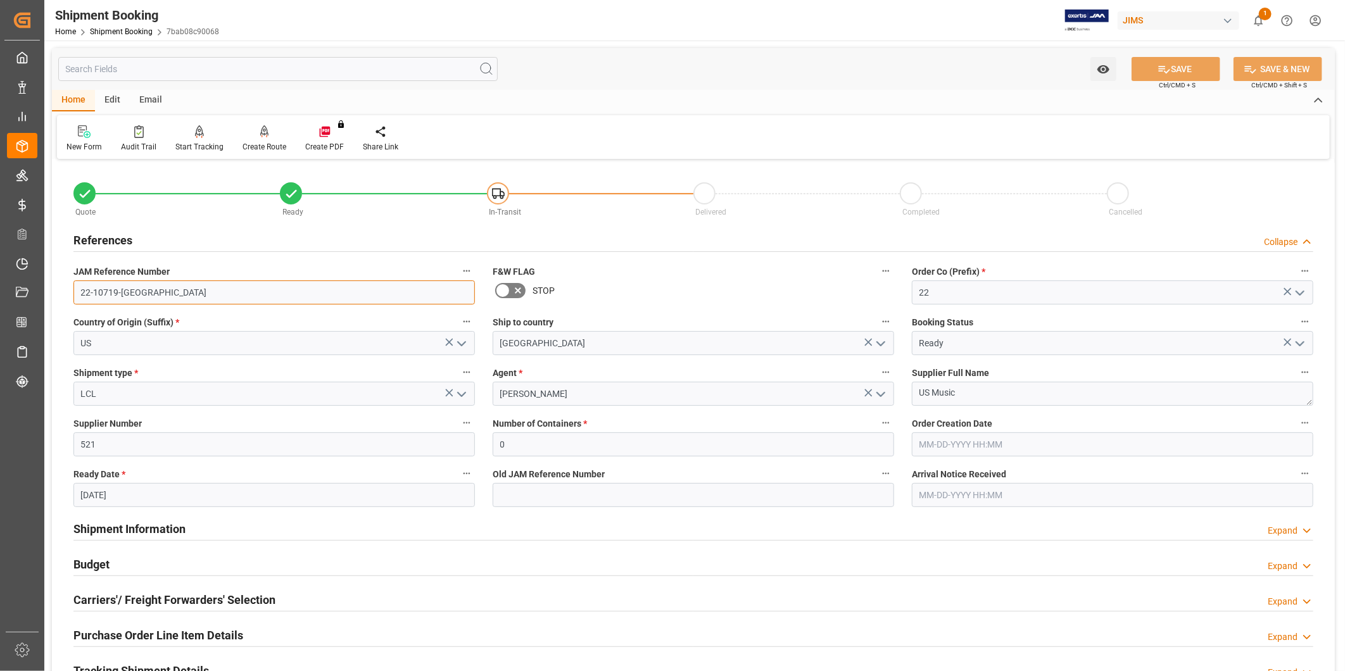
click at [301, 283] on input "22-10719-[GEOGRAPHIC_DATA]" at bounding box center [273, 292] width 401 height 24
click at [301, 284] on input "22-10719-[GEOGRAPHIC_DATA]" at bounding box center [273, 292] width 401 height 24
